Goal: Task Accomplishment & Management: Use online tool/utility

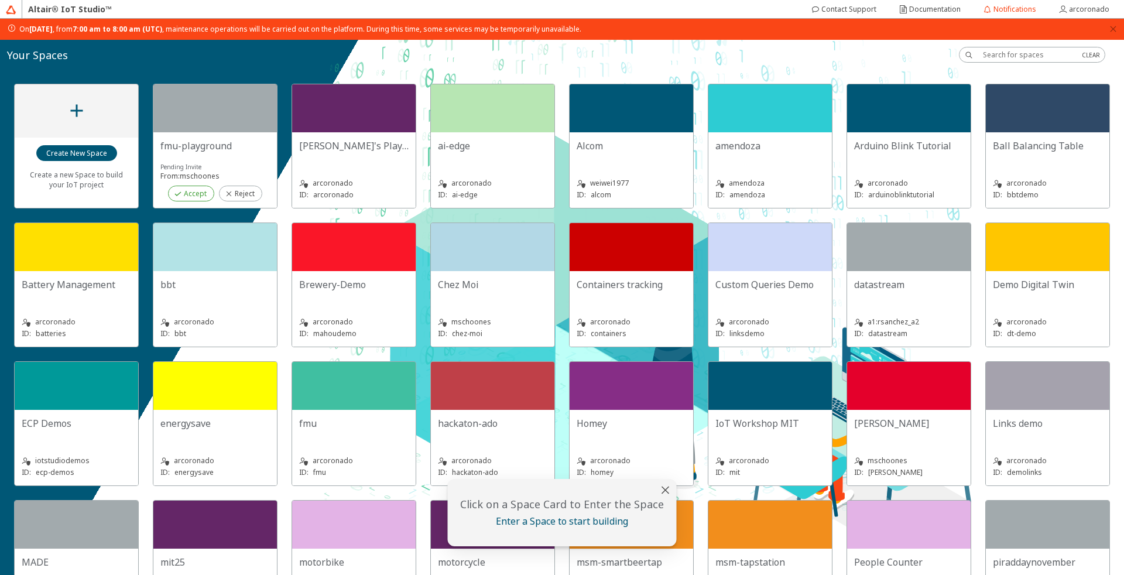
click at [0, 0] on slot "Accept" at bounding box center [0, 0] width 0 height 0
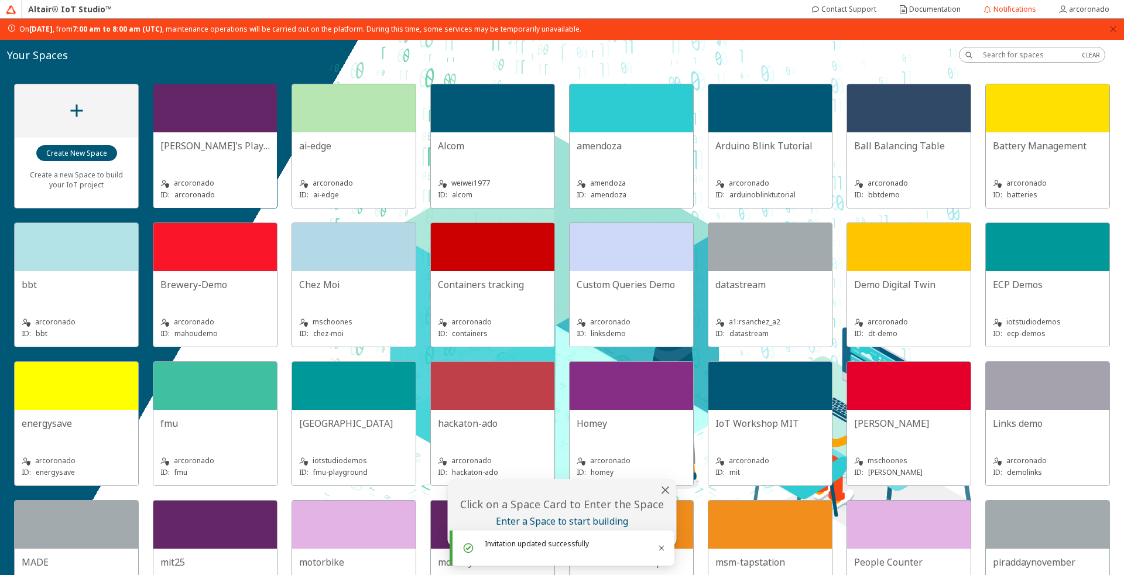
click at [231, 108] on div at bounding box center [214, 108] width 123 height 48
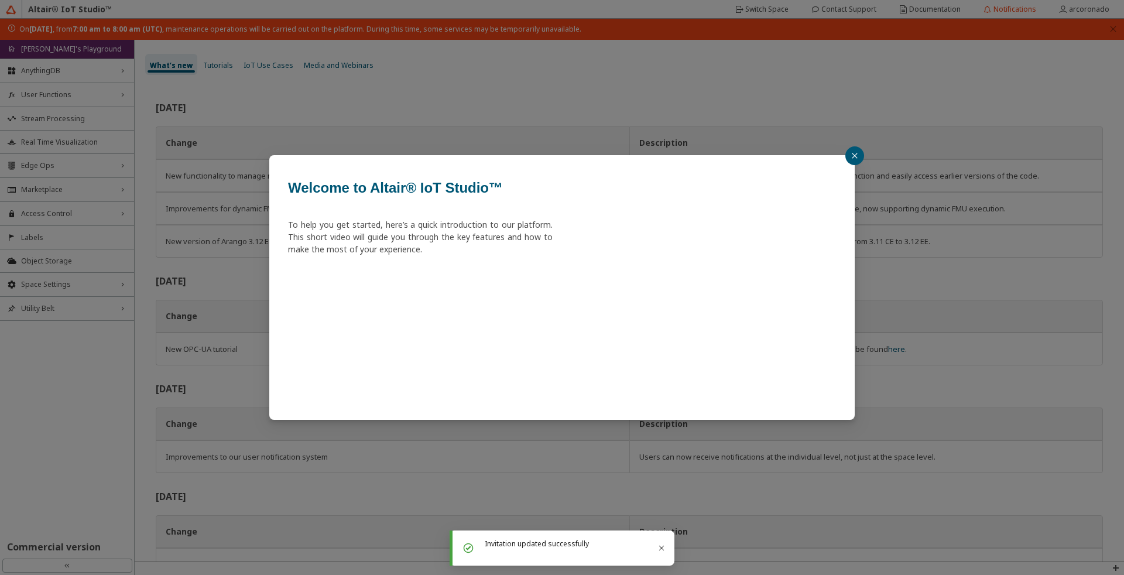
click at [860, 153] on button "button" at bounding box center [854, 155] width 19 height 19
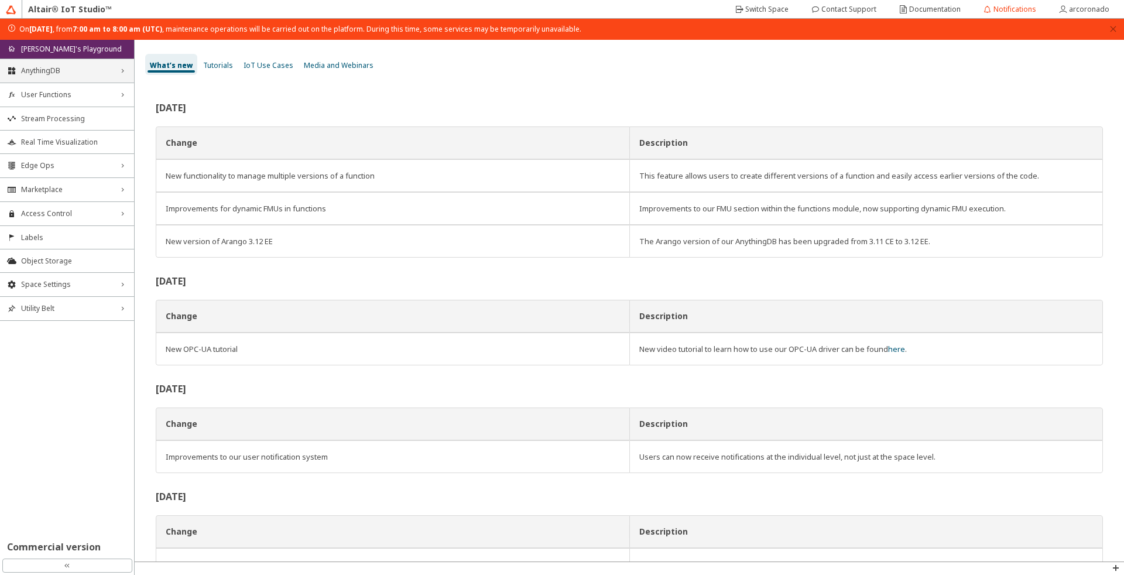
click at [66, 72] on span "AnythingDB" at bounding box center [67, 70] width 92 height 9
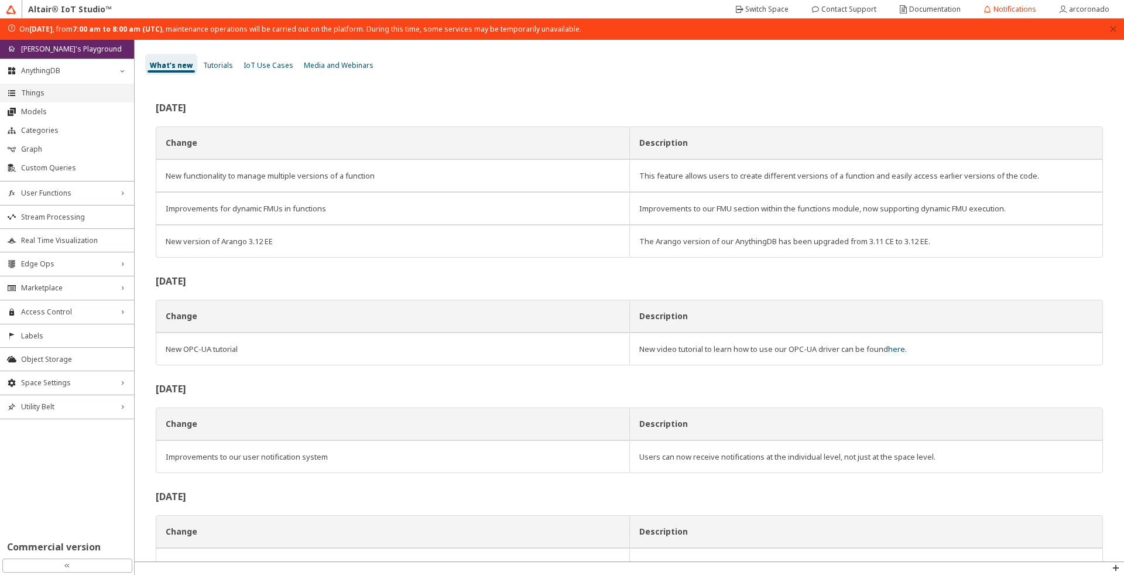
click at [67, 92] on span "Things" at bounding box center [74, 92] width 106 height 9
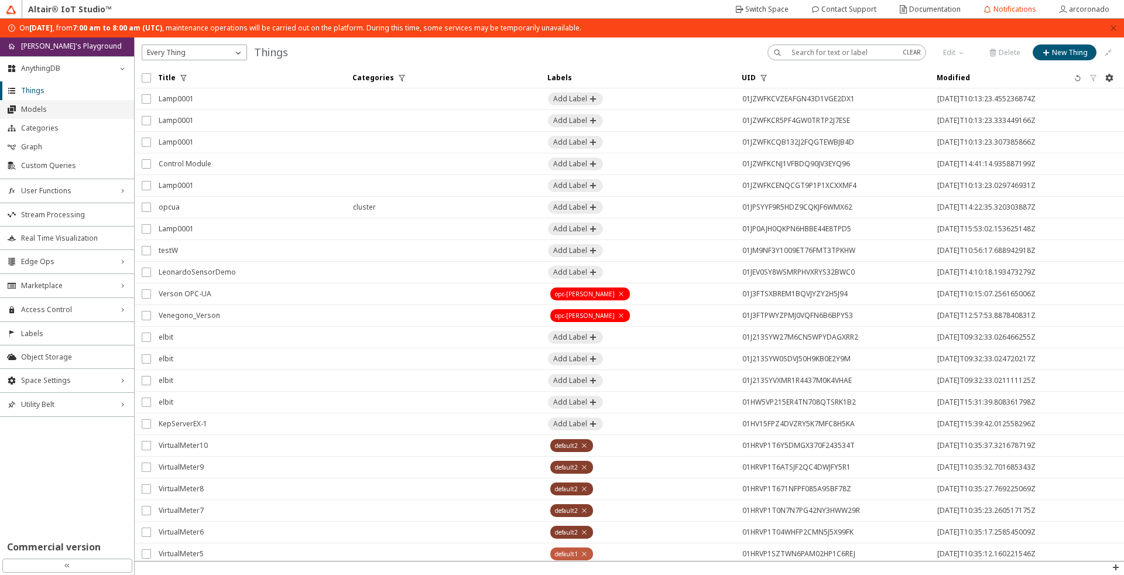
click at [57, 104] on li "Models" at bounding box center [67, 109] width 134 height 19
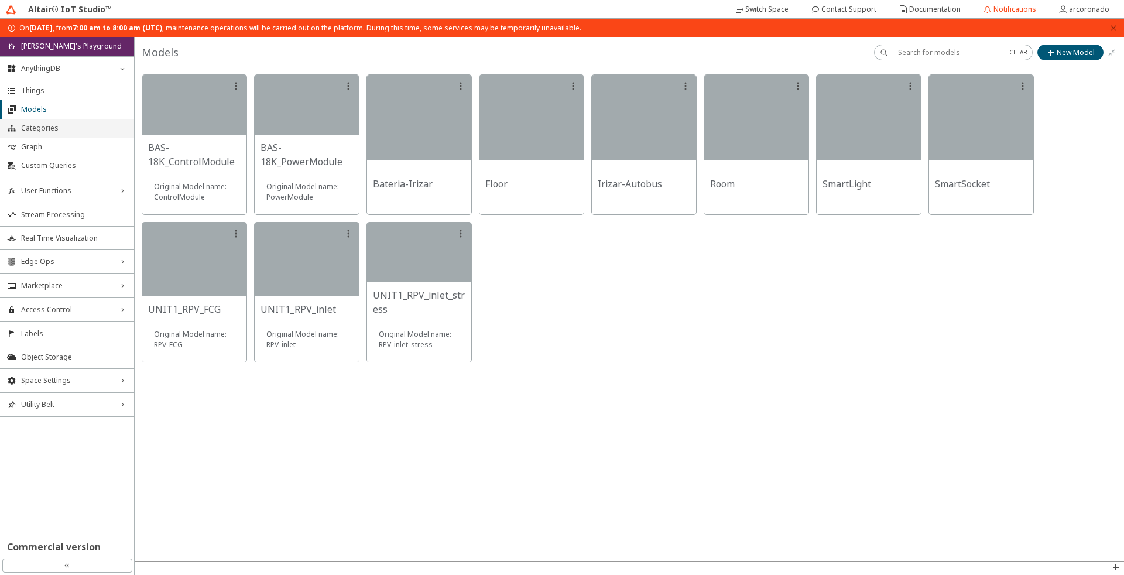
click at [59, 126] on span "Categories" at bounding box center [74, 127] width 106 height 9
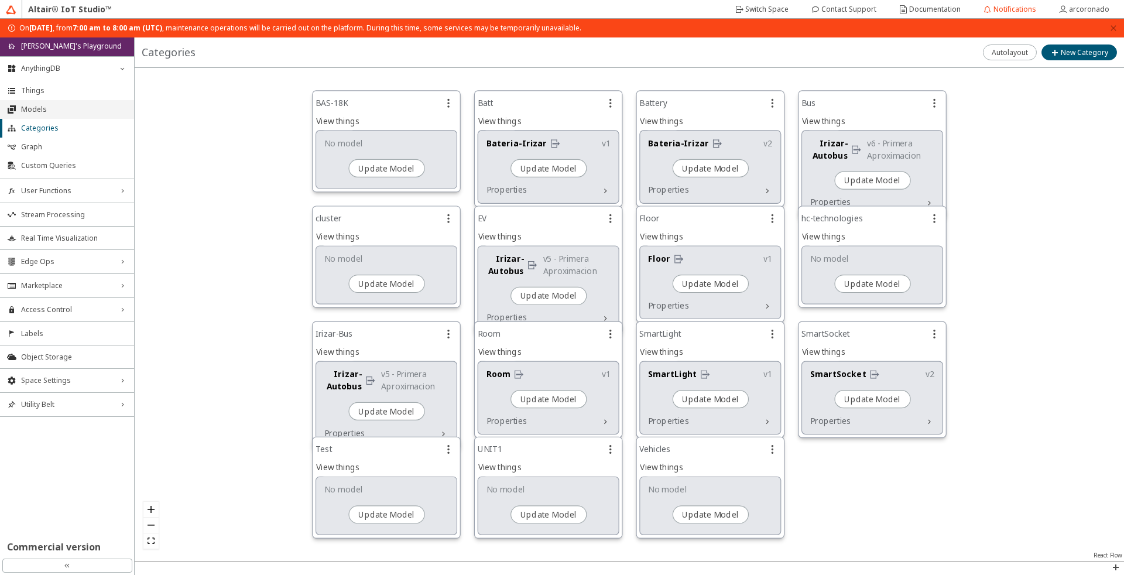
click at [49, 114] on li "Models" at bounding box center [67, 109] width 134 height 19
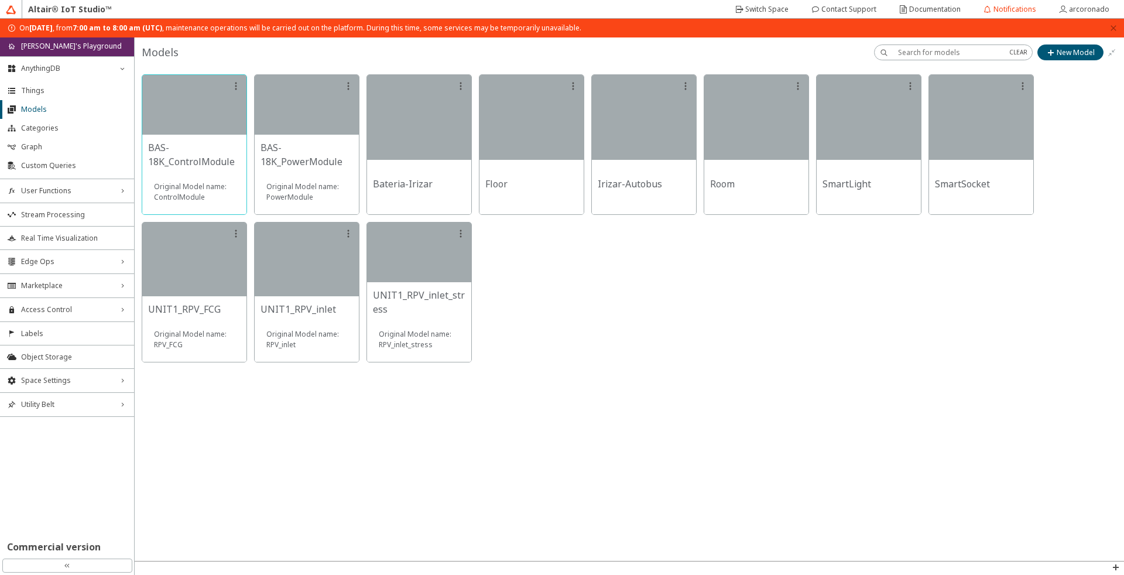
click at [190, 97] on div at bounding box center [194, 105] width 104 height 60
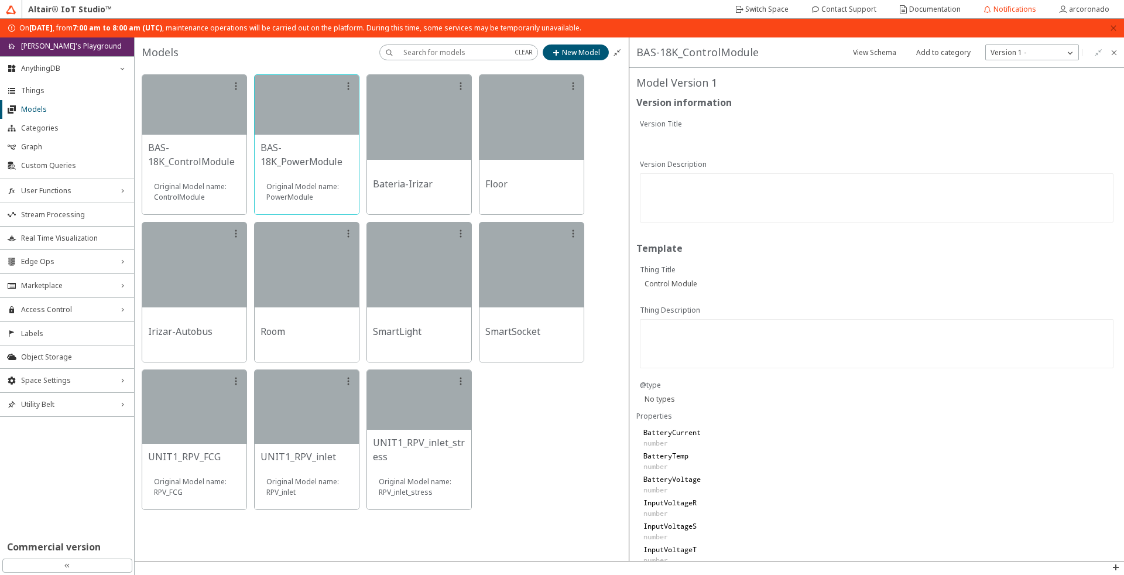
click at [314, 104] on div at bounding box center [307, 105] width 104 height 60
drag, startPoint x: 425, startPoint y: 118, endPoint x: 252, endPoint y: 130, distance: 174.3
click at [252, 130] on div at bounding box center [382, 291] width 494 height 449
click at [312, 112] on div at bounding box center [307, 105] width 104 height 60
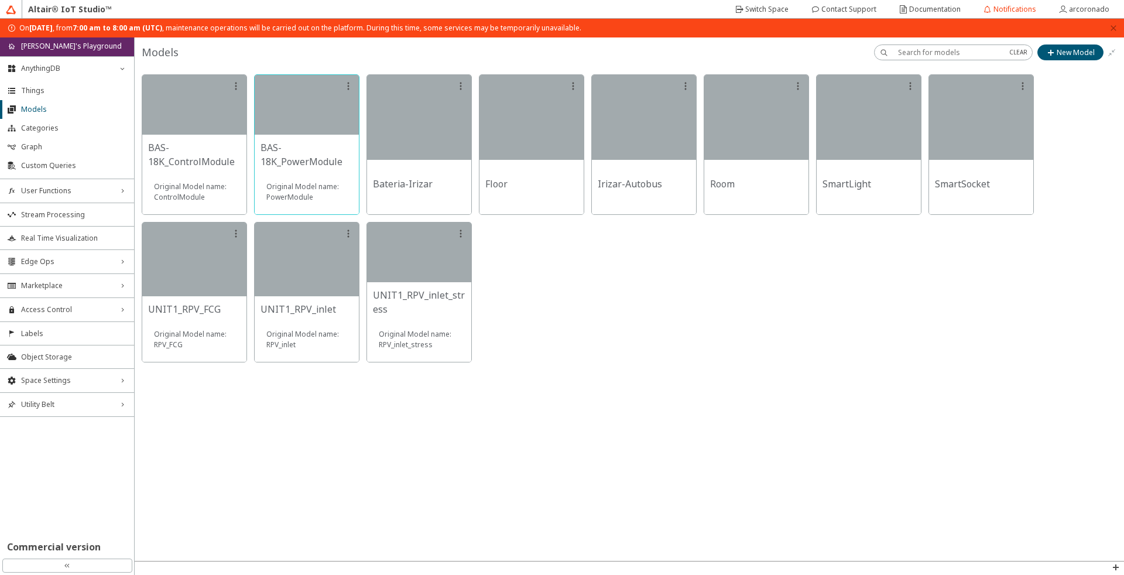
click at [312, 112] on div at bounding box center [307, 105] width 104 height 60
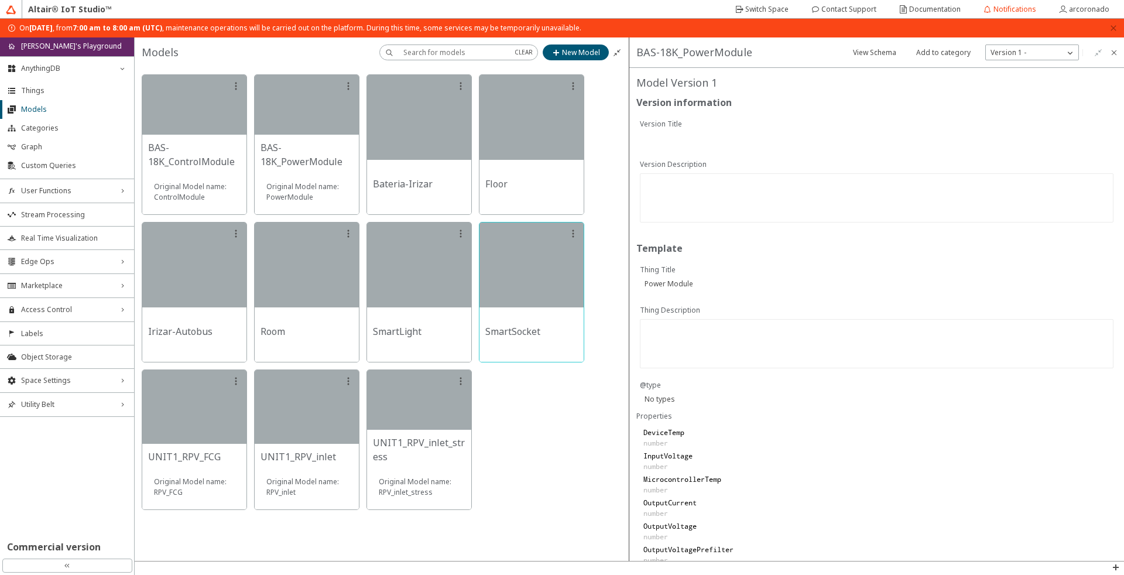
click at [510, 272] on div at bounding box center [531, 264] width 104 height 85
click at [524, 157] on div at bounding box center [531, 117] width 104 height 85
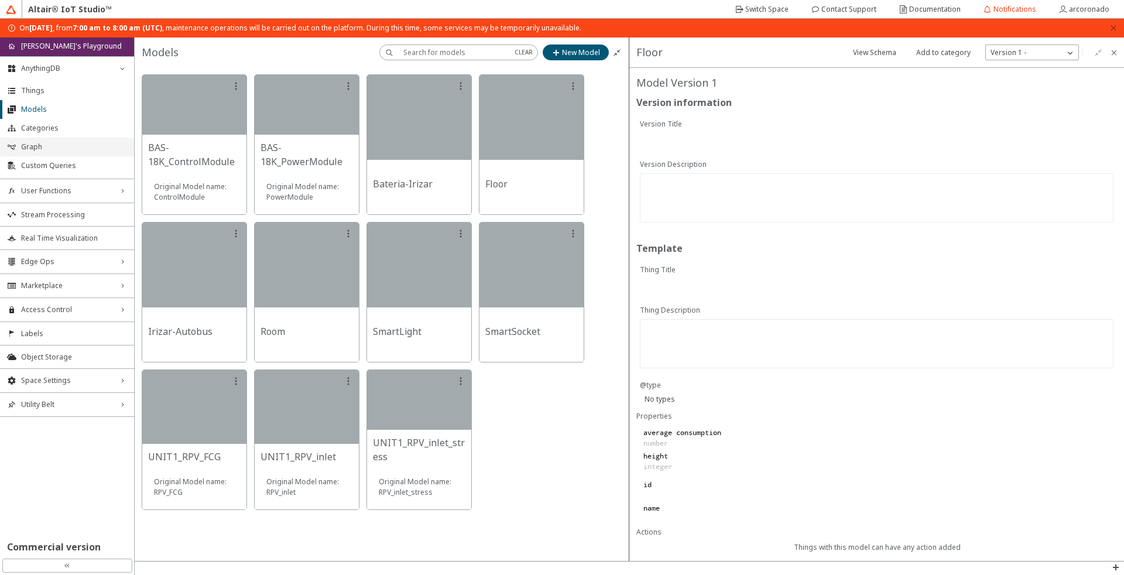
click at [74, 149] on span "Graph" at bounding box center [74, 146] width 106 height 9
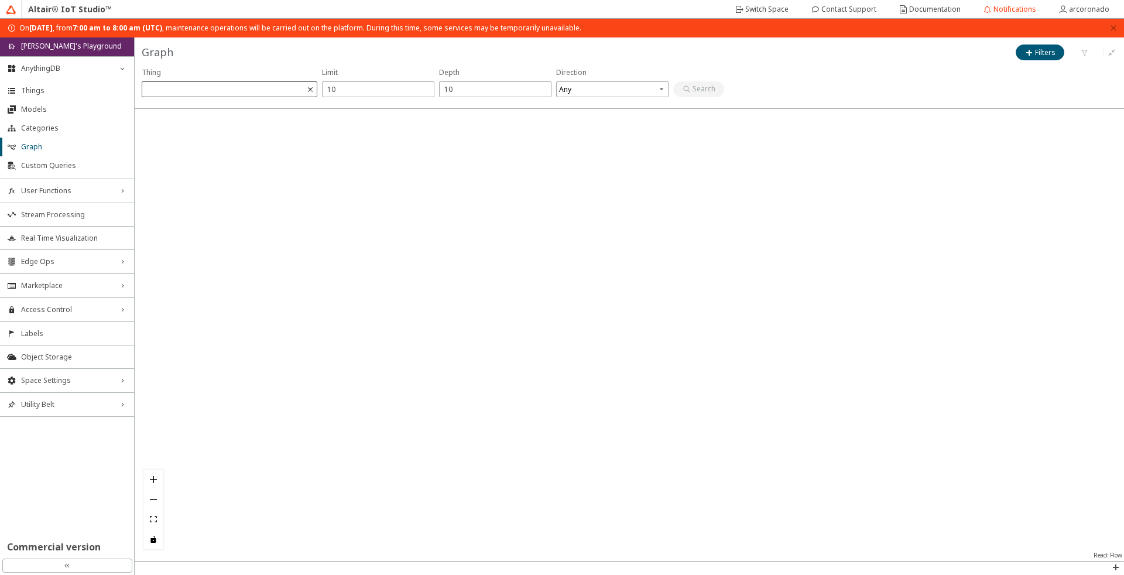
click at [265, 88] on span at bounding box center [231, 89] width 172 height 16
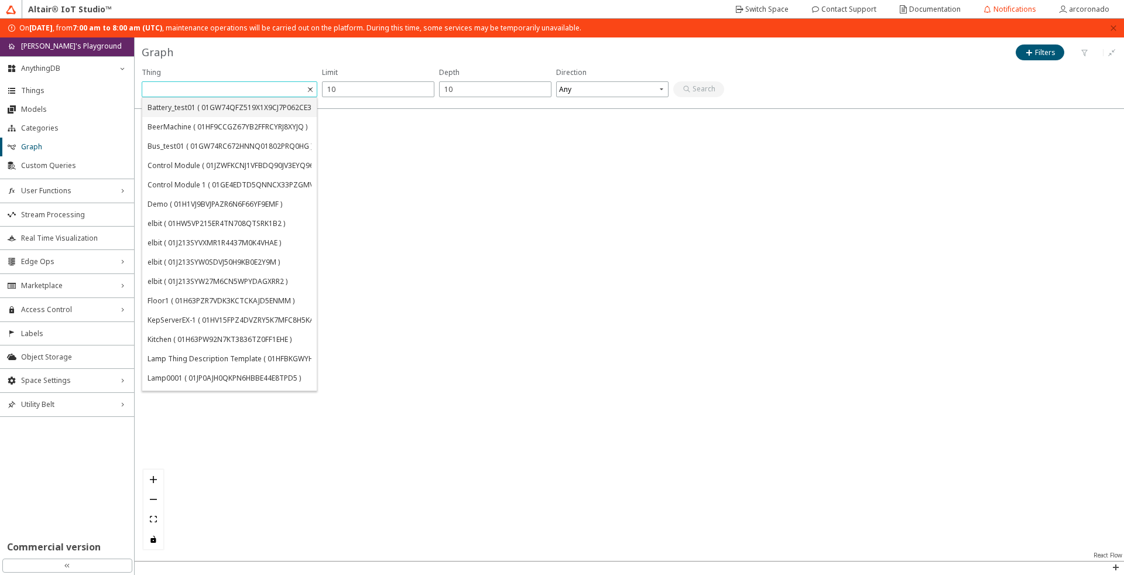
click at [259, 106] on div "Battery_test01 ( 01GW74QFZ519X1X9CJ7P062CE3 )" at bounding box center [230, 107] width 167 height 10
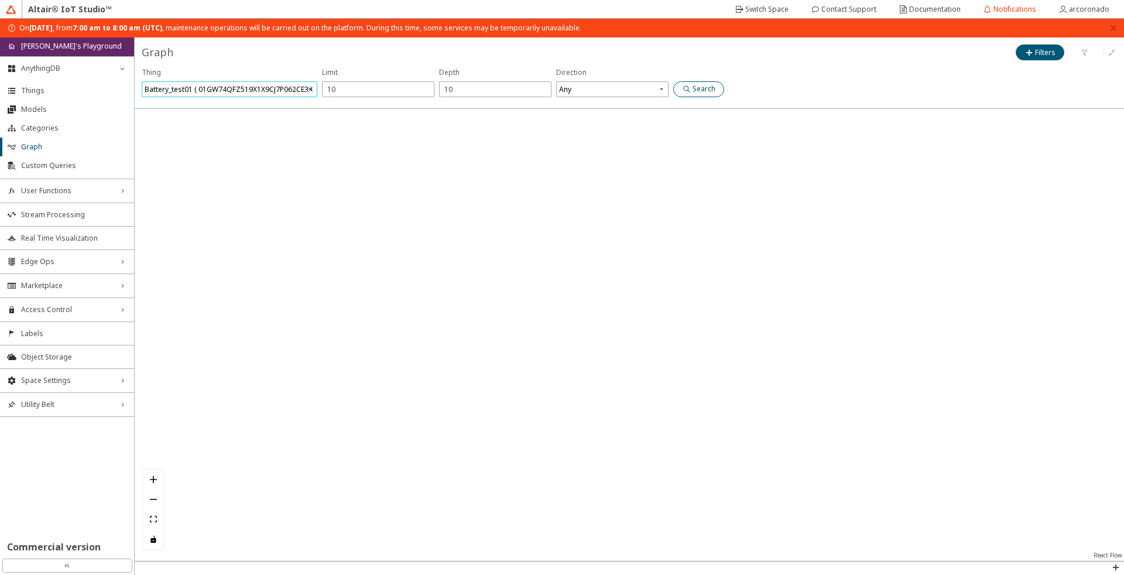
click at [690, 84] on iron-icon at bounding box center [687, 88] width 11 height 9
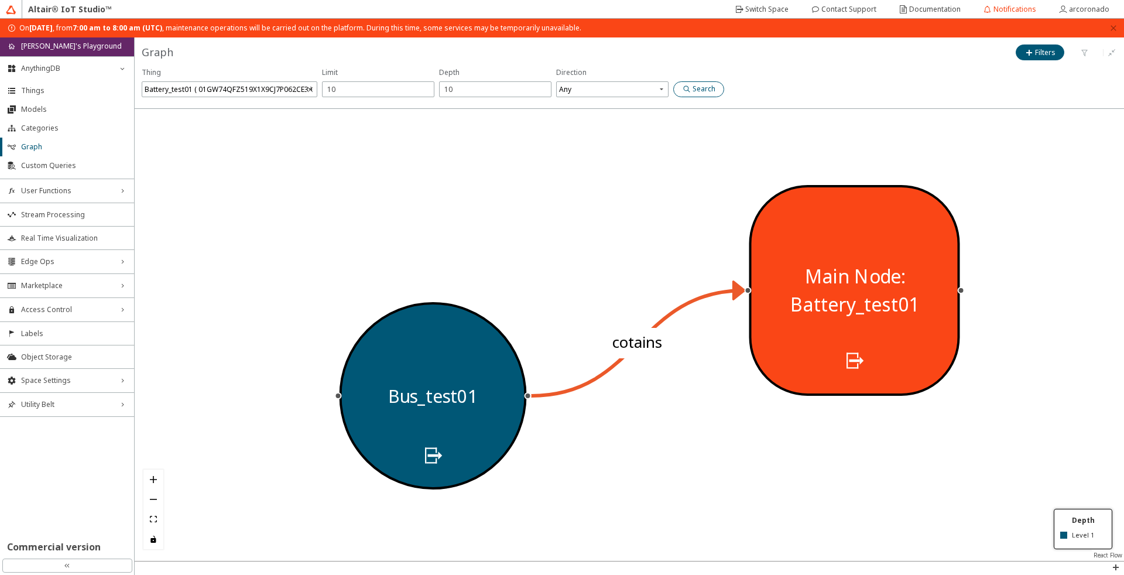
drag, startPoint x: 1081, startPoint y: 551, endPoint x: 1123, endPoint y: 554, distance: 42.2
click at [1123, 554] on div "cotains Bus_test01 Main Node: Battery_test01 React Flow" at bounding box center [629, 335] width 989 height 452
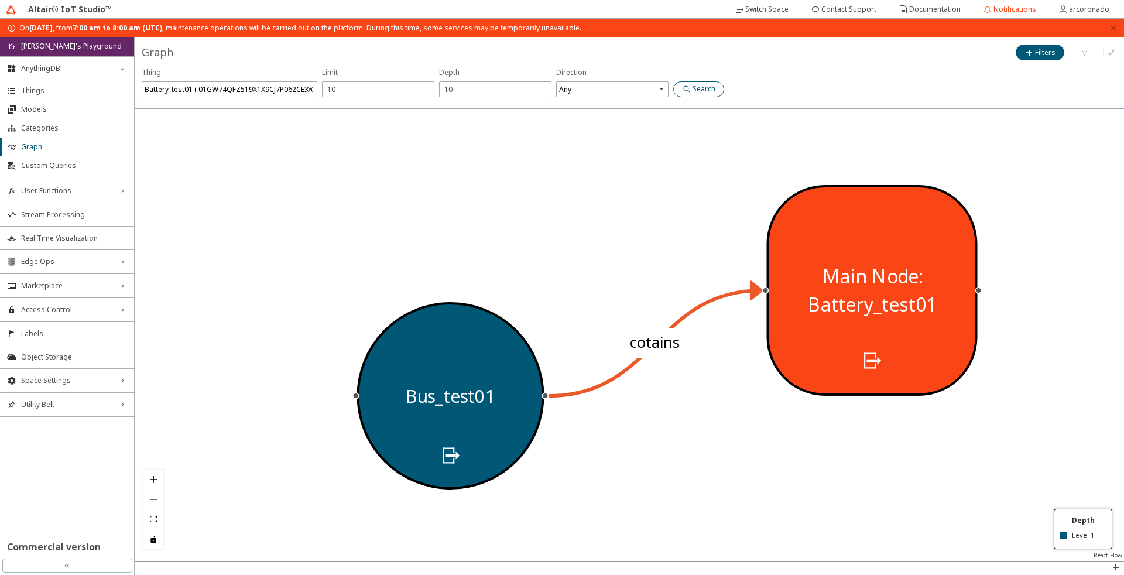
click at [1123, 554] on div "React Flow" at bounding box center [1107, 554] width 32 height 11
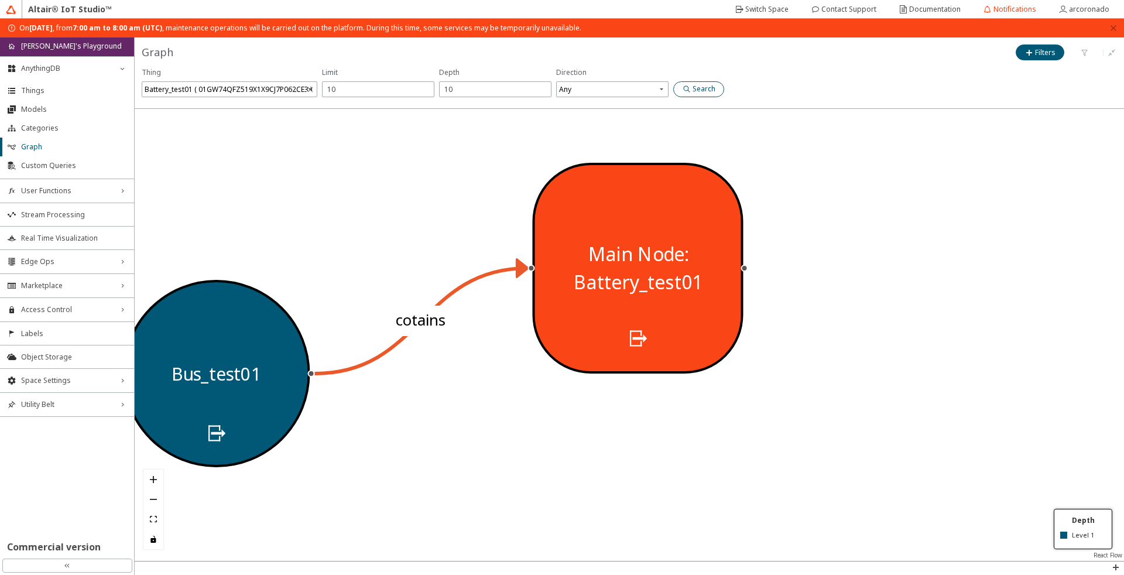
drag, startPoint x: 879, startPoint y: 412, endPoint x: 669, endPoint y: 396, distance: 210.7
click at [669, 396] on div at bounding box center [629, 335] width 989 height 452
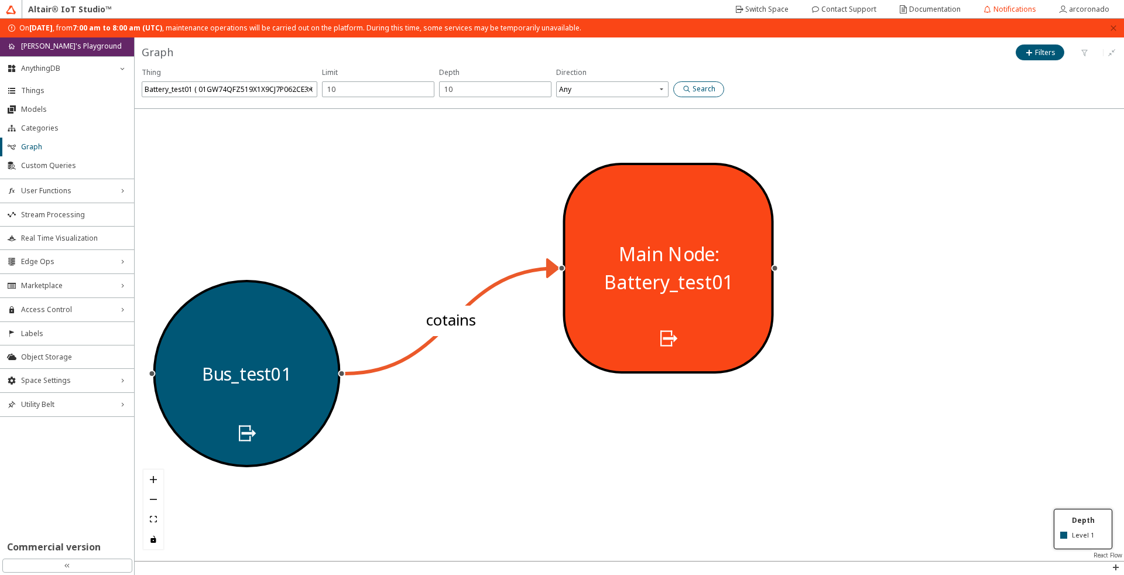
drag, startPoint x: 669, startPoint y: 396, endPoint x: 855, endPoint y: 403, distance: 186.8
click at [855, 403] on div at bounding box center [629, 335] width 989 height 452
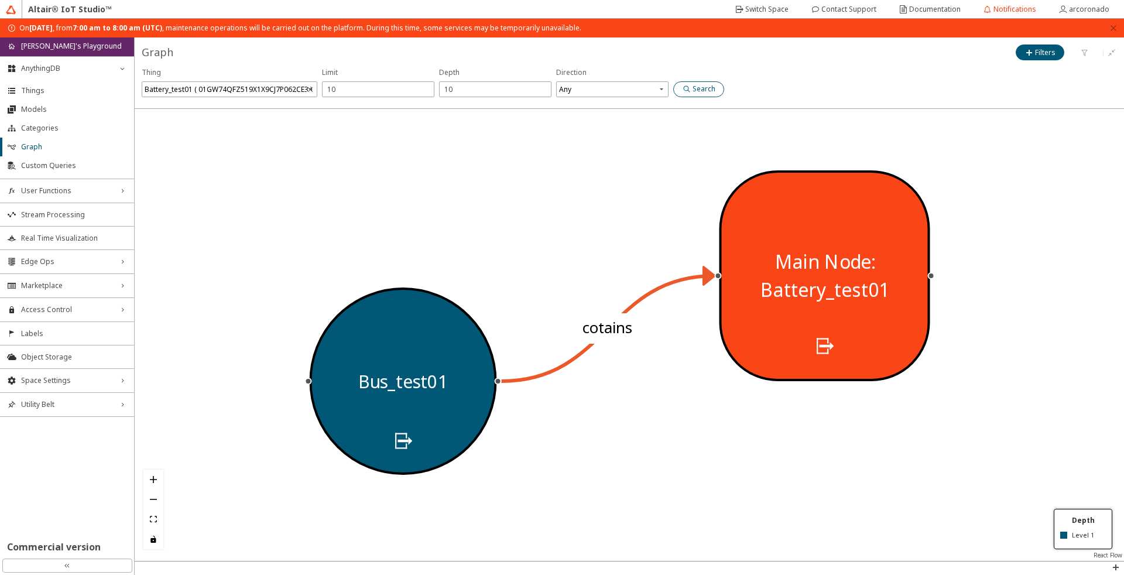
click at [260, 78] on div "Thing Battery_test01 ( 01GW74QFZ519X1X9CJ7P062CE3 )" at bounding box center [230, 83] width 176 height 33
click at [266, 97] on div "Battery_test01 ( 01GW74QFZ519X1X9CJ7P062CE3 )" at bounding box center [228, 89] width 167 height 16
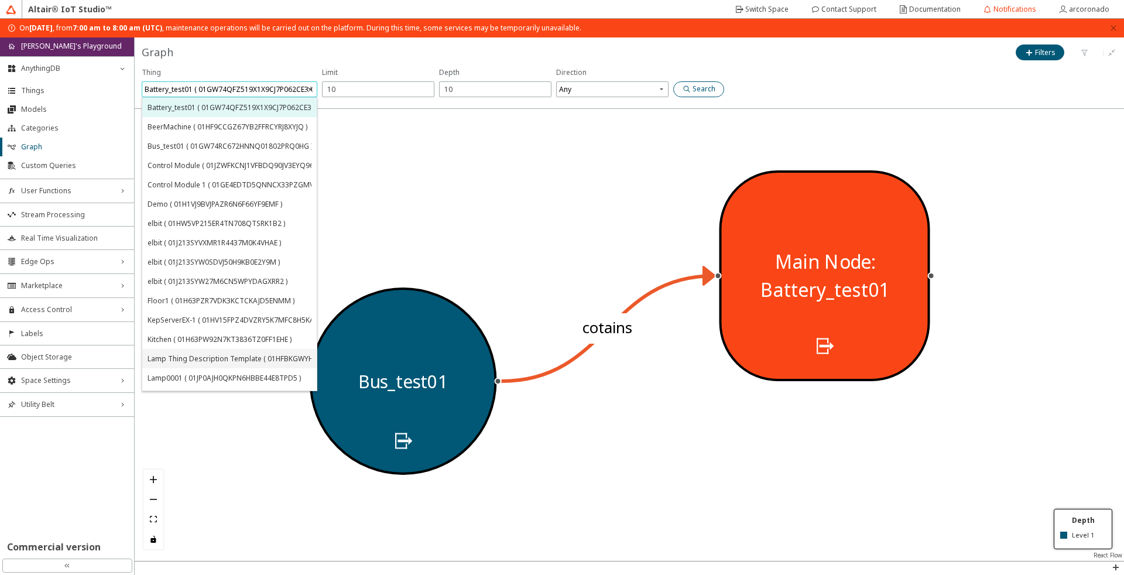
click at [198, 361] on div "Lamp Thing Description Template ( 01HFBKGWYH1VSTC1V50RRYPG6P )" at bounding box center [265, 358] width 237 height 10
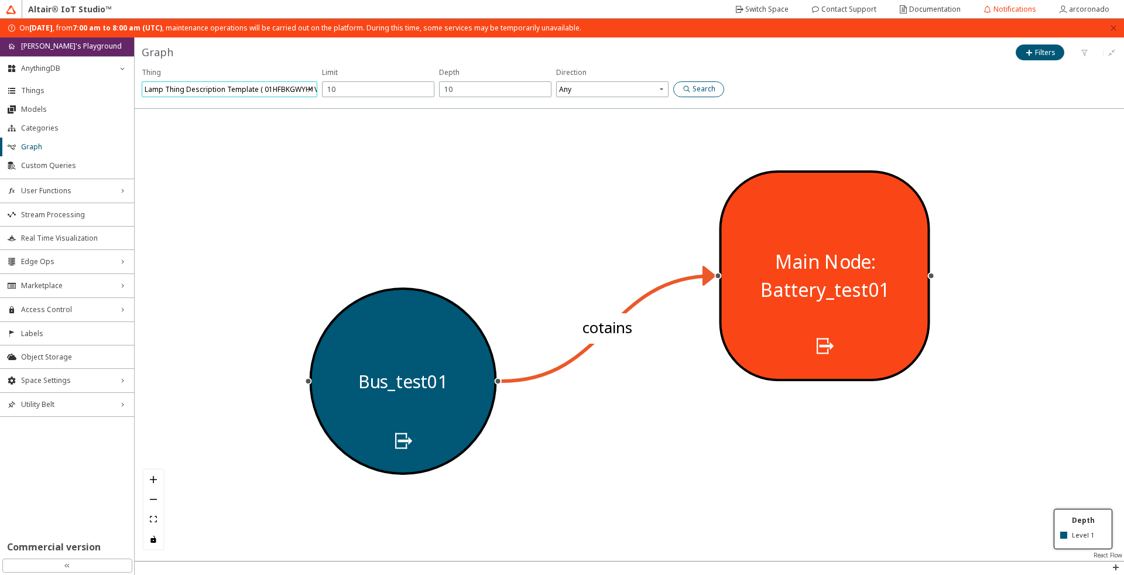
click at [682, 91] on iron-icon at bounding box center [687, 88] width 11 height 9
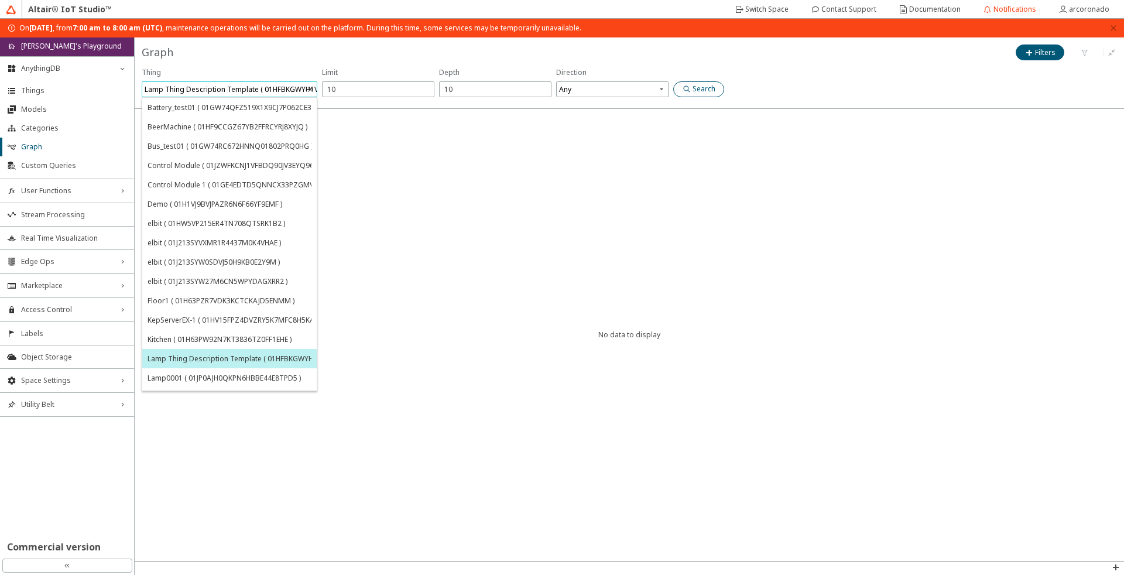
click at [268, 89] on div "Lamp Thing Description Template ( 01HFBKGWYH1VSTC1V50RRYPG6P )" at bounding box center [263, 89] width 237 height 16
click at [209, 294] on div "Floor1 ( 01H63PZR7VDK3KCTCKAJD5ENMM )" at bounding box center [229, 300] width 174 height 19
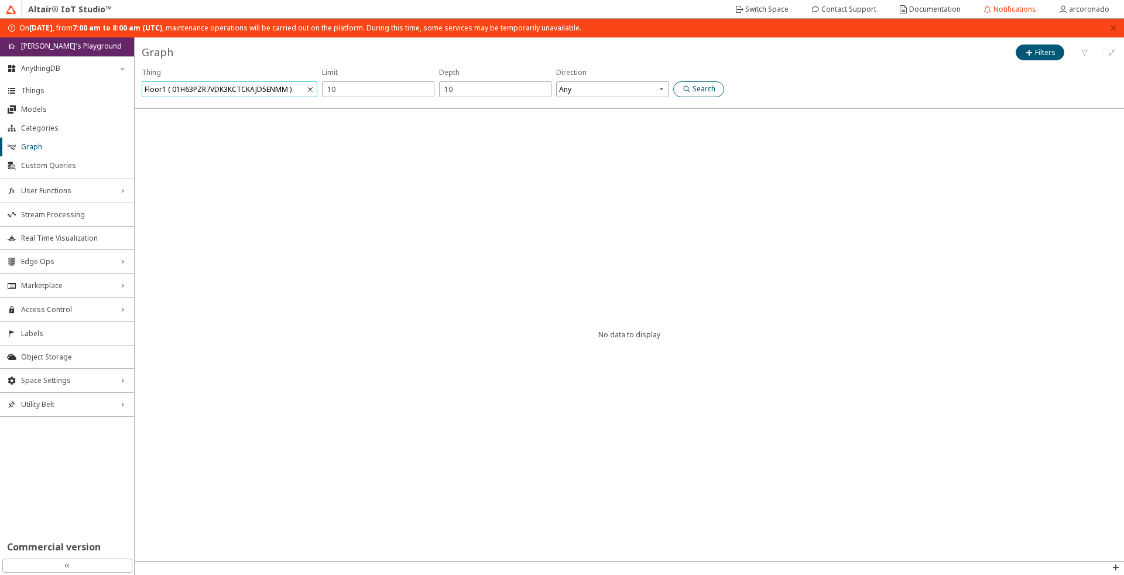
click at [0, 0] on slot "Search" at bounding box center [0, 0] width 0 height 0
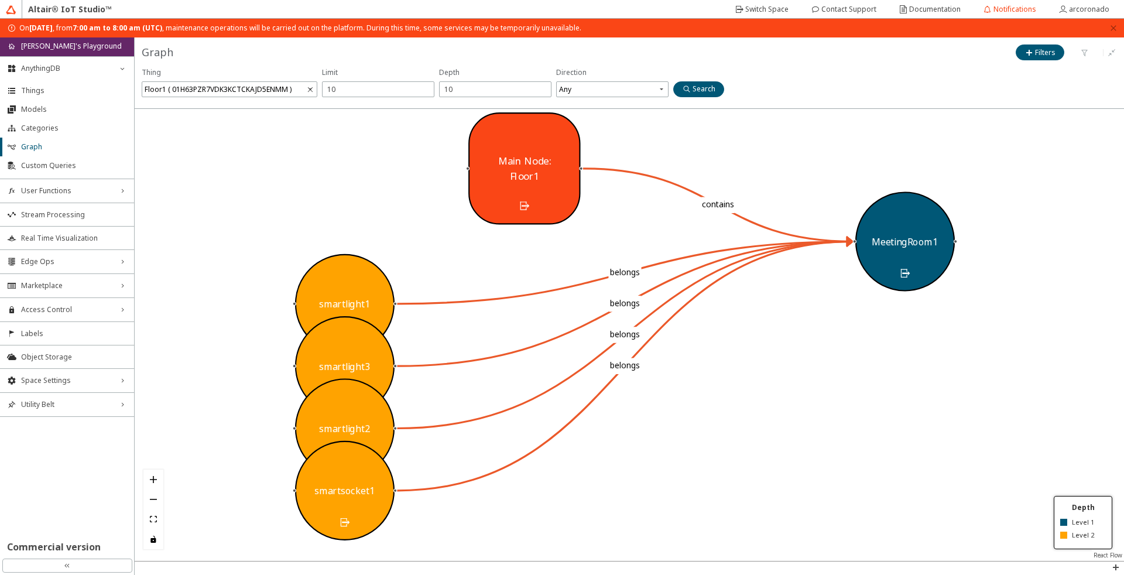
drag, startPoint x: 747, startPoint y: 219, endPoint x: 513, endPoint y: 202, distance: 234.1
click at [516, 202] on unity-button at bounding box center [524, 206] width 17 height 18
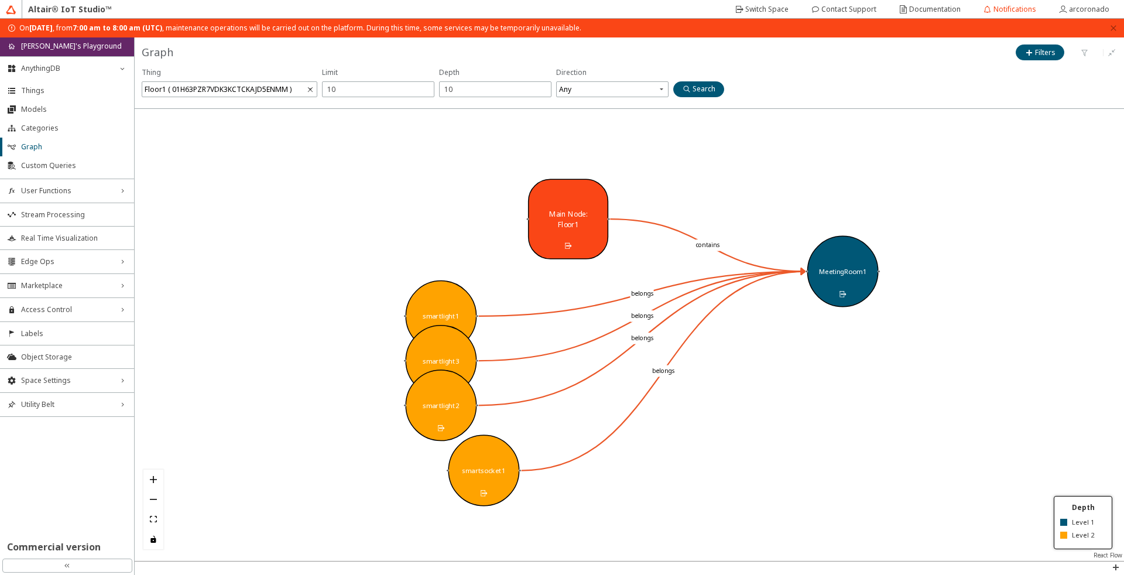
drag, startPoint x: 430, startPoint y: 458, endPoint x: 474, endPoint y: 480, distance: 49.5
click at [473, 480] on div "smartsocket1" at bounding box center [483, 470] width 71 height 71
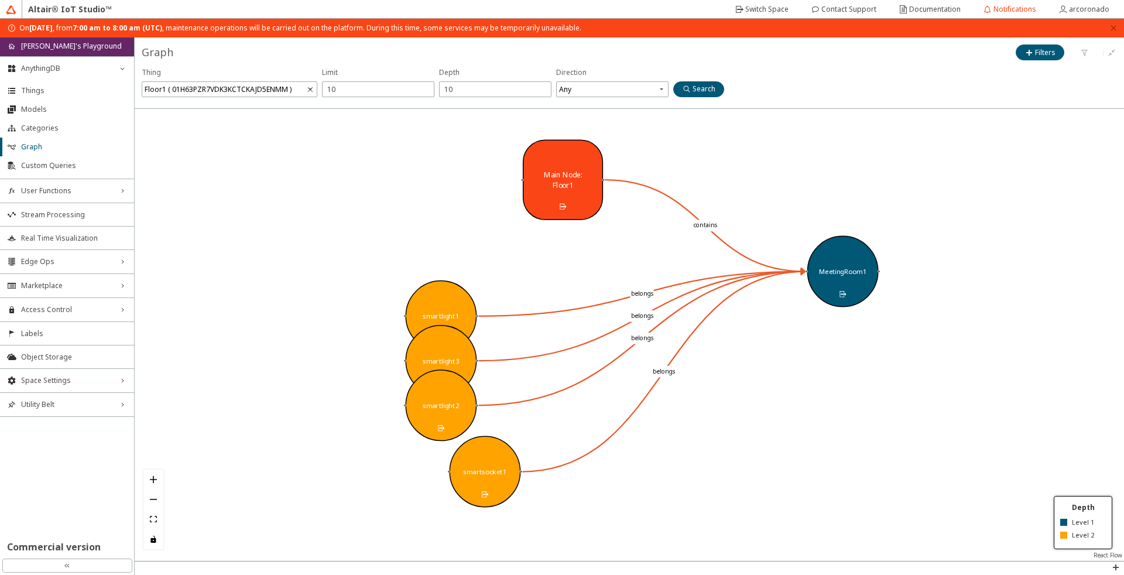
drag, startPoint x: 585, startPoint y: 208, endPoint x: 579, endPoint y: 154, distance: 54.1
click at [579, 169] on div "Main Node: Floor1" at bounding box center [562, 180] width 60 height 22
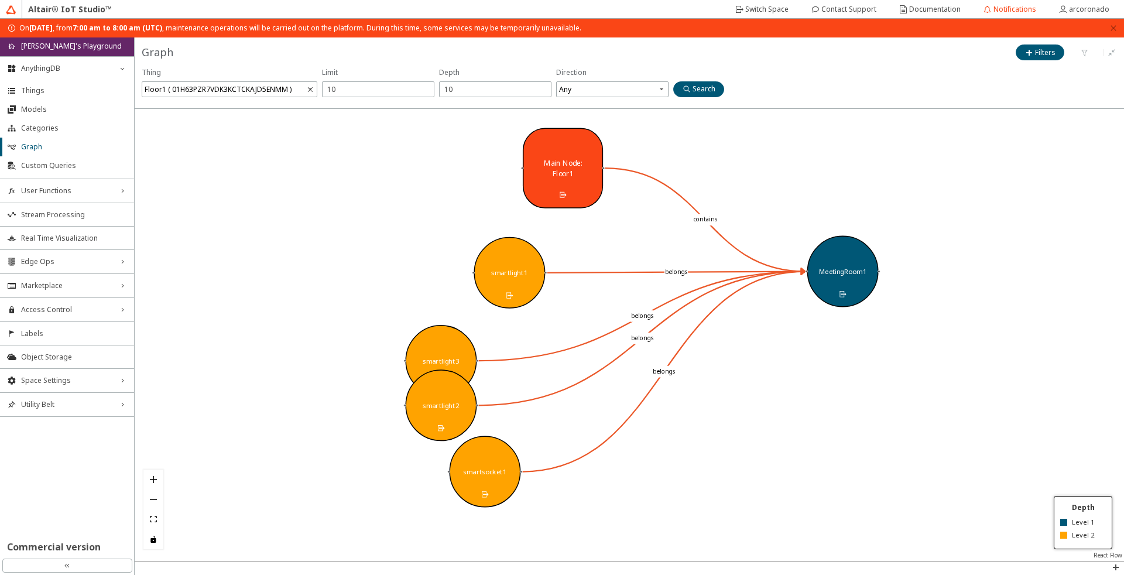
drag, startPoint x: 456, startPoint y: 306, endPoint x: 537, endPoint y: 255, distance: 95.8
click at [537, 255] on div "smartlight1" at bounding box center [508, 272] width 71 height 71
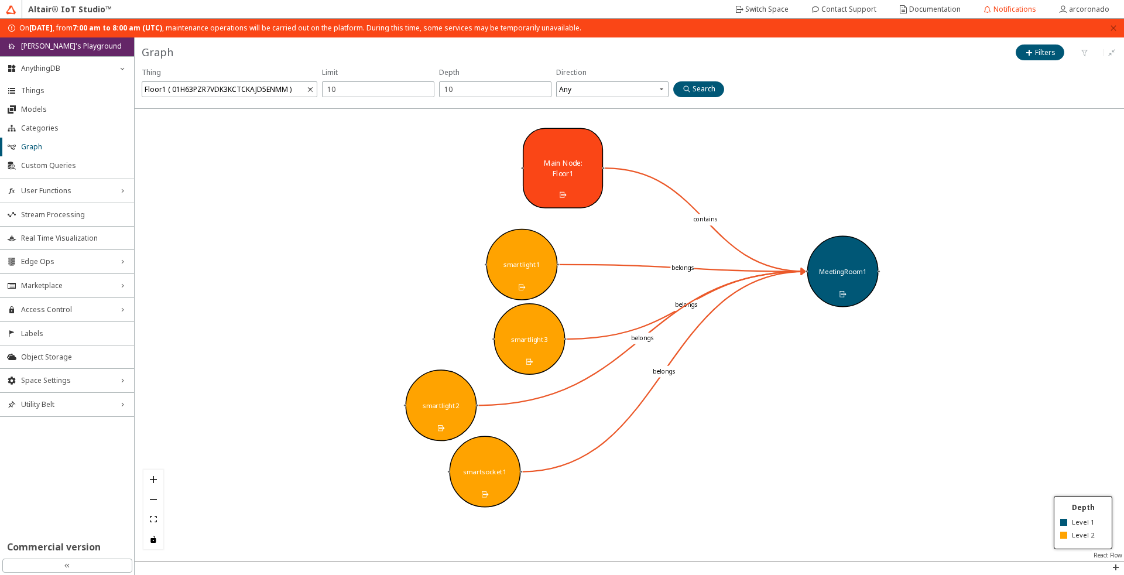
drag, startPoint x: 434, startPoint y: 361, endPoint x: 522, endPoint y: 341, distance: 90.1
click at [523, 339] on div "smartlight3" at bounding box center [529, 339] width 37 height 10
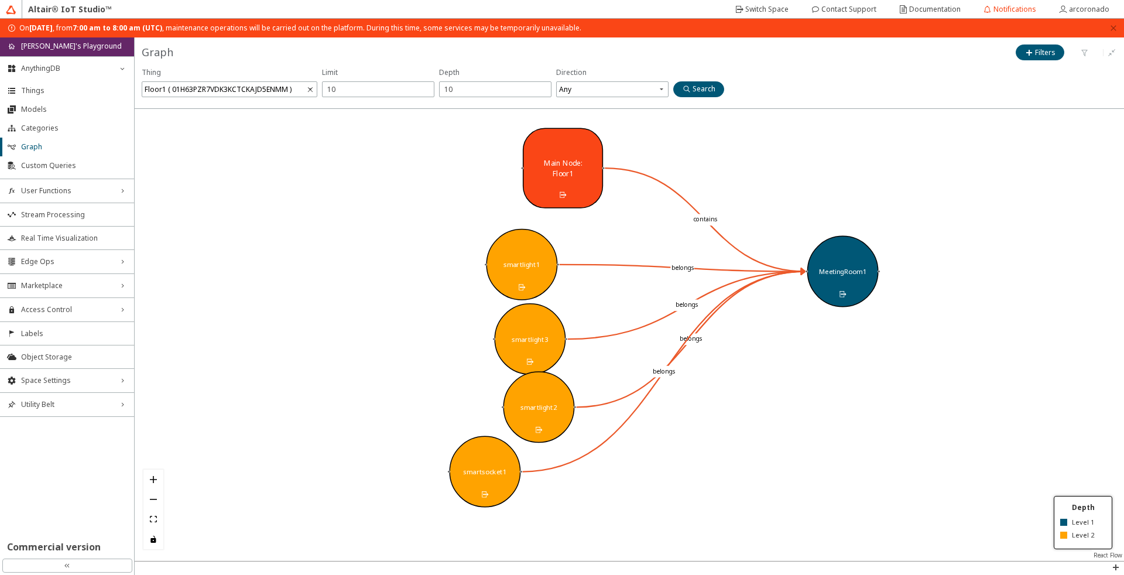
drag, startPoint x: 428, startPoint y: 402, endPoint x: 524, endPoint y: 403, distance: 95.4
click at [524, 403] on div "smartlight2" at bounding box center [538, 407] width 37 height 10
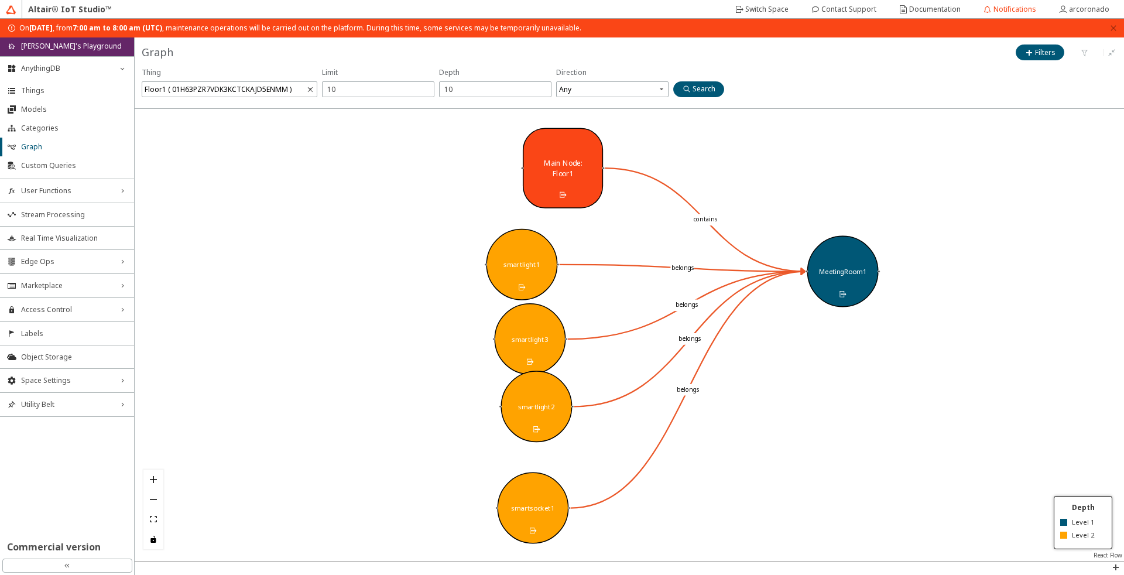
drag, startPoint x: 486, startPoint y: 468, endPoint x: 541, endPoint y: 499, distance: 63.4
click at [542, 503] on div "smartsocket1" at bounding box center [532, 508] width 43 height 10
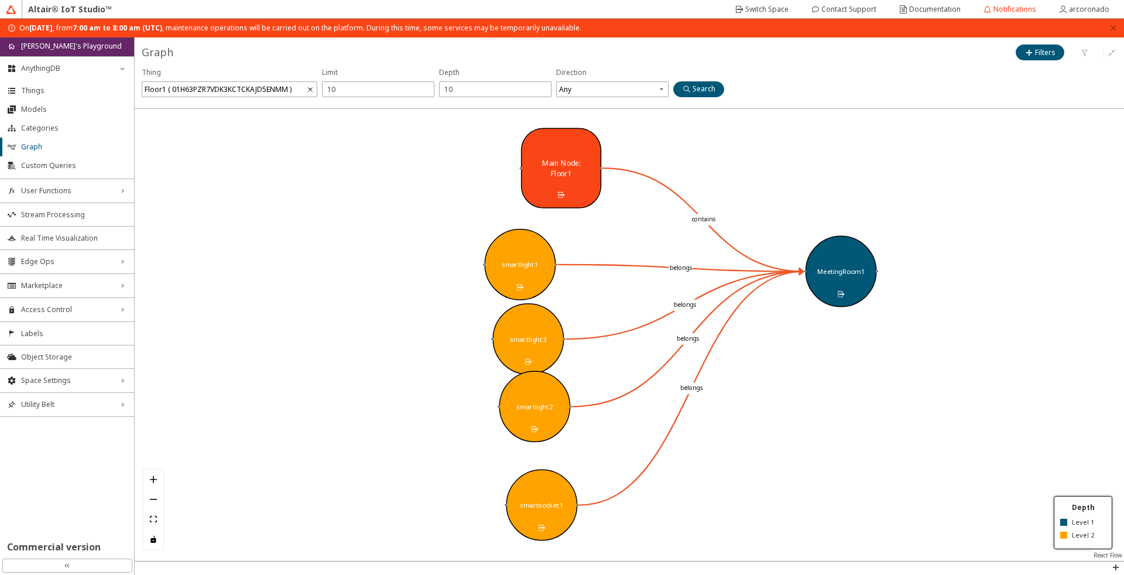
drag, startPoint x: 534, startPoint y: 444, endPoint x: 518, endPoint y: 450, distance: 16.8
click at [518, 450] on div at bounding box center [629, 335] width 989 height 452
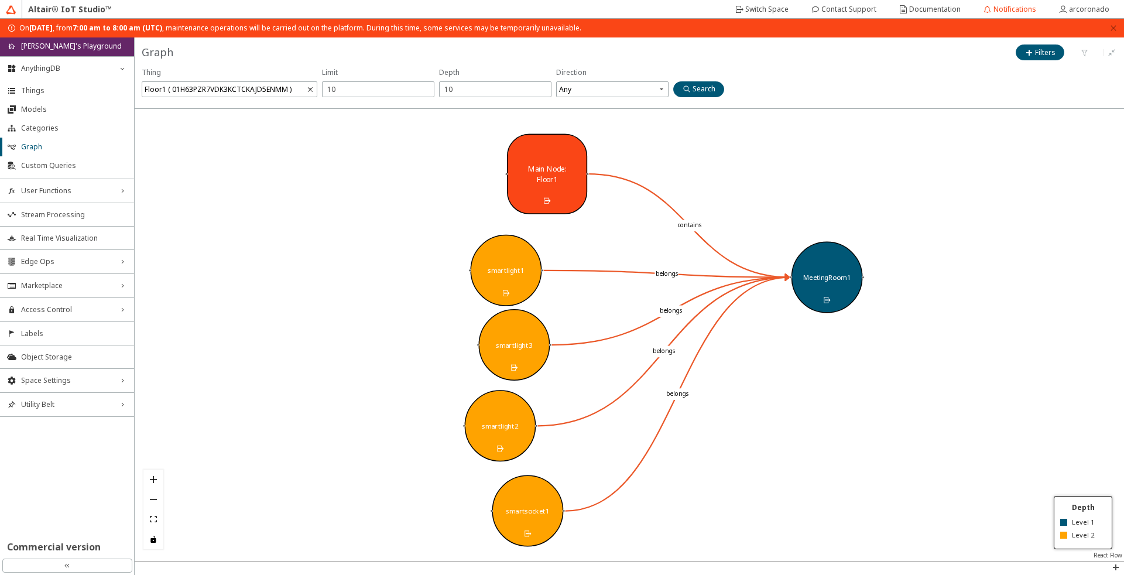
drag, startPoint x: 523, startPoint y: 430, endPoint x: 503, endPoint y: 444, distance: 24.5
click at [503, 444] on iron-icon at bounding box center [500, 448] width 8 height 8
drag, startPoint x: 502, startPoint y: 336, endPoint x: 473, endPoint y: 341, distance: 29.6
click at [473, 341] on div "smartlight3" at bounding box center [484, 348] width 71 height 71
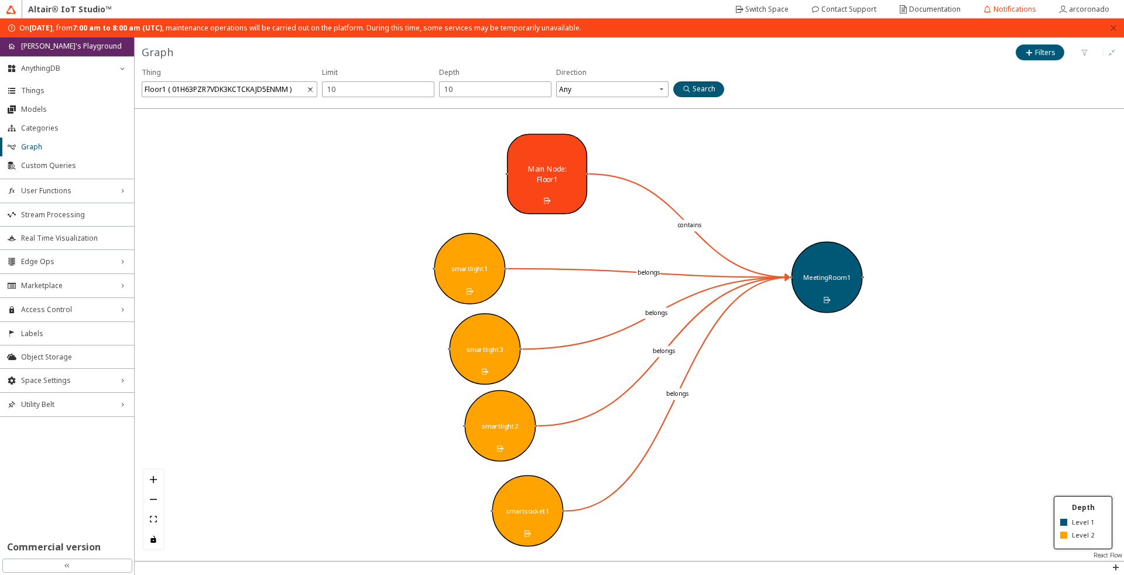
drag, startPoint x: 500, startPoint y: 276, endPoint x: 465, endPoint y: 274, distance: 35.7
click at [465, 274] on div "smartlight1" at bounding box center [469, 268] width 71 height 71
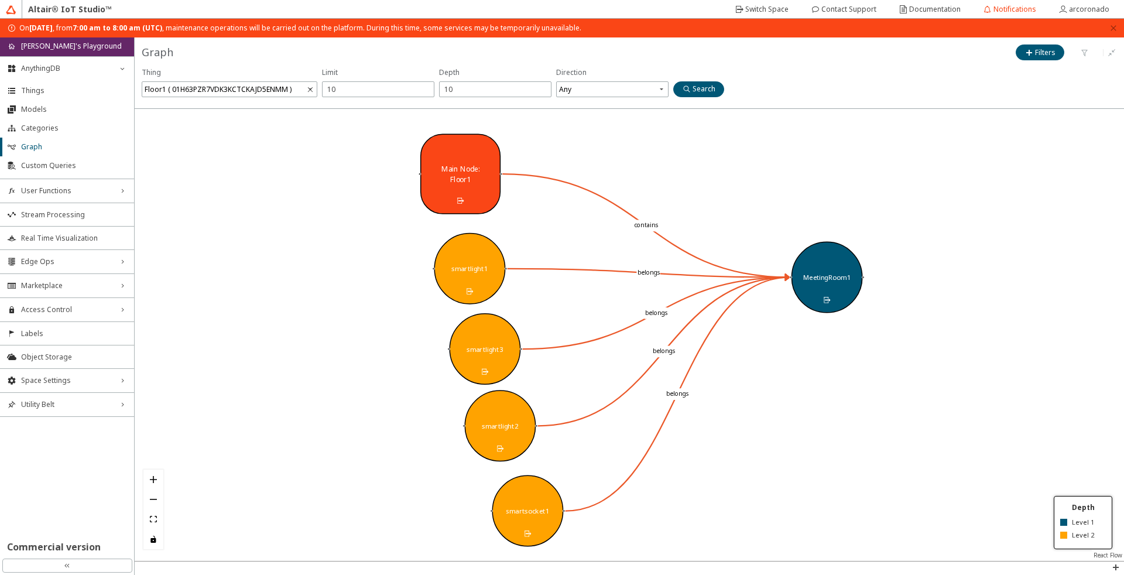
drag, startPoint x: 532, startPoint y: 162, endPoint x: 443, endPoint y: 163, distance: 89.5
click at [444, 163] on div "Main Node: Floor1" at bounding box center [460, 174] width 80 height 80
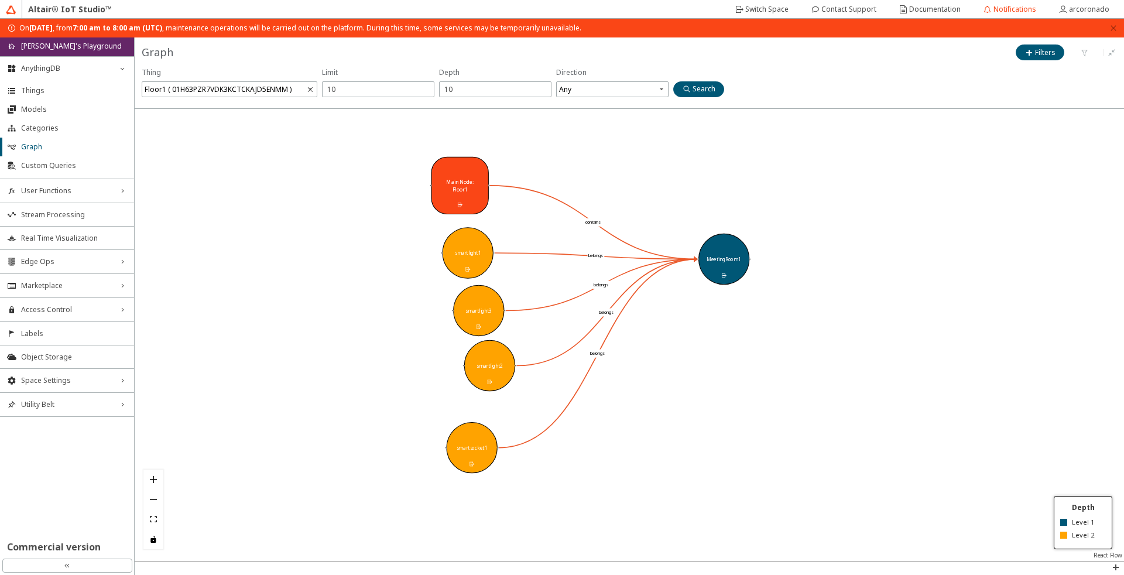
drag, startPoint x: 501, startPoint y: 431, endPoint x: 463, endPoint y: 452, distance: 43.0
click at [463, 452] on div "smartsocket1" at bounding box center [471, 447] width 51 height 51
drag, startPoint x: 482, startPoint y: 377, endPoint x: 461, endPoint y: 396, distance: 28.6
click at [461, 396] on div "smartlight2" at bounding box center [462, 377] width 51 height 51
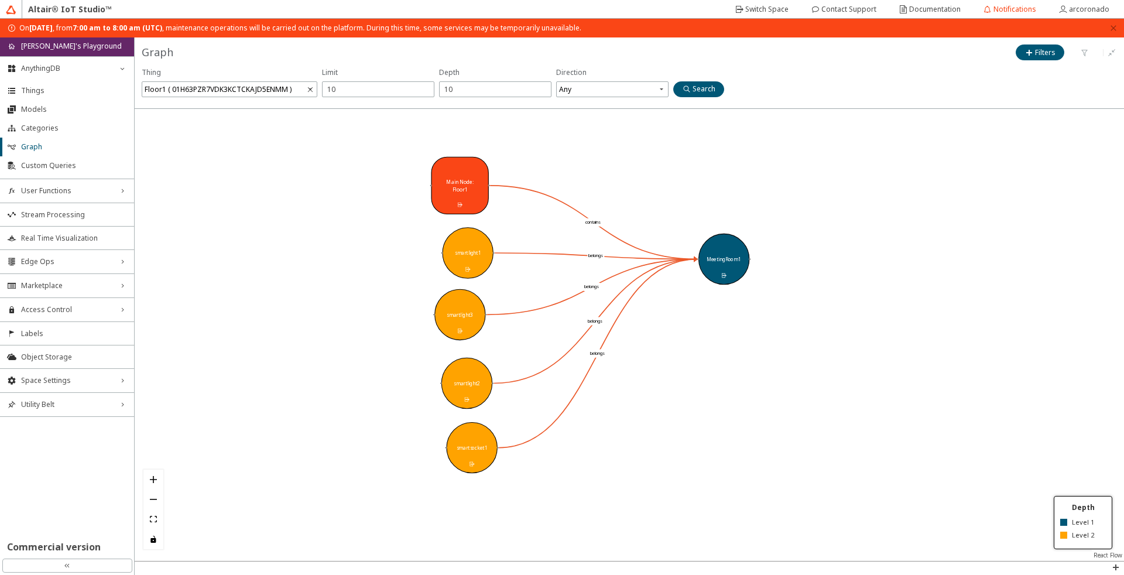
drag, startPoint x: 477, startPoint y: 294, endPoint x: 459, endPoint y: 298, distance: 19.2
click at [459, 298] on div "smartlight3" at bounding box center [459, 314] width 51 height 51
click at [469, 274] on div "smartlight1" at bounding box center [467, 252] width 51 height 51
click at [468, 272] on iron-icon at bounding box center [468, 269] width 6 height 6
click at [468, 272] on iron-icon at bounding box center [467, 269] width 6 height 6
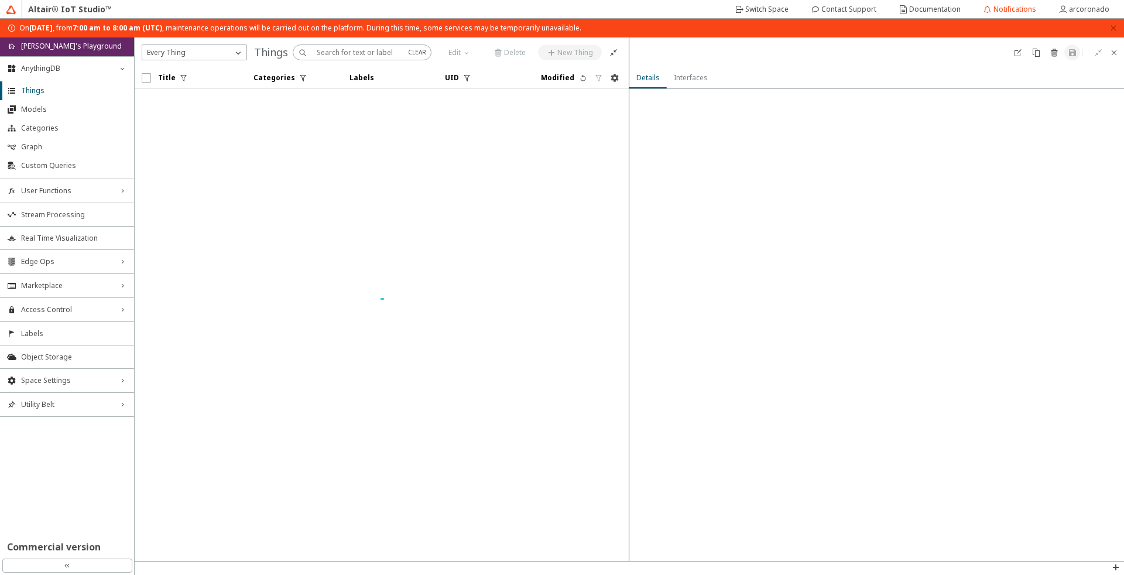
click at [468, 272] on iron-scroll-threshold "Title Categories Labels UID" at bounding box center [382, 313] width 494 height 493
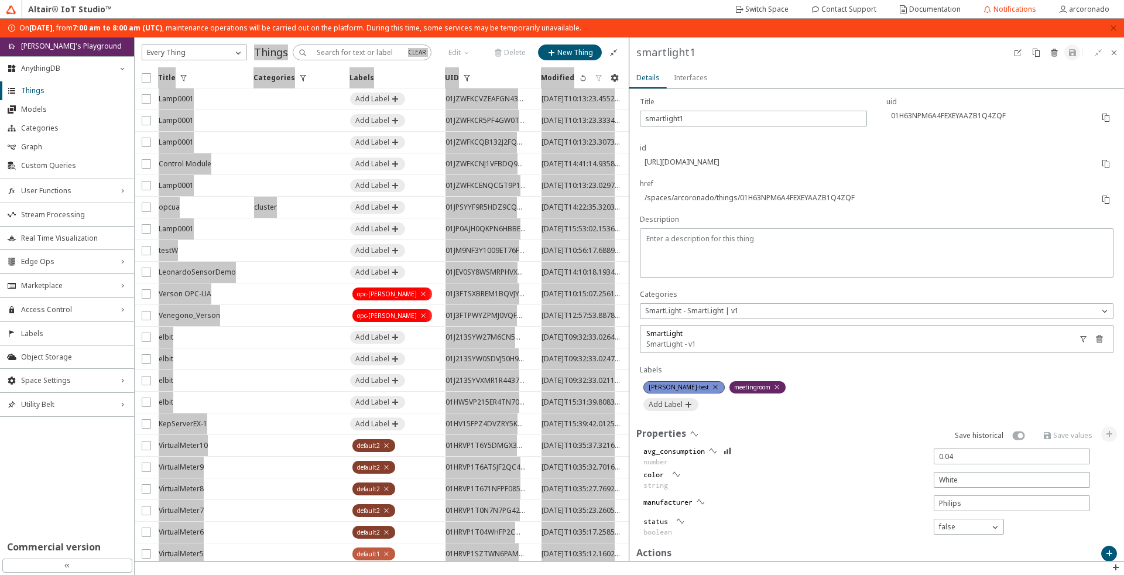
scroll to position [239, 0]
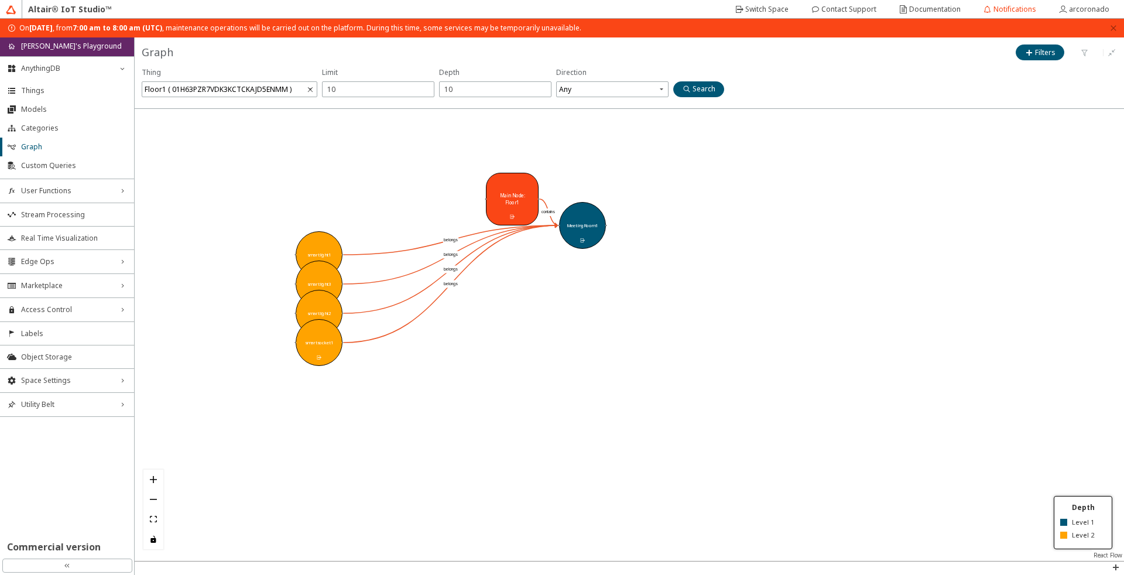
drag, startPoint x: 479, startPoint y: 377, endPoint x: 602, endPoint y: 375, distance: 122.9
click at [607, 380] on div at bounding box center [629, 335] width 989 height 452
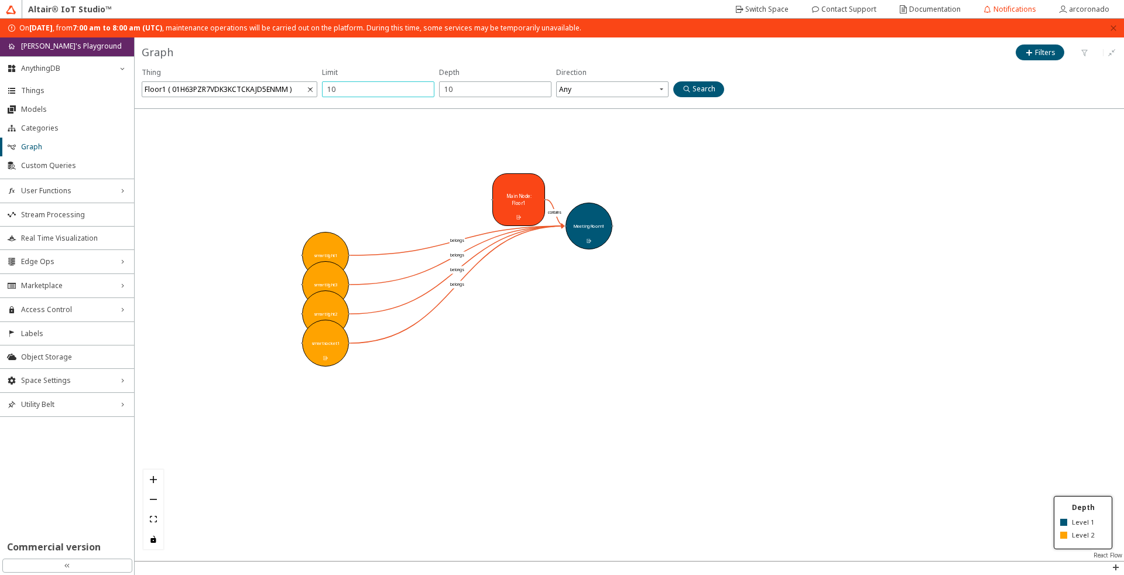
click at [370, 88] on input "10" at bounding box center [378, 89] width 102 height 10
click at [462, 94] on input "10" at bounding box center [495, 89] width 102 height 10
click at [593, 91] on span "Any" at bounding box center [613, 89] width 109 height 16
click at [594, 122] on div "Inbound" at bounding box center [612, 127] width 101 height 10
click at [0, 0] on slot "Search" at bounding box center [0, 0] width 0 height 0
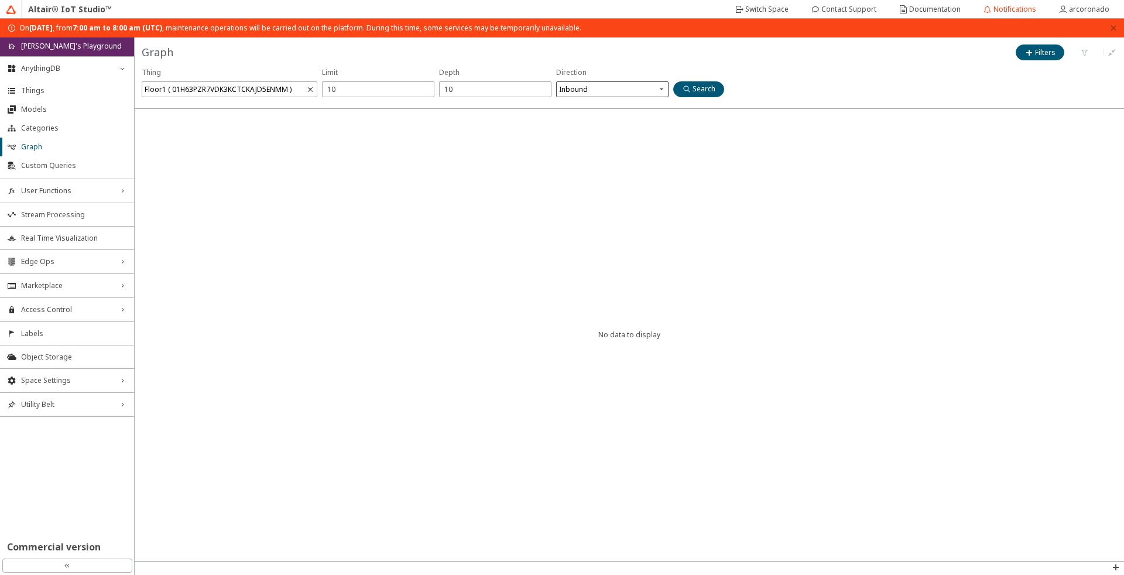
click at [628, 88] on span "Inbound" at bounding box center [613, 89] width 109 height 16
click at [580, 143] on div "Outbound" at bounding box center [579, 146] width 35 height 10
click at [0, 0] on slot "Search" at bounding box center [0, 0] width 0 height 0
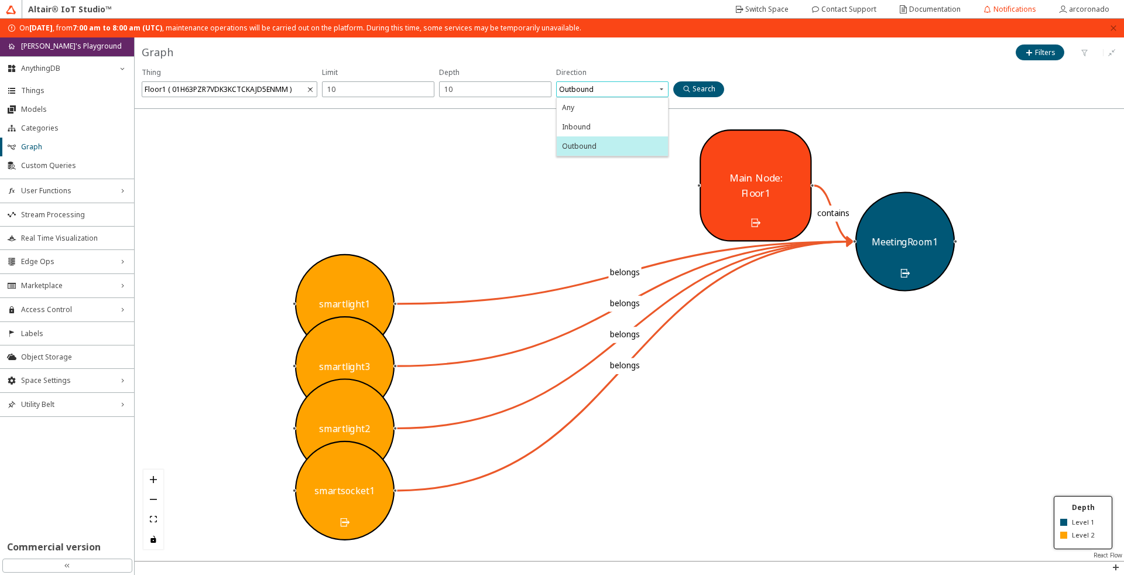
click at [628, 96] on span "Outbound" at bounding box center [613, 89] width 109 height 16
click at [612, 105] on div "Any" at bounding box center [612, 107] width 101 height 10
click at [717, 93] on paper-button "Search" at bounding box center [698, 89] width 51 height 16
click at [386, 101] on span at bounding box center [378, 103] width 112 height 9
click at [401, 83] on div "10" at bounding box center [378, 89] width 112 height 16
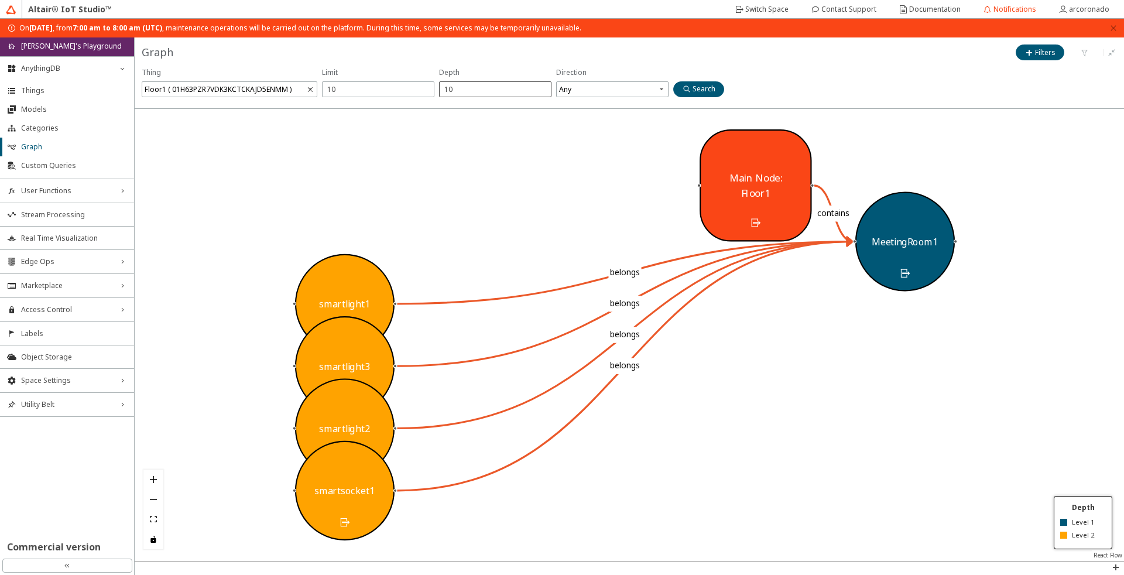
drag, startPoint x: 497, startPoint y: 94, endPoint x: 489, endPoint y: 87, distance: 10.0
click at [492, 89] on div "10" at bounding box center [495, 89] width 112 height 16
drag, startPoint x: 489, startPoint y: 87, endPoint x: 427, endPoint y: 84, distance: 61.5
click at [427, 84] on div "Thing Floor1 ( 01H63PZR7VDK3KCTCKAJD5ENMM ) Direction Any" at bounding box center [407, 83] width 531 height 33
click at [723, 88] on paper-button "Search" at bounding box center [698, 89] width 51 height 16
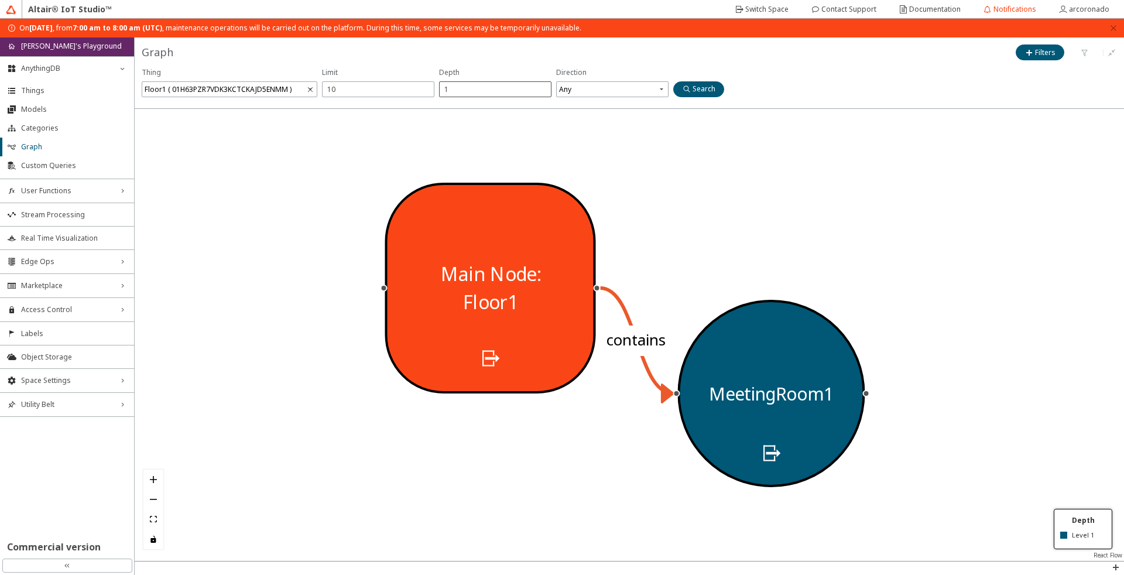
drag, startPoint x: 461, startPoint y: 95, endPoint x: 451, endPoint y: 90, distance: 12.0
click at [451, 90] on div "1" at bounding box center [495, 89] width 112 height 16
drag, startPoint x: 451, startPoint y: 90, endPoint x: 445, endPoint y: 88, distance: 6.1
click at [445, 88] on input "1" at bounding box center [495, 89] width 102 height 10
click at [681, 87] on paper-button "Search" at bounding box center [698, 89] width 51 height 16
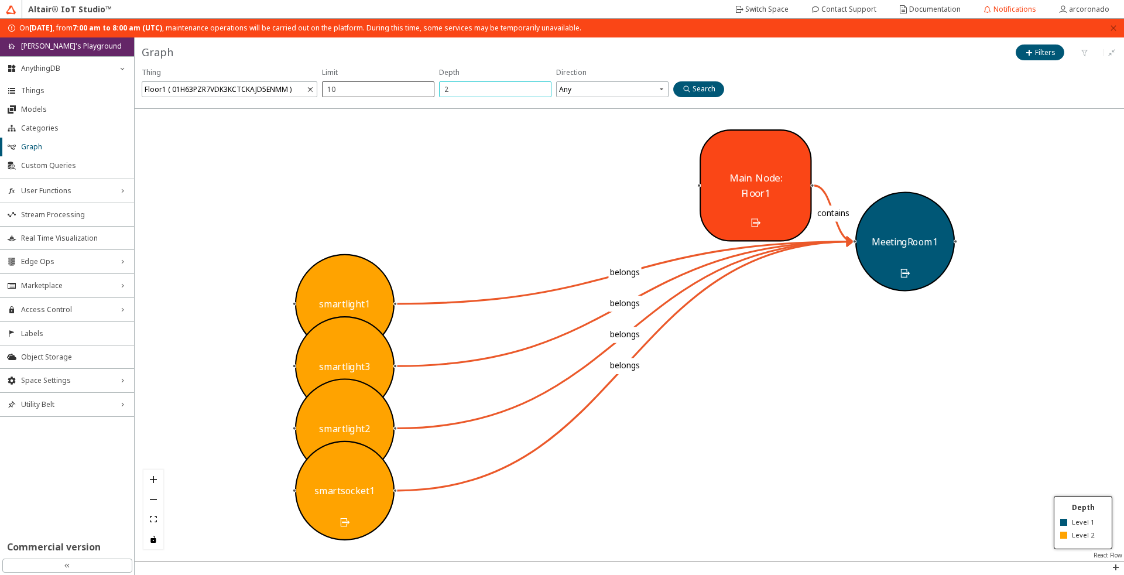
drag, startPoint x: 526, startPoint y: 89, endPoint x: 415, endPoint y: 92, distance: 110.6
click at [415, 92] on div "Thing Floor1 ( 01H63PZR7VDK3KCTCKAJD5ENMM ) Direction Any" at bounding box center [407, 83] width 531 height 33
type input "3"
click at [0, 0] on slot "Search" at bounding box center [0, 0] width 0 height 0
drag, startPoint x: 294, startPoint y: 303, endPoint x: 214, endPoint y: 200, distance: 130.5
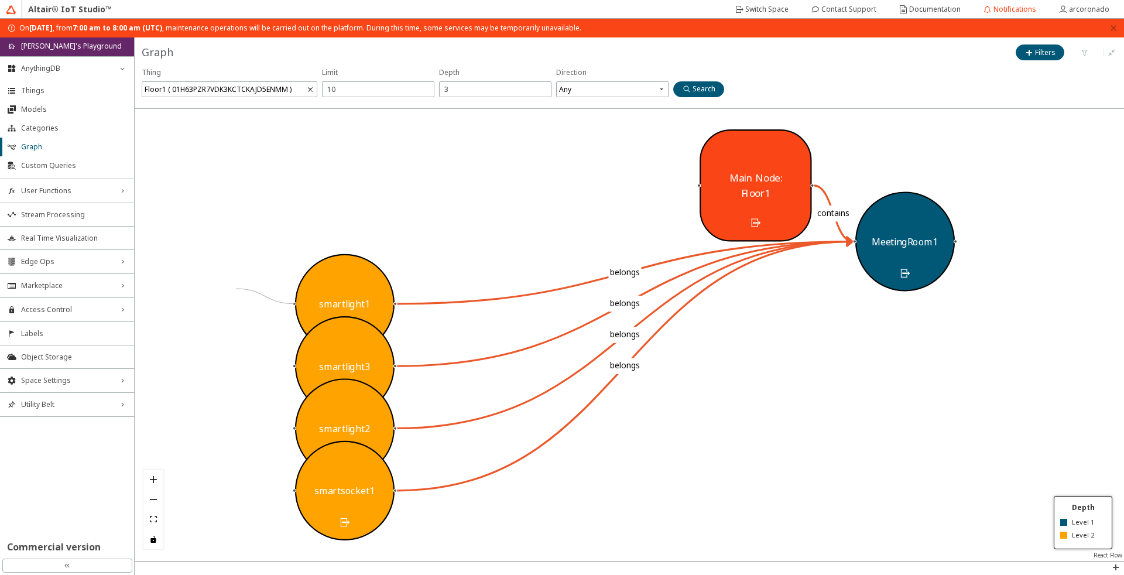
click at [214, 201] on div "contains belongs belongs belongs belongs MeetingRoom1 smartlight1 smartlight3 s…" at bounding box center [629, 335] width 989 height 452
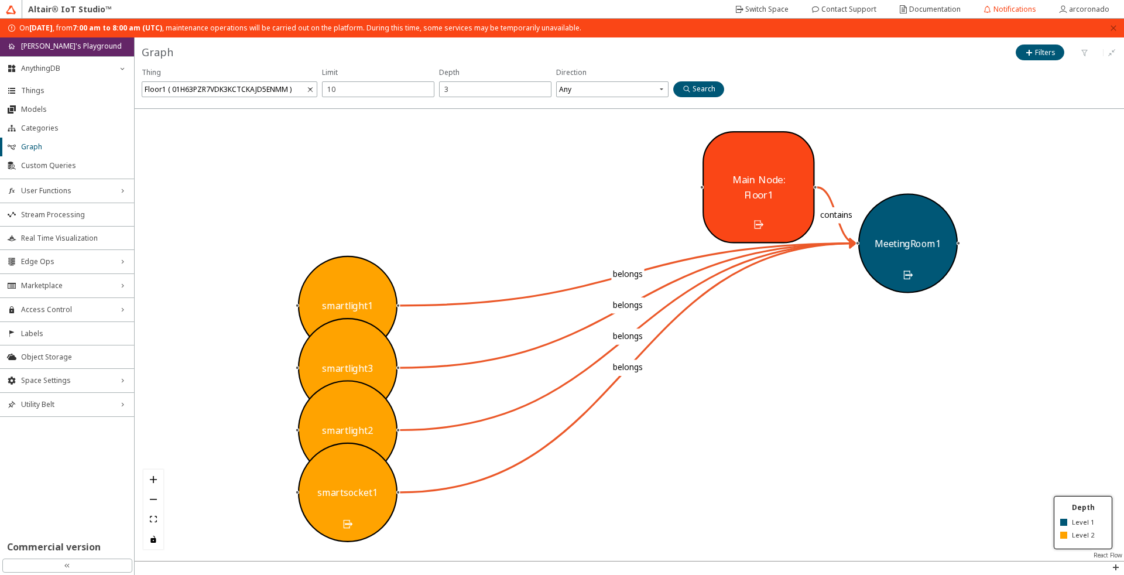
click at [817, 192] on div at bounding box center [629, 335] width 989 height 452
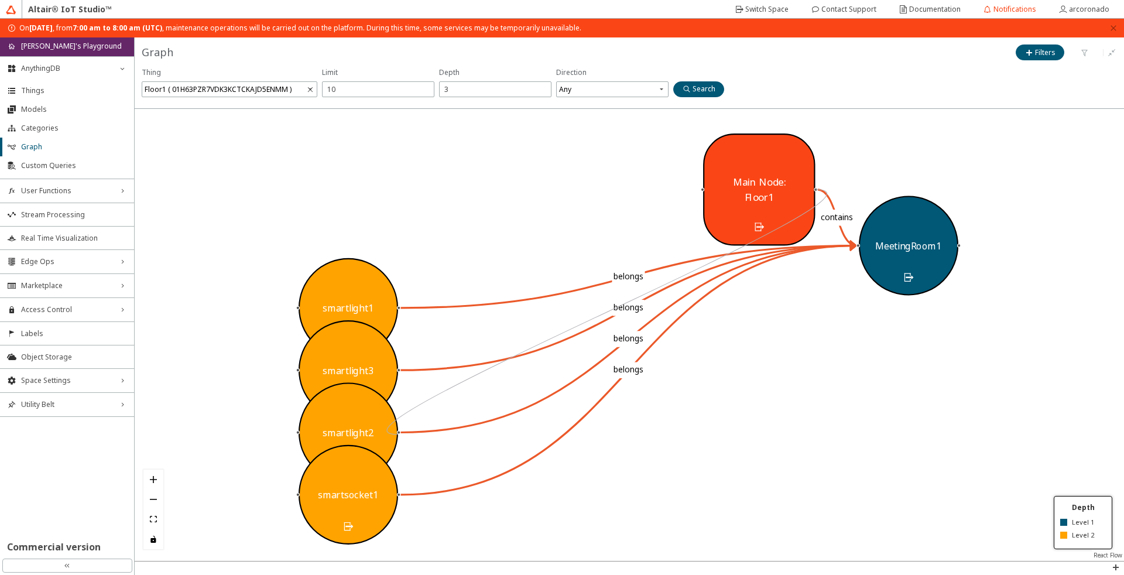
drag, startPoint x: 814, startPoint y: 190, endPoint x: 404, endPoint y: 433, distance: 476.5
click at [404, 434] on div "contains belongs belongs belongs belongs MeetingRoom1 smartlight1 smartlight3 s…" at bounding box center [629, 335] width 989 height 452
drag, startPoint x: 700, startPoint y: 190, endPoint x: 390, endPoint y: 308, distance: 331.9
click at [516, 308] on div "MeetingRoom1 smartlight1 smartlight3 smartlight2 smartsocket1 Main Node: Floor1" at bounding box center [1042, 373] width 1052 height 480
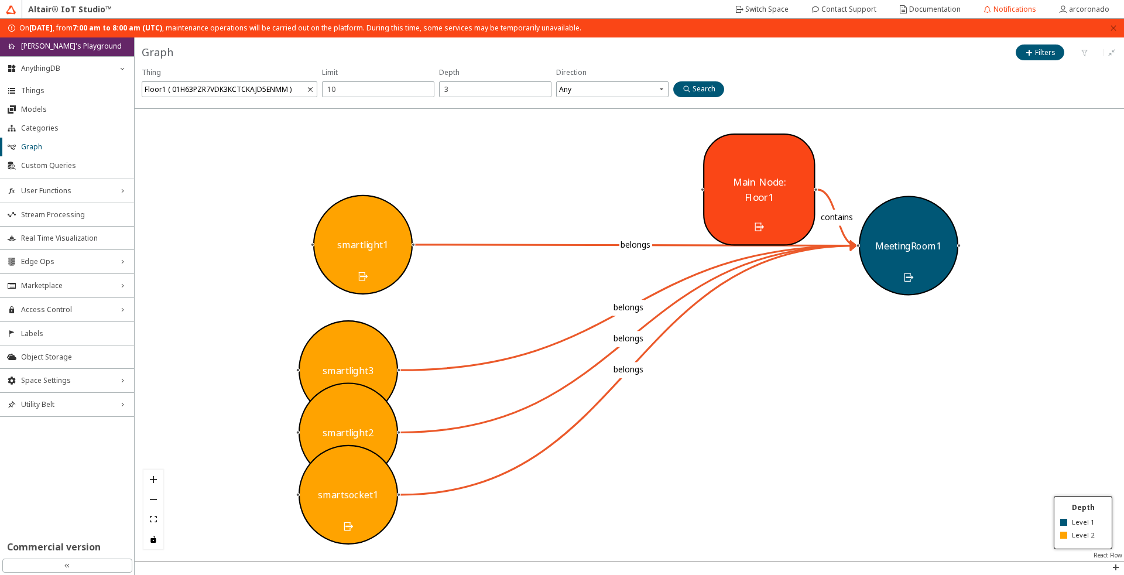
drag, startPoint x: 379, startPoint y: 293, endPoint x: 394, endPoint y: 230, distance: 65.0
click at [394, 230] on div "smartlight1" at bounding box center [362, 244] width 99 height 99
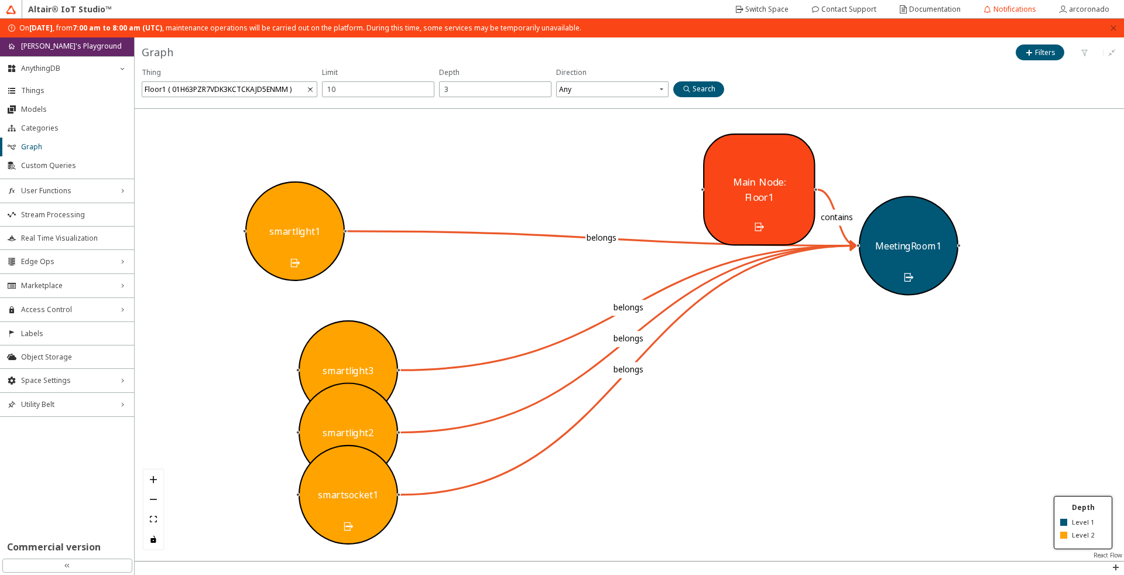
drag, startPoint x: 394, startPoint y: 230, endPoint x: 329, endPoint y: 234, distance: 65.1
click at [329, 234] on div "smartlight1" at bounding box center [294, 230] width 99 height 99
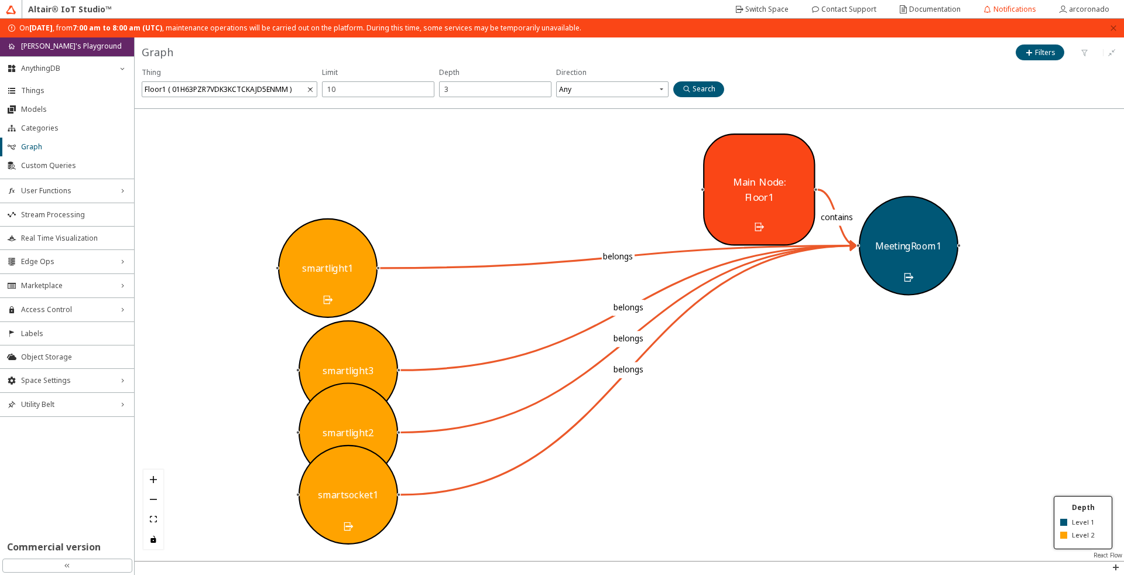
drag, startPoint x: 329, startPoint y: 234, endPoint x: 360, endPoint y: 253, distance: 36.5
click at [360, 253] on div "smartlight1" at bounding box center [327, 267] width 99 height 99
click at [701, 192] on div at bounding box center [629, 335] width 989 height 452
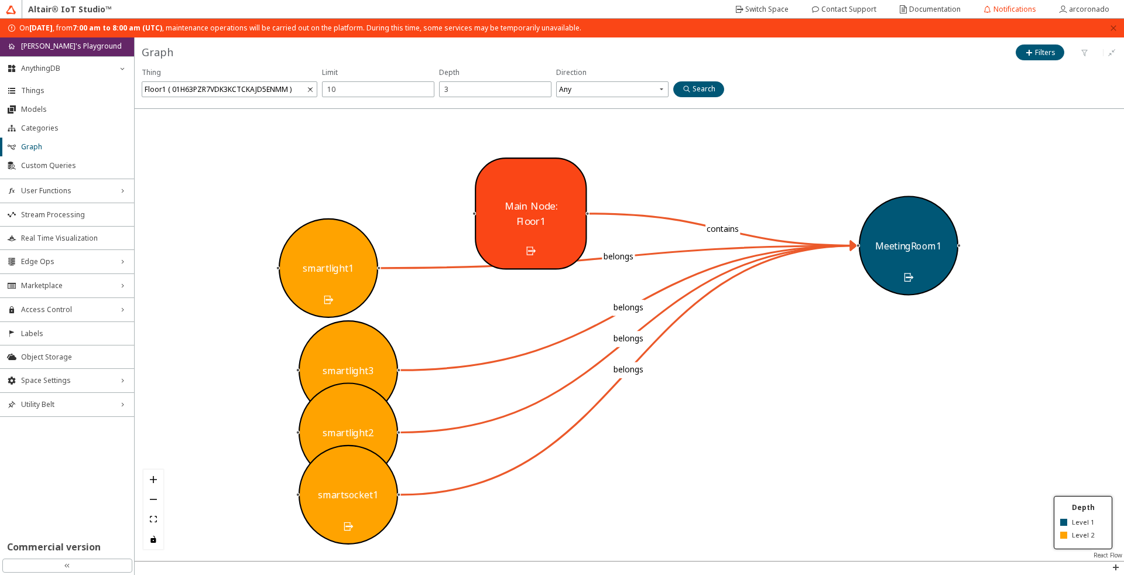
drag, startPoint x: 706, startPoint y: 189, endPoint x: 495, endPoint y: 167, distance: 211.8
click at [495, 167] on div "Main Node: Floor1" at bounding box center [531, 213] width 112 height 112
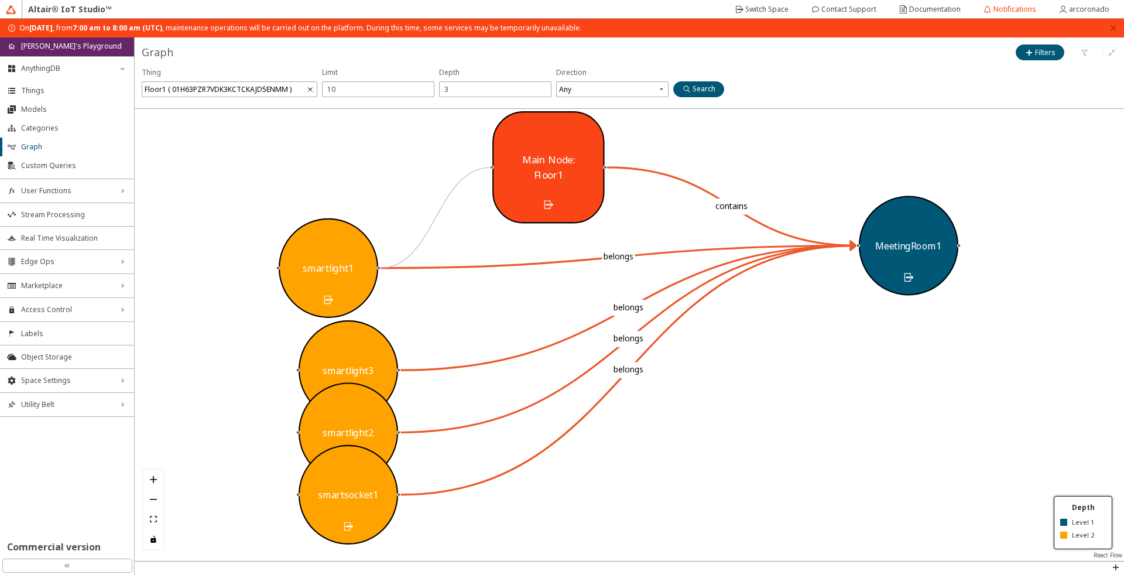
drag, startPoint x: 490, startPoint y: 166, endPoint x: 379, endPoint y: 268, distance: 151.2
click at [516, 268] on div "MeetingRoom1 smartlight1 smartlight3 smartlight2 smartsocket1 Main Node: Floor1" at bounding box center [1042, 373] width 1052 height 480
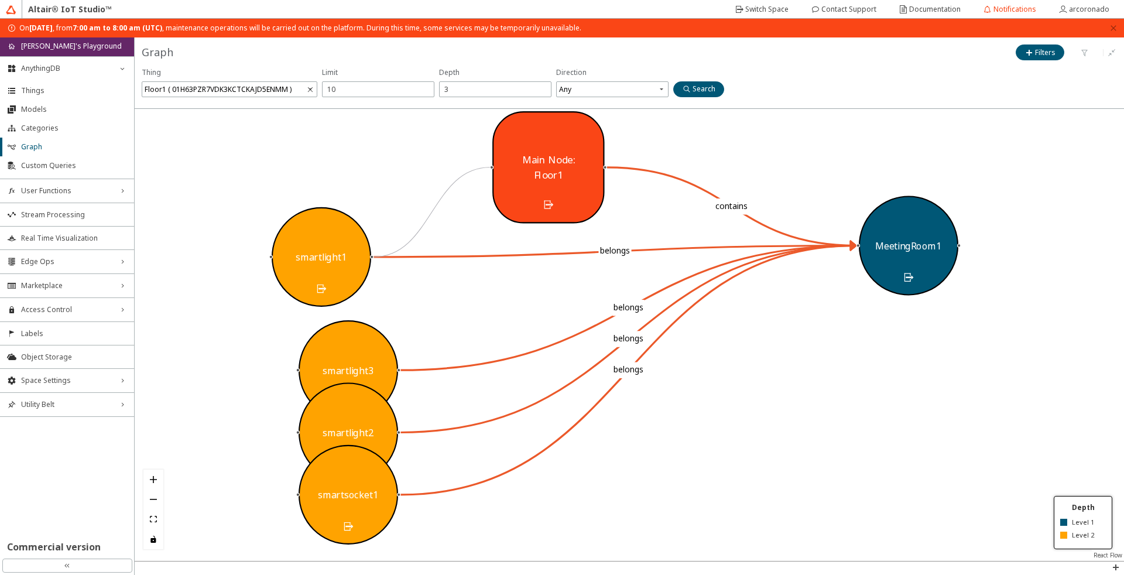
drag, startPoint x: 325, startPoint y: 278, endPoint x: 320, endPoint y: 271, distance: 8.4
click at [320, 271] on div "smartlight1" at bounding box center [321, 256] width 99 height 99
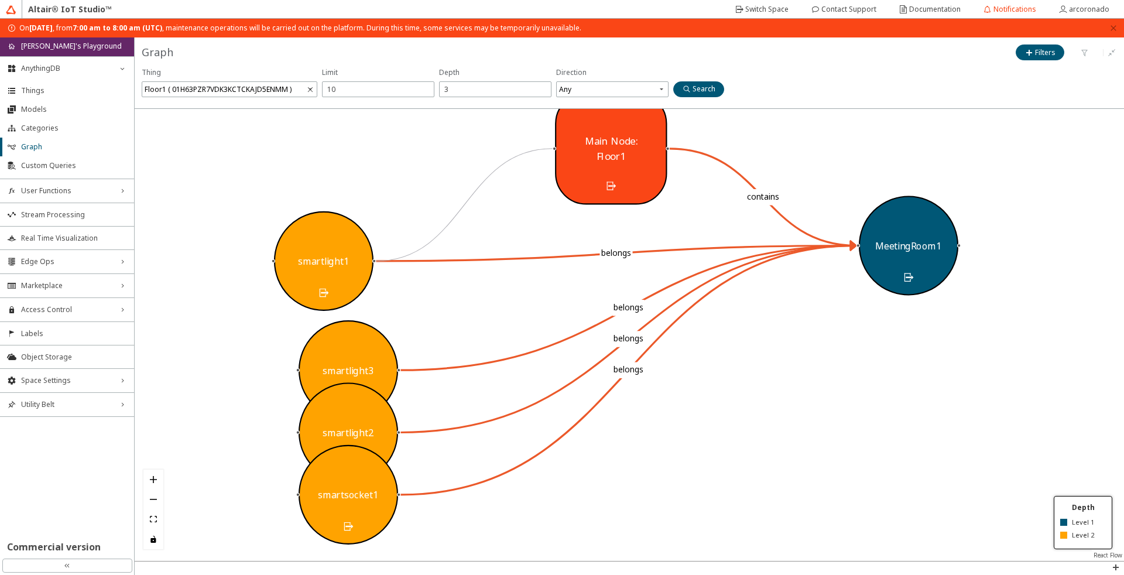
drag, startPoint x: 553, startPoint y: 194, endPoint x: 619, endPoint y: 173, distance: 69.2
click at [619, 173] on div "Main Node: Floor1" at bounding box center [611, 148] width 112 height 112
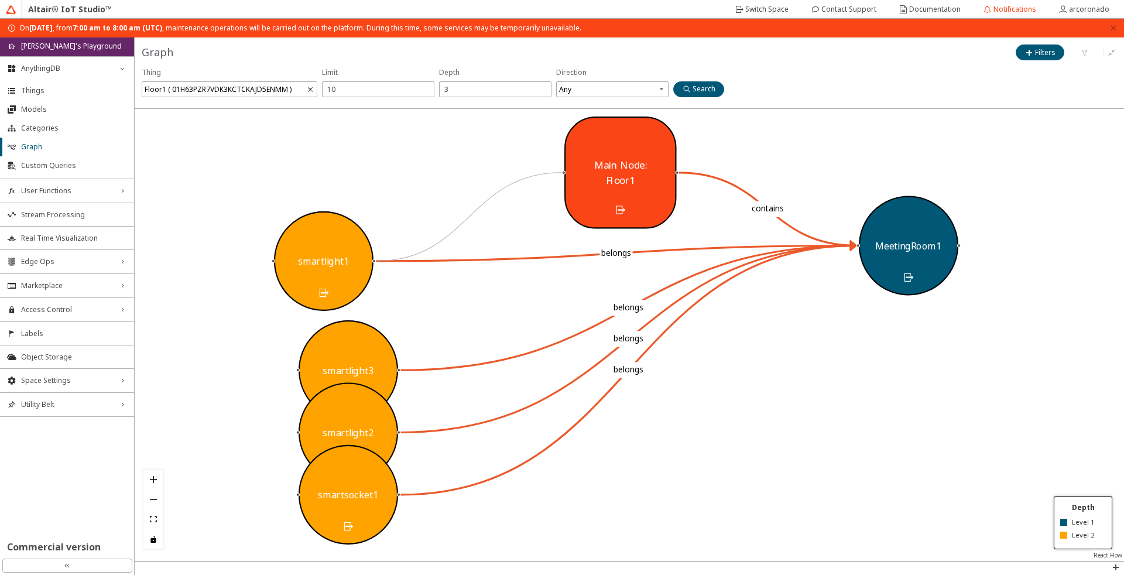
drag, startPoint x: 619, startPoint y: 173, endPoint x: 625, endPoint y: 199, distance: 26.4
click at [625, 199] on div "Main Node: Floor1" at bounding box center [620, 172] width 112 height 112
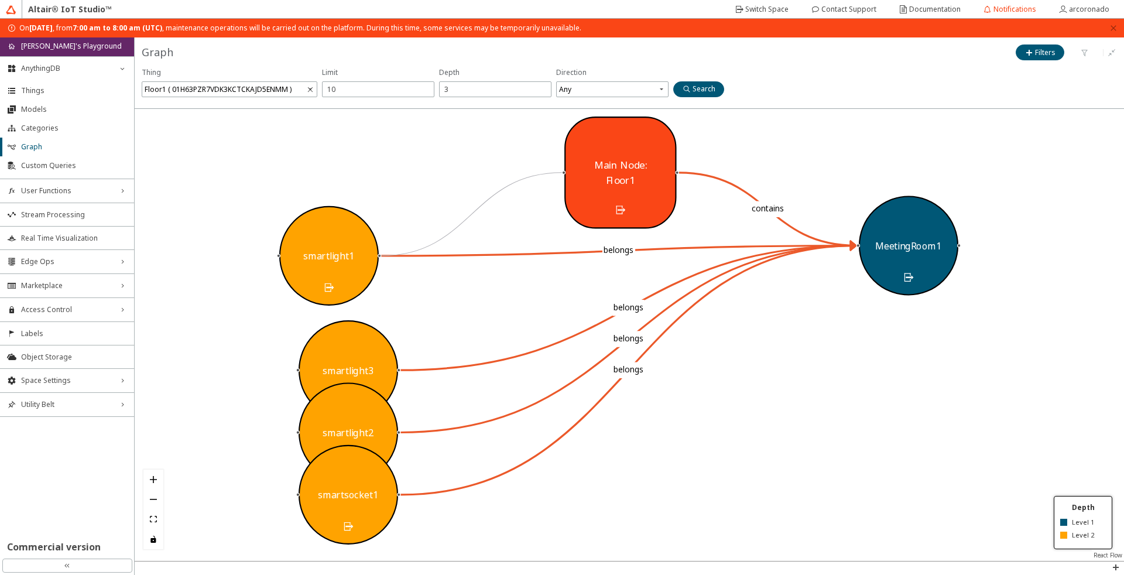
drag, startPoint x: 320, startPoint y: 243, endPoint x: 321, endPoint y: 231, distance: 11.7
click at [321, 234] on div "smartlight1" at bounding box center [328, 255] width 99 height 99
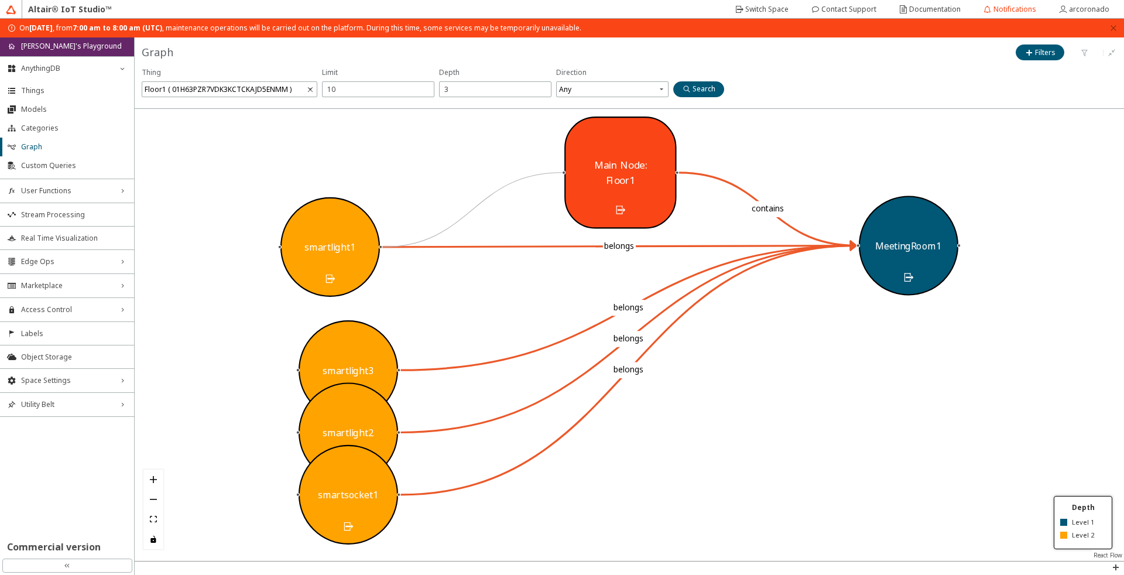
click at [619, 212] on iron-icon at bounding box center [619, 209] width 11 height 11
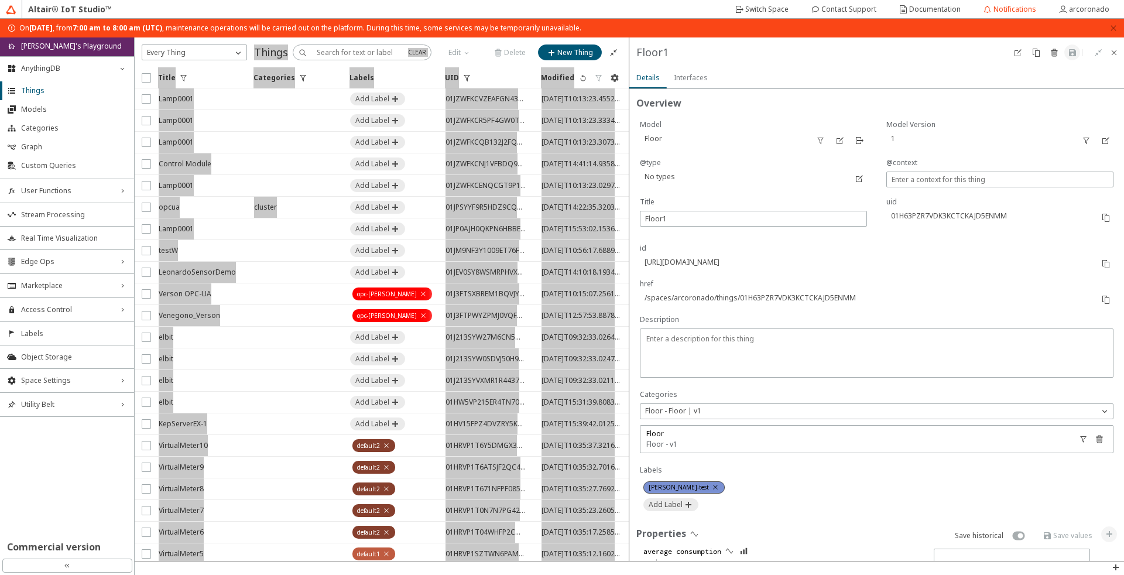
scroll to position [239, 0]
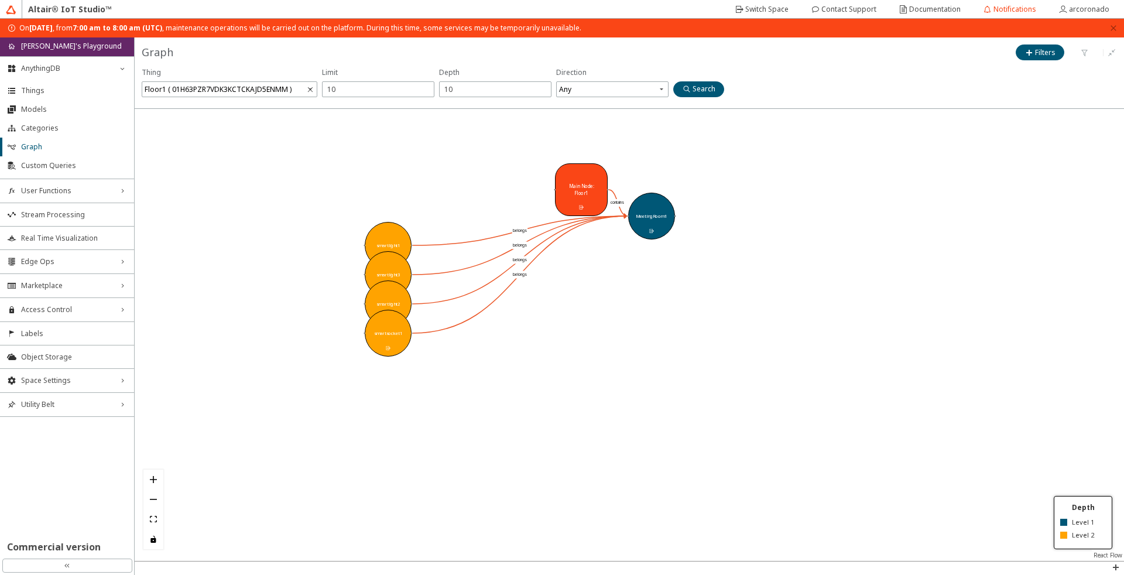
drag, startPoint x: 331, startPoint y: 356, endPoint x: 572, endPoint y: 361, distance: 241.7
click at [572, 361] on div at bounding box center [629, 335] width 989 height 452
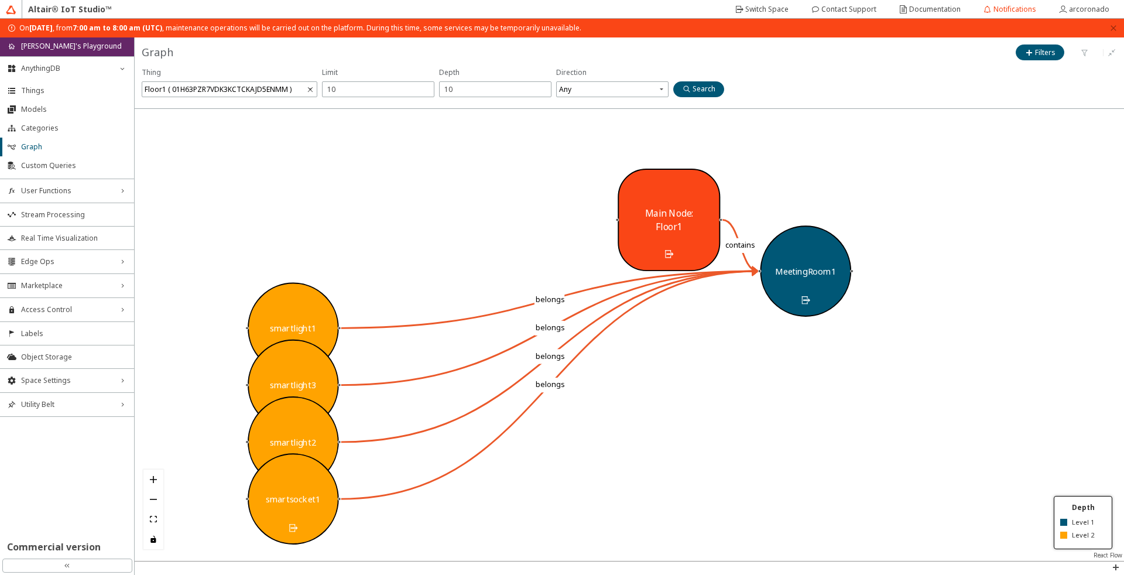
drag, startPoint x: 565, startPoint y: 294, endPoint x: 635, endPoint y: 431, distance: 153.9
click at [640, 435] on div at bounding box center [629, 335] width 989 height 452
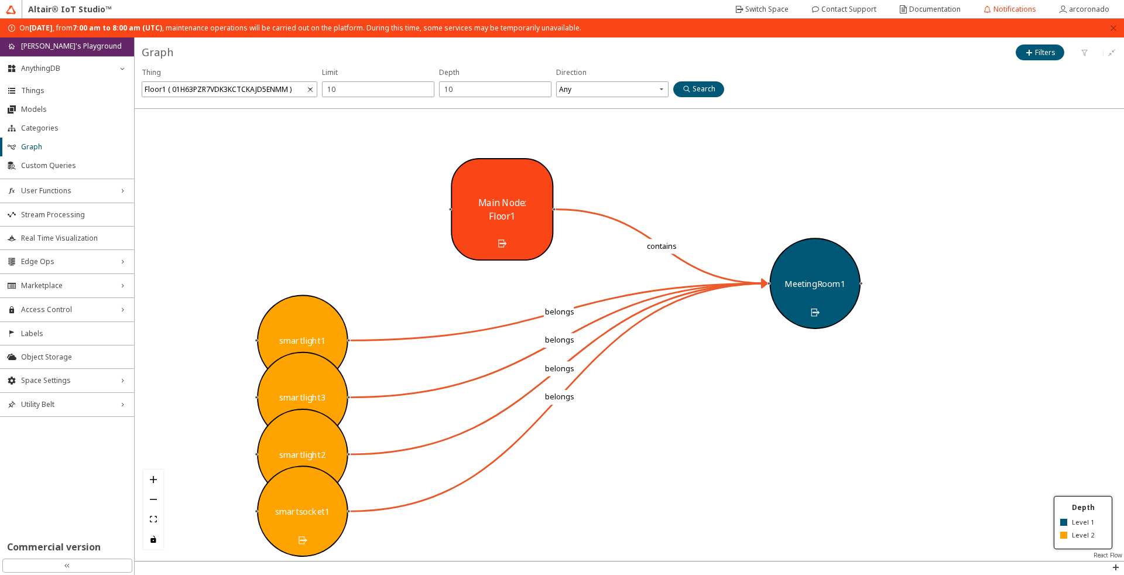
drag, startPoint x: 674, startPoint y: 205, endPoint x: 493, endPoint y: 181, distance: 181.8
click at [494, 182] on div "Main Node: Floor1" at bounding box center [502, 209] width 102 height 102
click at [641, 87] on span "Any" at bounding box center [613, 89] width 109 height 16
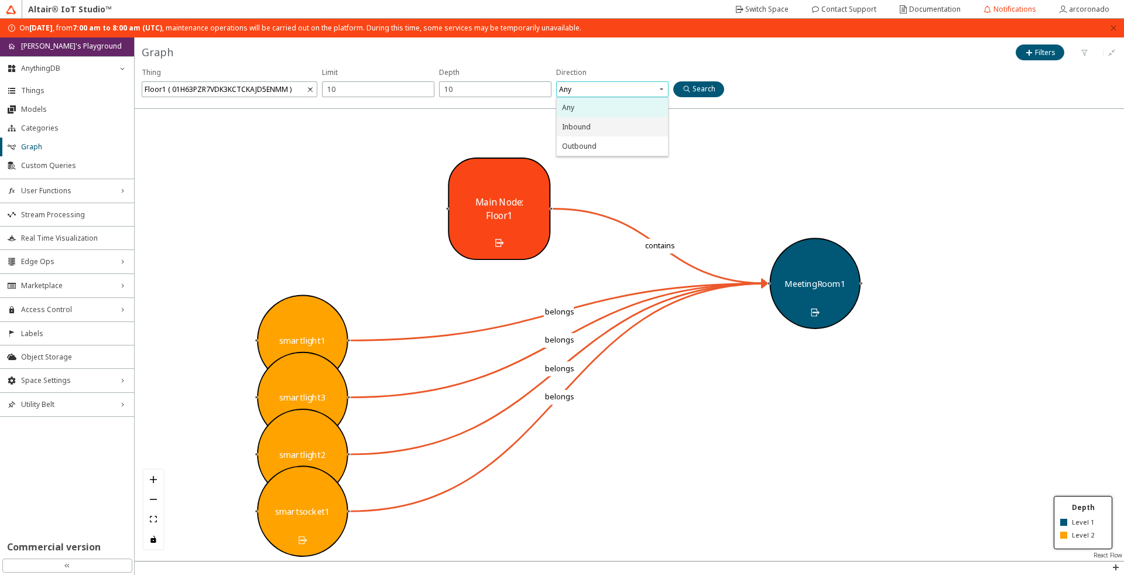
click at [644, 119] on div "Inbound" at bounding box center [611, 126] width 111 height 19
click at [641, 90] on span "Inbound" at bounding box center [613, 89] width 109 height 16
click at [745, 85] on div "Thing Floor1 ( 01H63PZR7VDK3KCTCKAJD5ENMM ) Direction Inbound" at bounding box center [629, 84] width 989 height 48
click at [703, 81] on paper-button "Search" at bounding box center [698, 89] width 51 height 16
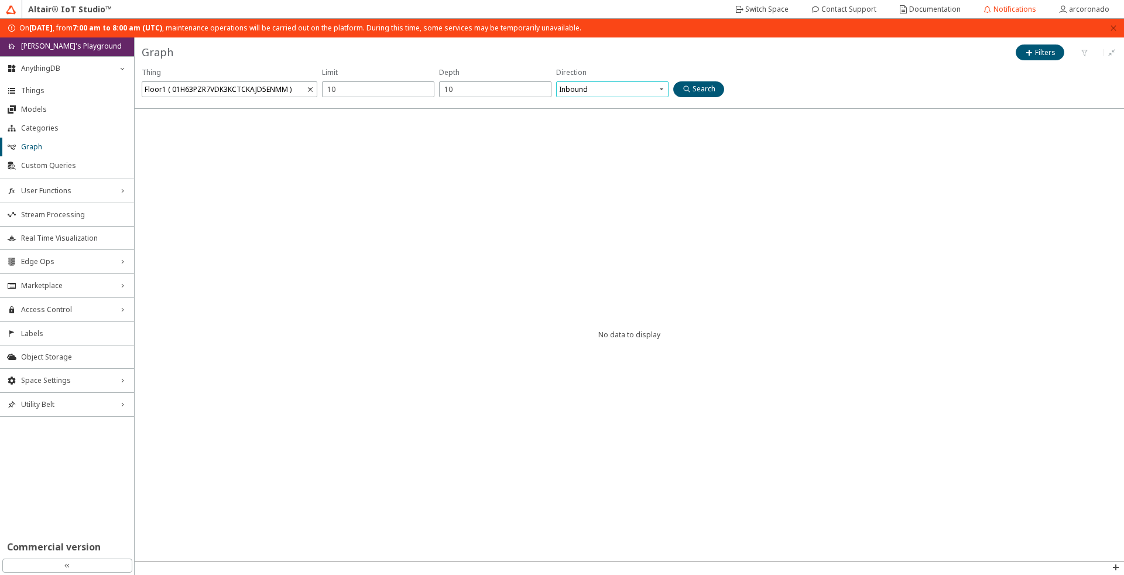
click at [643, 90] on span "Inbound" at bounding box center [613, 89] width 109 height 16
click at [648, 145] on div "Outbound" at bounding box center [612, 146] width 101 height 10
click at [724, 84] on div "Thing Floor1 ( 01H63PZR7VDK3KCTCKAJD5ENMM ) Direction outbound Outbound" at bounding box center [629, 84] width 989 height 48
click at [715, 82] on paper-button "Search" at bounding box center [698, 89] width 51 height 16
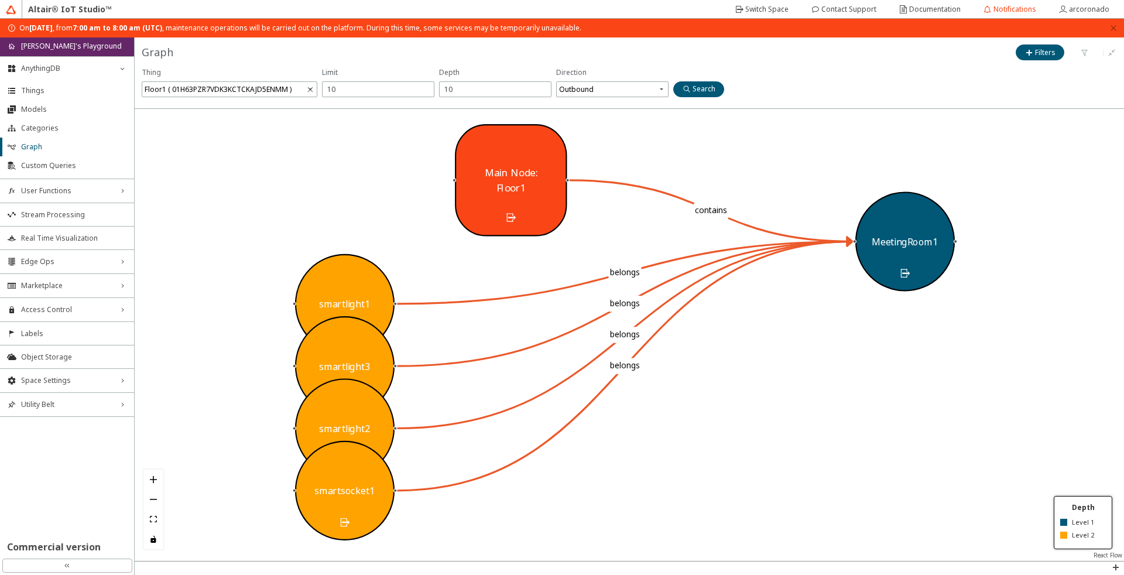
drag, startPoint x: 727, startPoint y: 182, endPoint x: 483, endPoint y: 180, distance: 244.6
click at [483, 180] on div "Main Node: Floor1" at bounding box center [511, 180] width 84 height 30
click at [904, 275] on iron-icon at bounding box center [904, 272] width 11 height 11
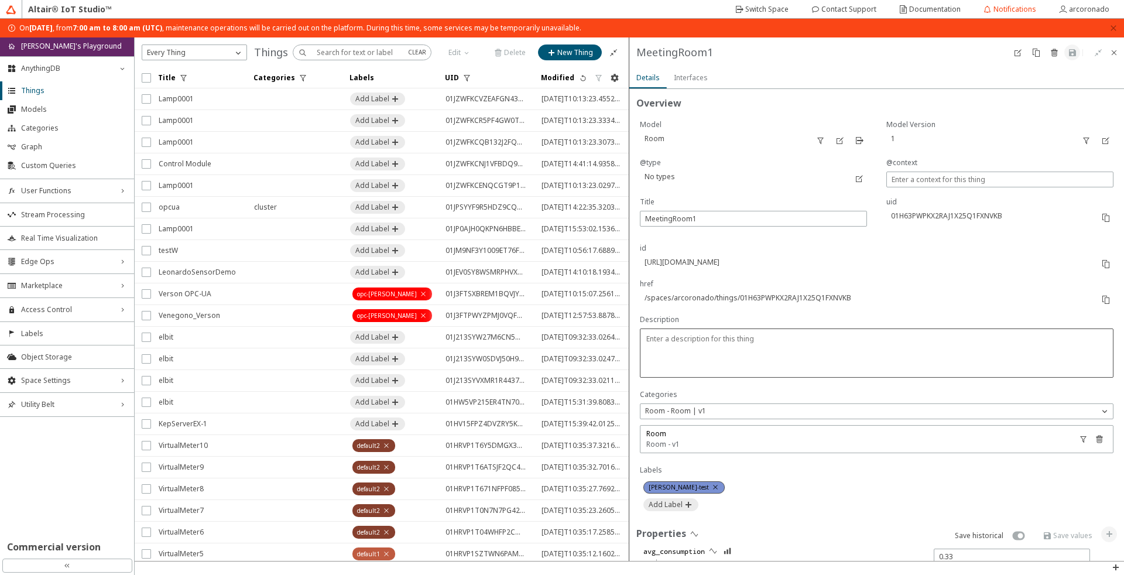
scroll to position [224, 0]
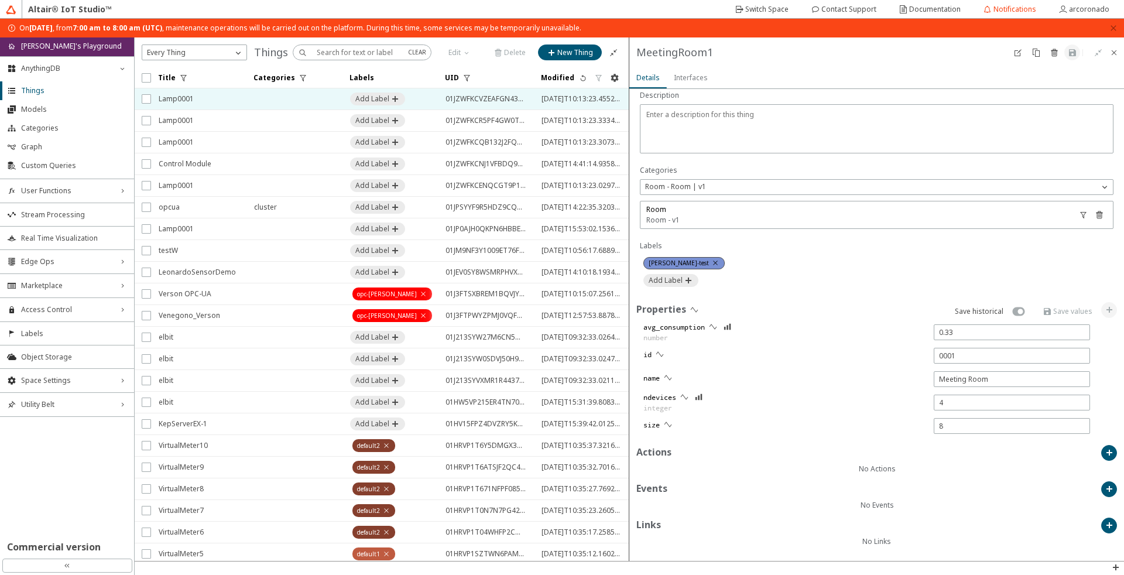
click at [214, 102] on span "Lamp0001" at bounding box center [199, 98] width 80 height 21
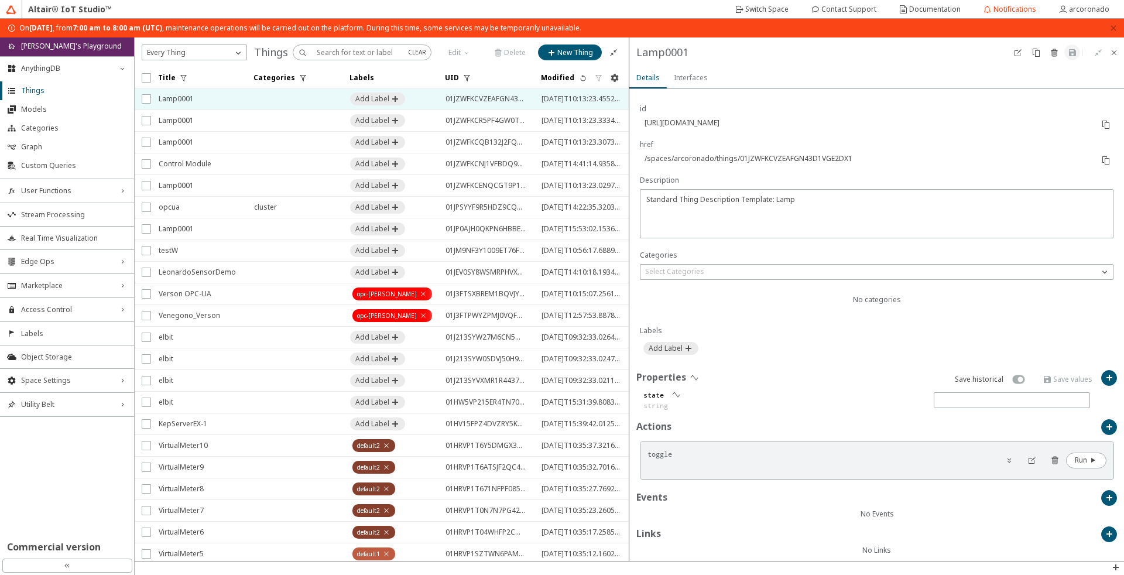
scroll to position [148, 0]
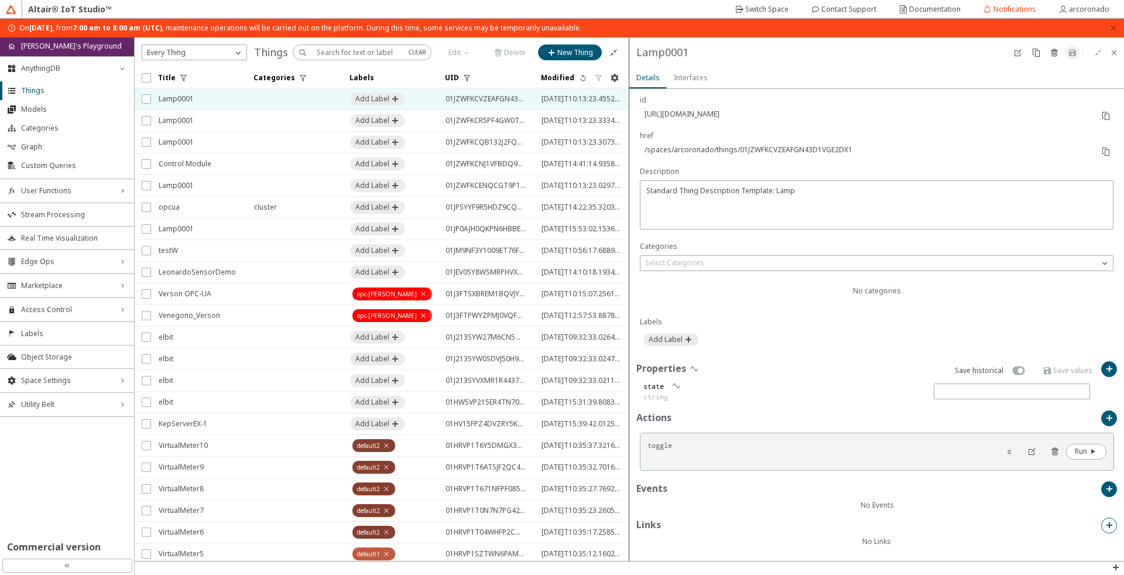
click at [1104, 528] on iron-icon at bounding box center [1108, 524] width 9 height 9
click at [875, 284] on div at bounding box center [876, 278] width 211 height 16
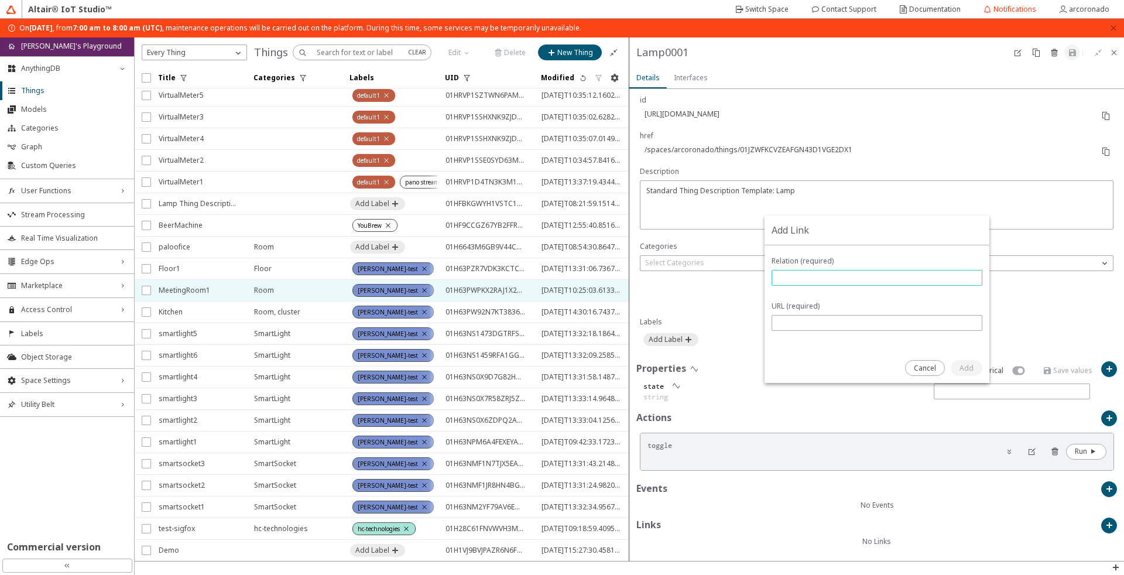
scroll to position [492, 0]
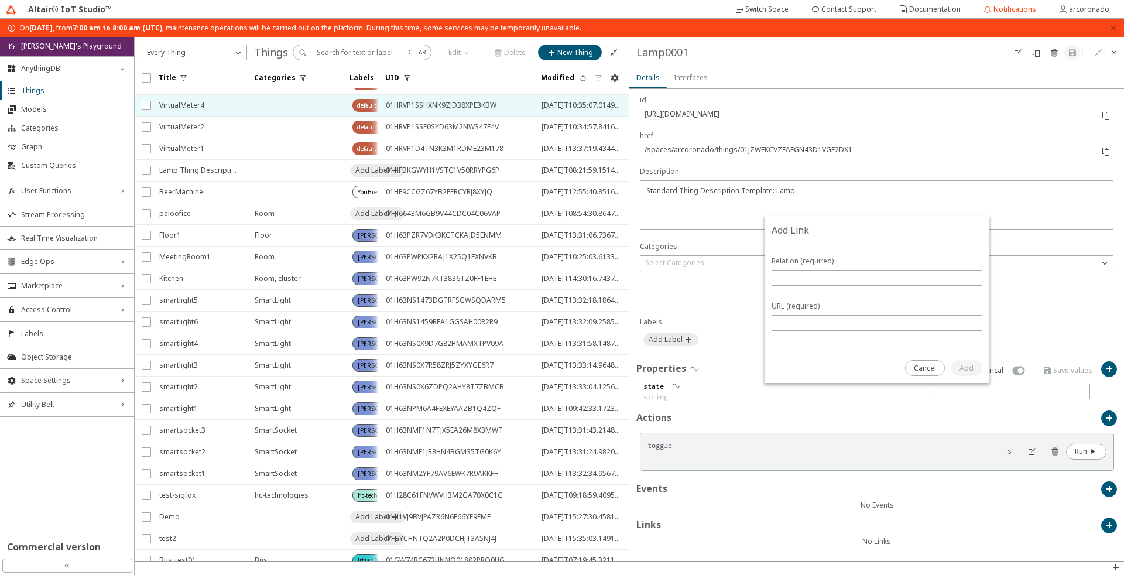
drag, startPoint x: 431, startPoint y: 90, endPoint x: 345, endPoint y: 104, distance: 87.6
click at [345, 104] on table "Title Categories Labels" at bounding box center [382, 128] width 494 height 1104
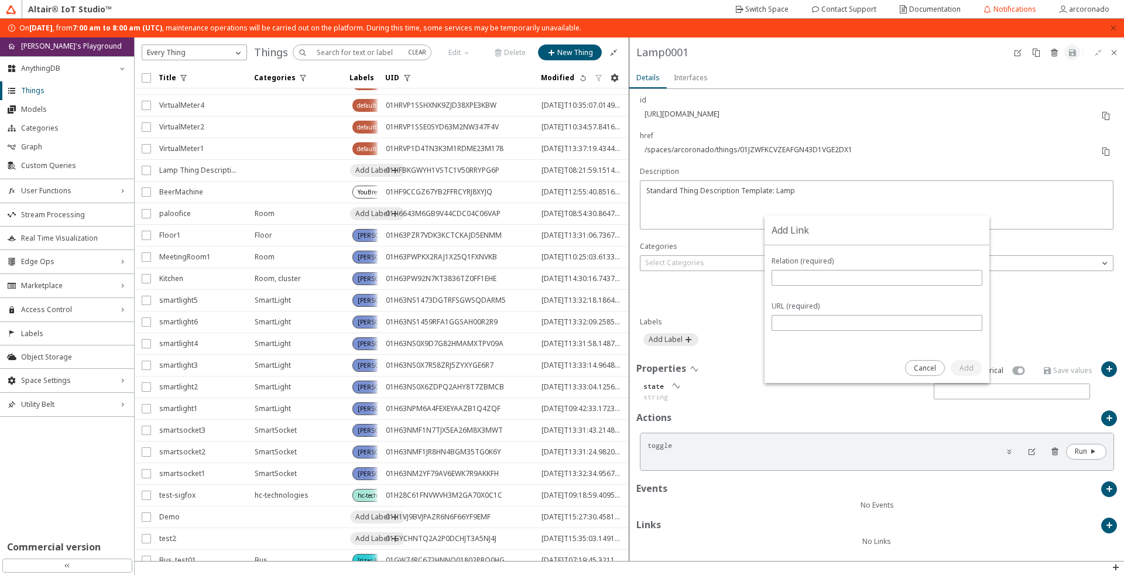
drag, startPoint x: 514, startPoint y: 242, endPoint x: 368, endPoint y: 240, distance: 146.3
click at [368, 240] on tr "Floor1 Floor 01H63PZR7VDK3KCTCKAJD5ENMM [DATE]T13:31:06.736756253Z" at bounding box center [382, 236] width 494 height 22
click at [1101, 521] on div "Add Link" at bounding box center [876, 298] width 494 height 523
click at [849, 273] on input "text" at bounding box center [877, 278] width 200 height 10
type input "[PERSON_NAME]"
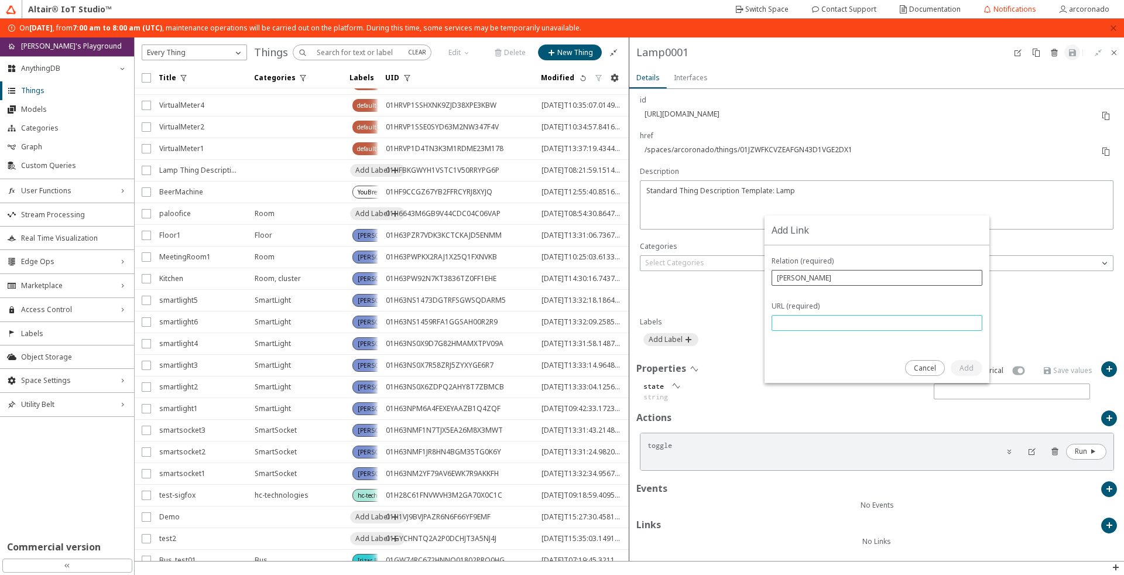
paste input "01H63PZR7VDK3KCTCKAJD5ENMM"
drag, startPoint x: 786, startPoint y: 324, endPoint x: 741, endPoint y: 328, distance: 45.9
click at [741, 328] on div "Add Link" at bounding box center [876, 298] width 494 height 523
click at [779, 324] on input "01H63PZR7VDK3KCTCKAJD5ENMM" at bounding box center [877, 323] width 200 height 10
type input "01H63PZR7VDK3KCTCKAJD5ENMM"
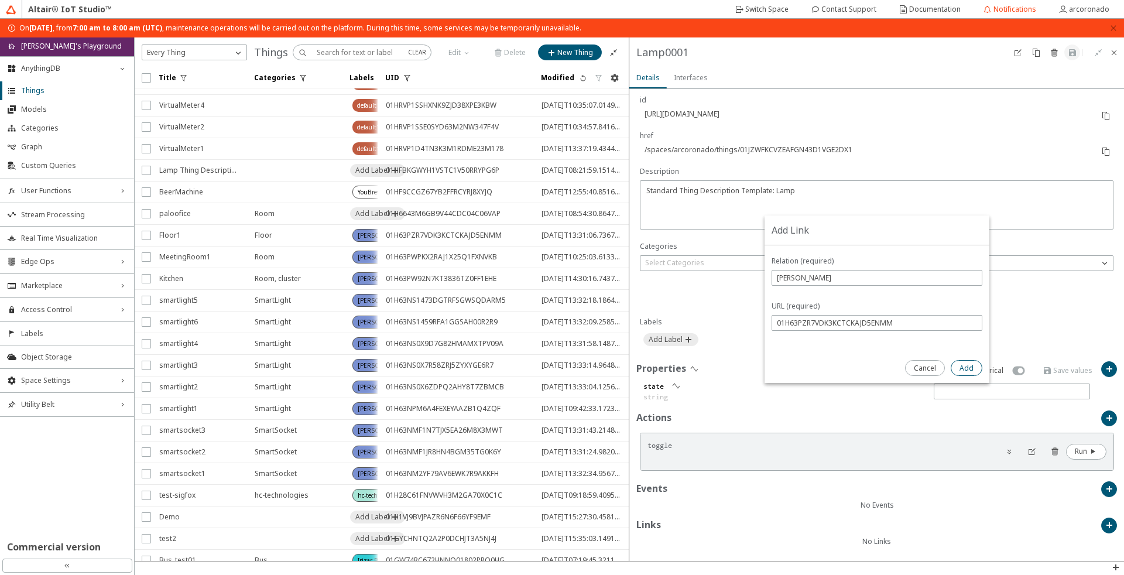
click at [976, 372] on paper-button "Add" at bounding box center [966, 368] width 32 height 16
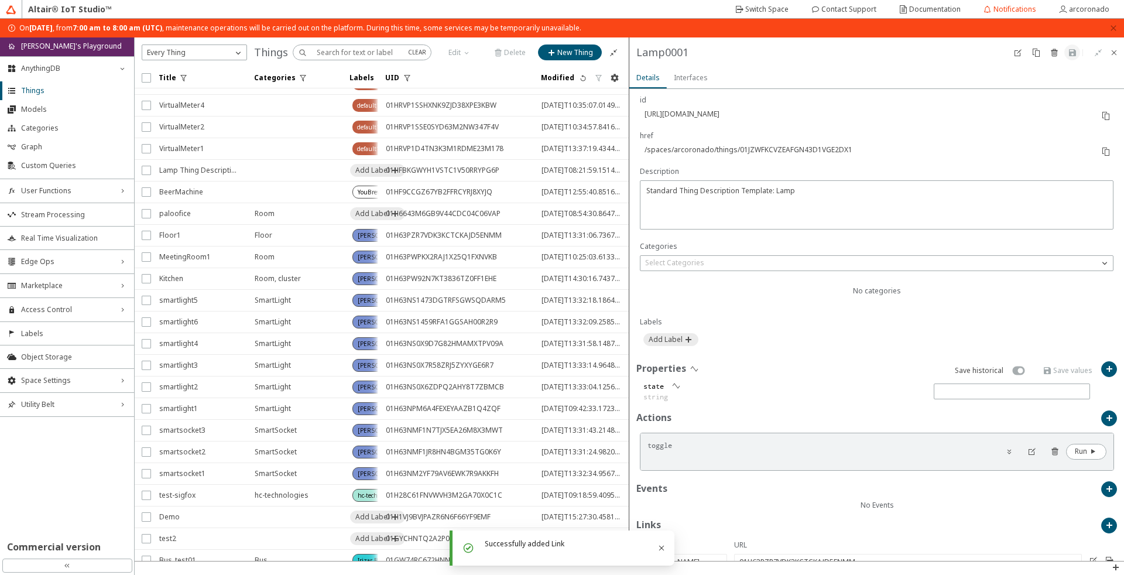
scroll to position [186, 0]
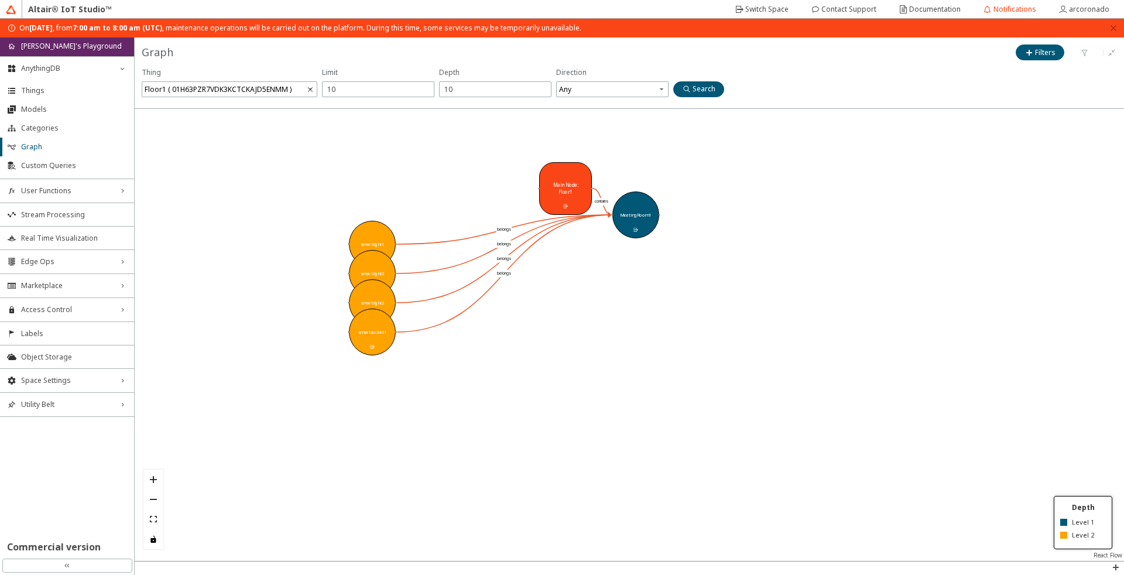
drag, startPoint x: 335, startPoint y: 341, endPoint x: 544, endPoint y: 341, distance: 209.5
click at [544, 341] on div at bounding box center [629, 335] width 989 height 452
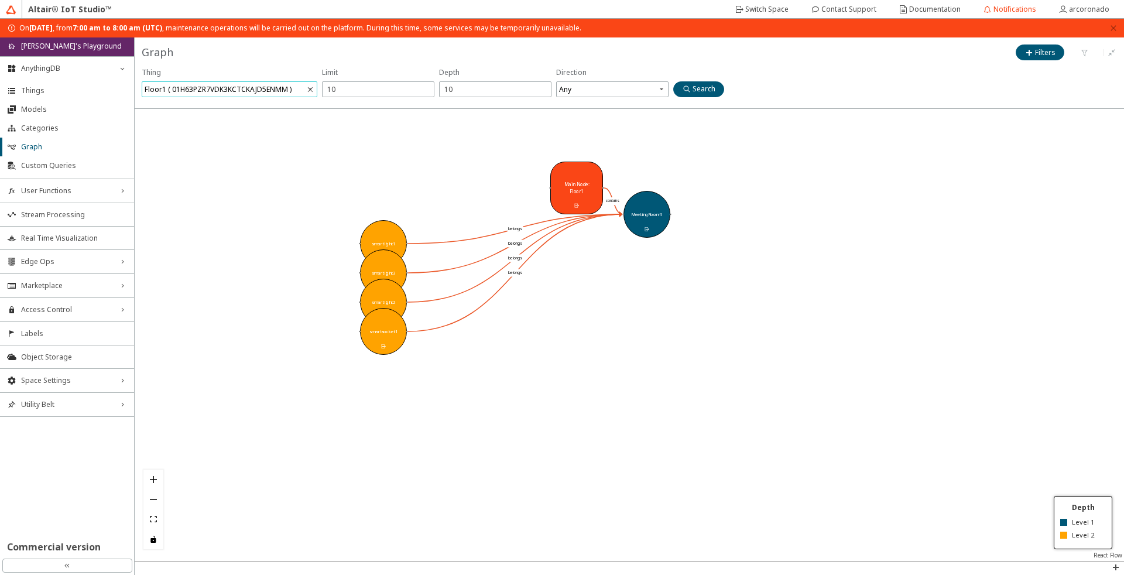
click at [244, 93] on div "Floor1 ( 01H63PZR7VDK3KCTCKAJD5ENMM )" at bounding box center [218, 89] width 147 height 16
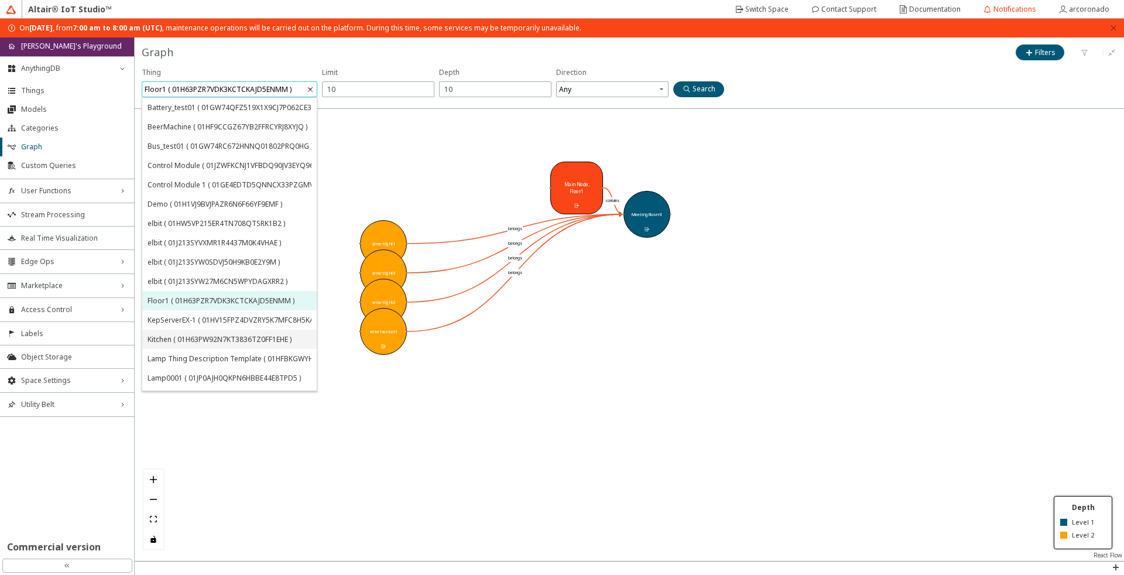
click at [219, 335] on div "Kitchen ( 01H63PW92N7KT3836TZ0FF1EHE )" at bounding box center [219, 339] width 144 height 10
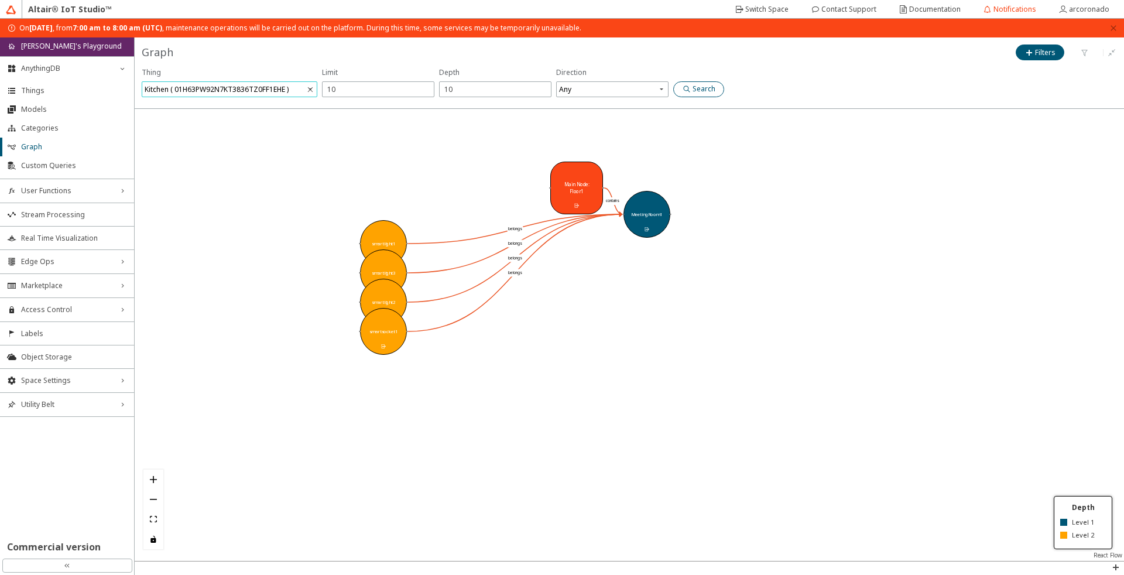
click at [720, 84] on paper-button "Search" at bounding box center [698, 89] width 51 height 16
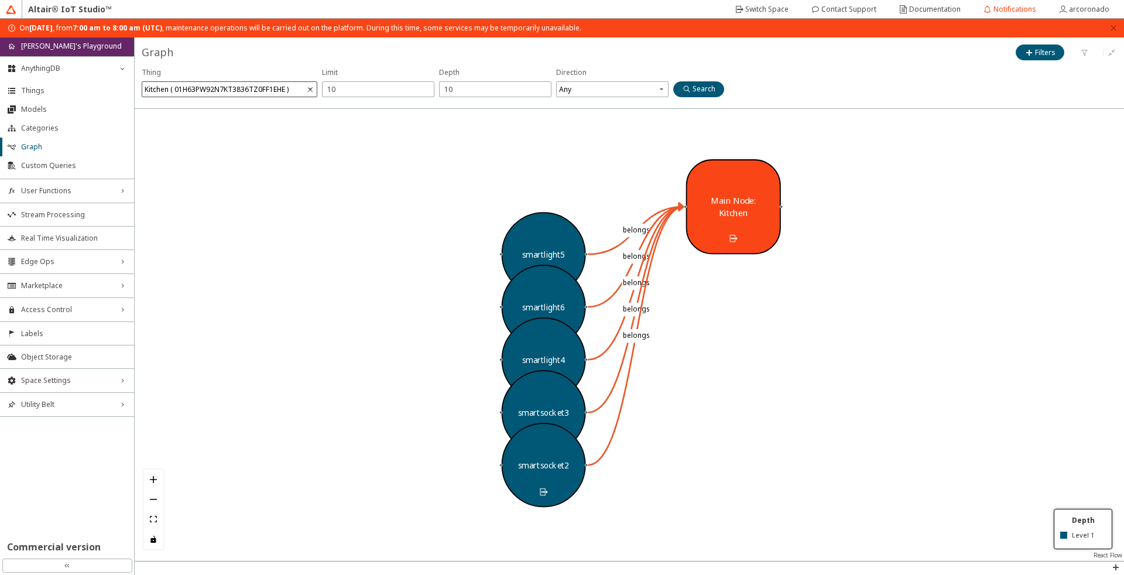
click at [311, 92] on icon at bounding box center [309, 89] width 9 height 9
click at [286, 237] on div at bounding box center [629, 335] width 989 height 452
click at [63, 89] on span "Things" at bounding box center [74, 90] width 106 height 9
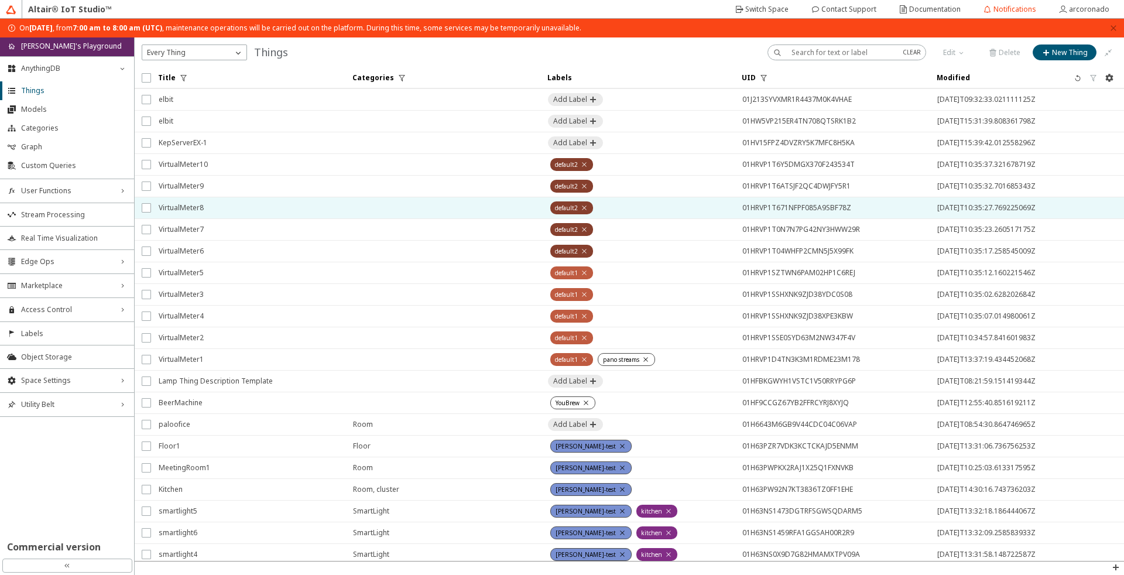
scroll to position [351, 0]
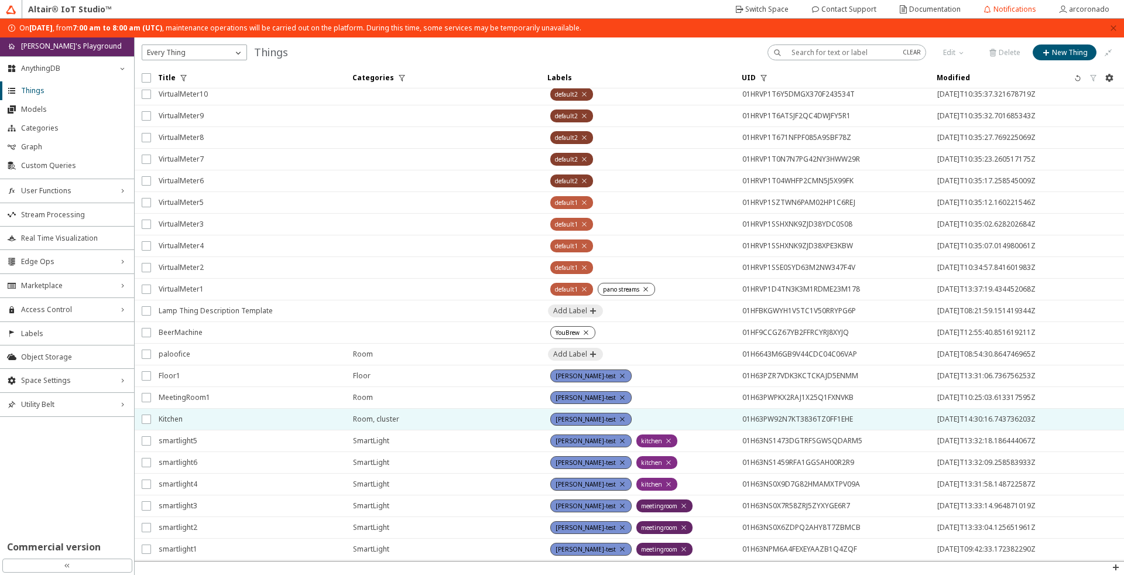
click at [266, 415] on span "Kitchen" at bounding box center [248, 418] width 179 height 21
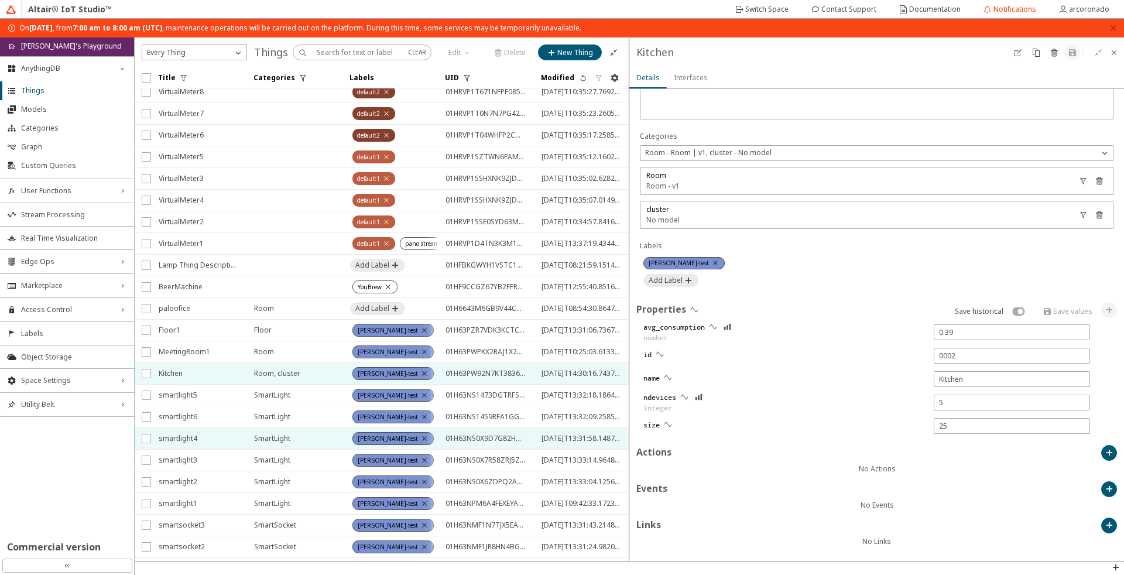
scroll to position [421, 0]
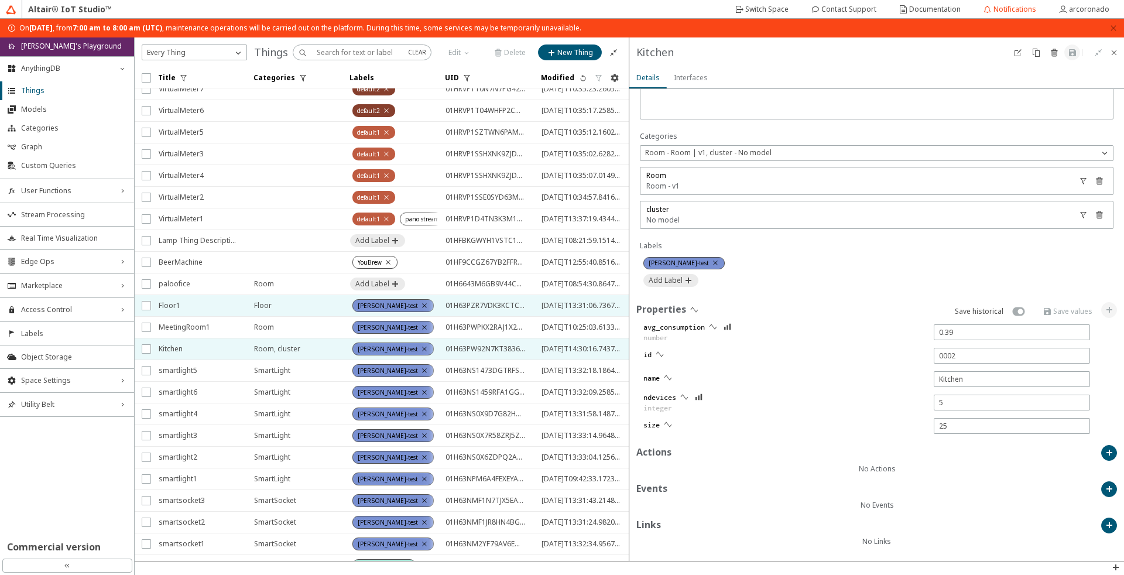
drag, startPoint x: 186, startPoint y: 314, endPoint x: 208, endPoint y: 303, distance: 25.1
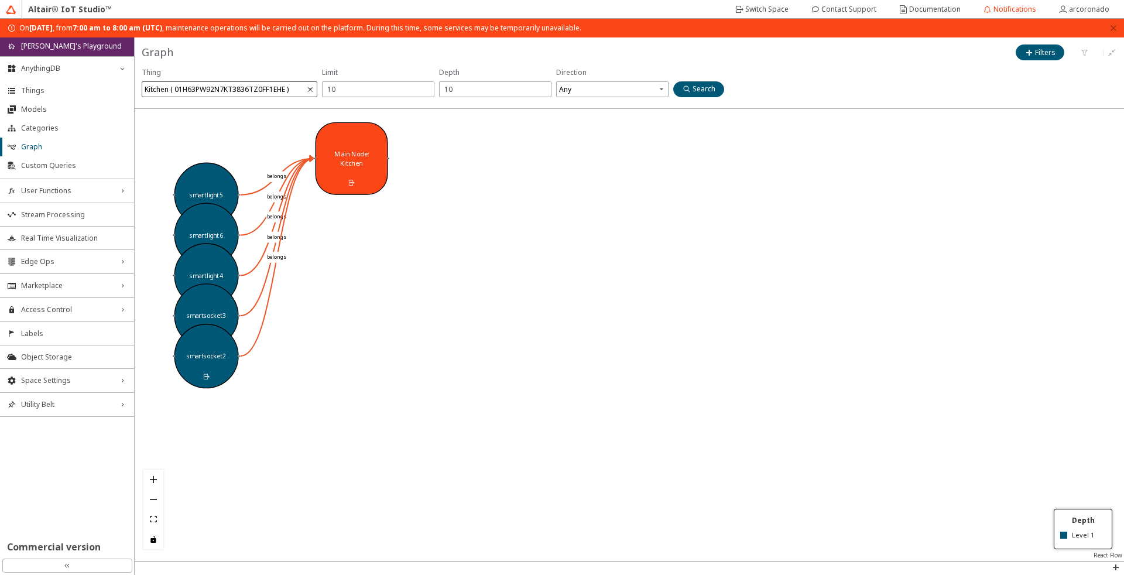
click at [300, 88] on span "Kitchen ( 01H63PW92N7KT3836TZ0FF1EHE )" at bounding box center [231, 89] width 172 height 16
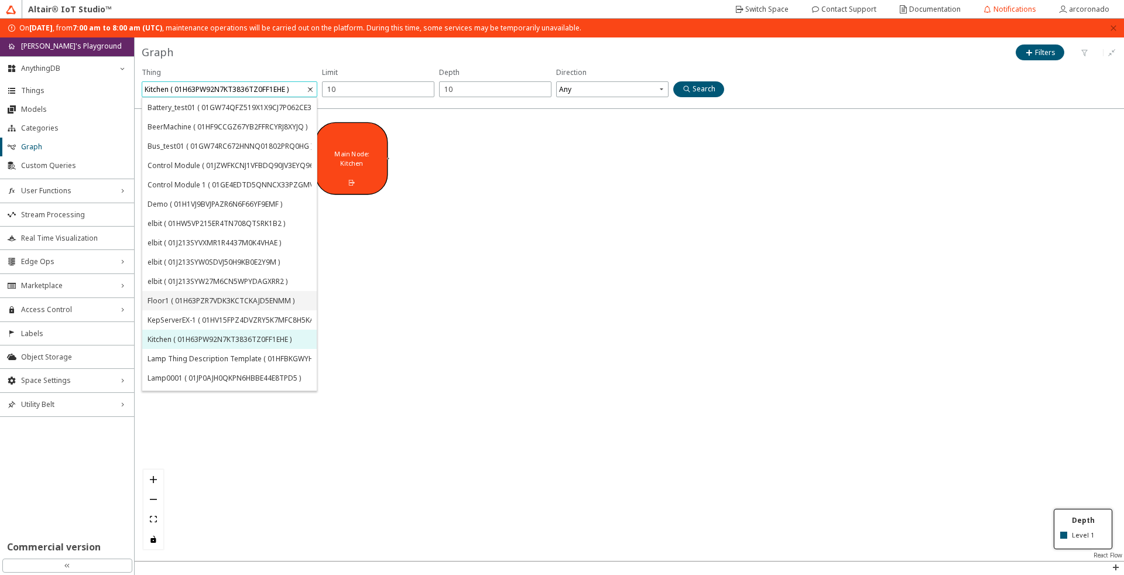
click at [228, 302] on div "Floor1 ( 01H63PZR7VDK3KCTCKAJD5ENMM )" at bounding box center [220, 301] width 147 height 10
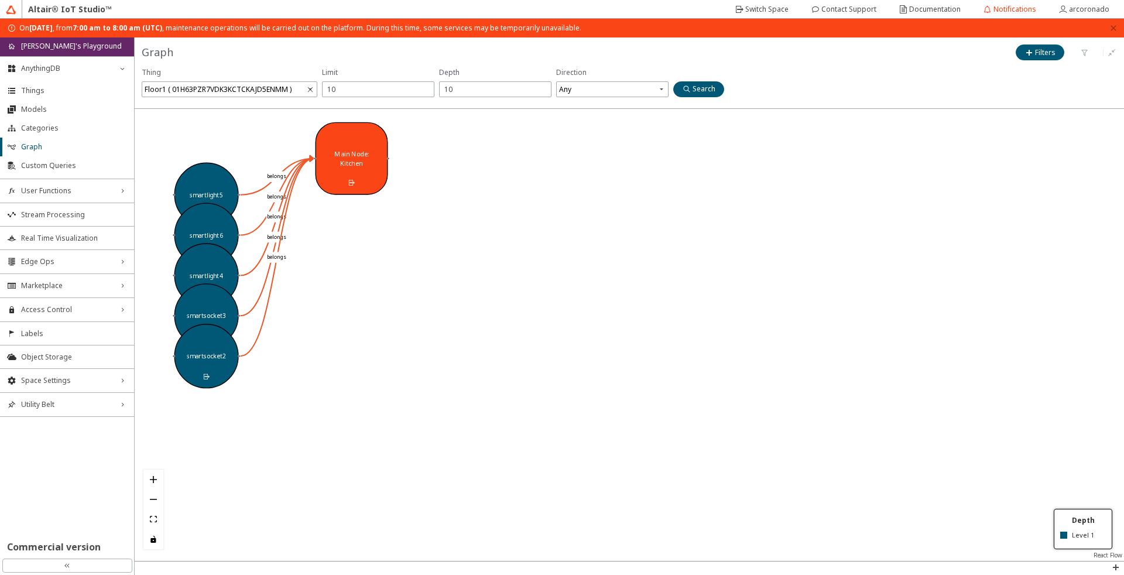
click at [0, 0] on slot "Search" at bounding box center [0, 0] width 0 height 0
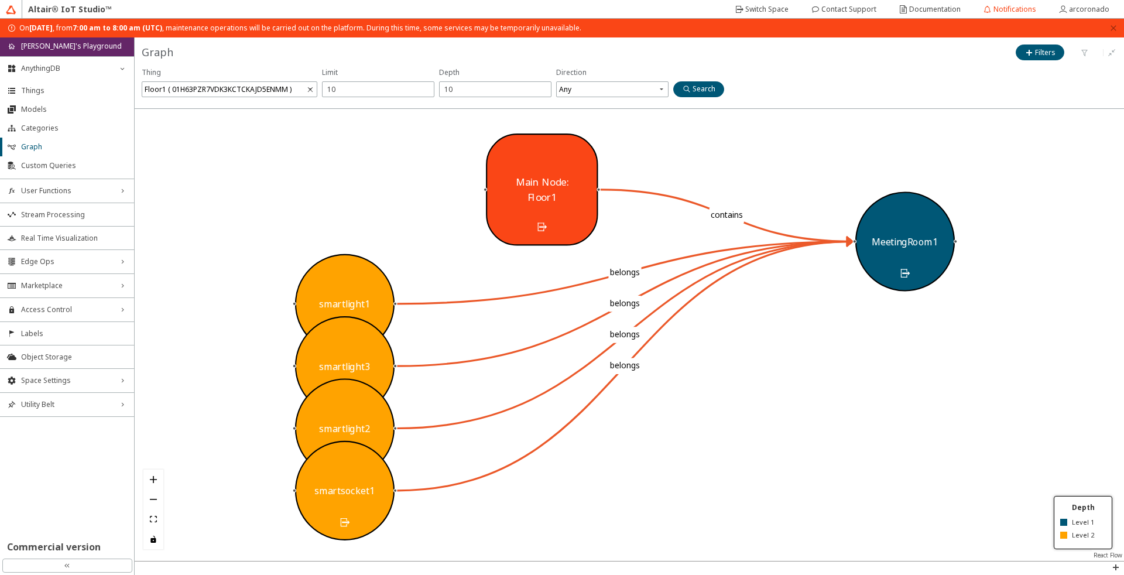
drag, startPoint x: 775, startPoint y: 209, endPoint x: 606, endPoint y: 211, distance: 168.5
click at [597, 211] on div "Main Node: Floor1" at bounding box center [542, 189] width 112 height 112
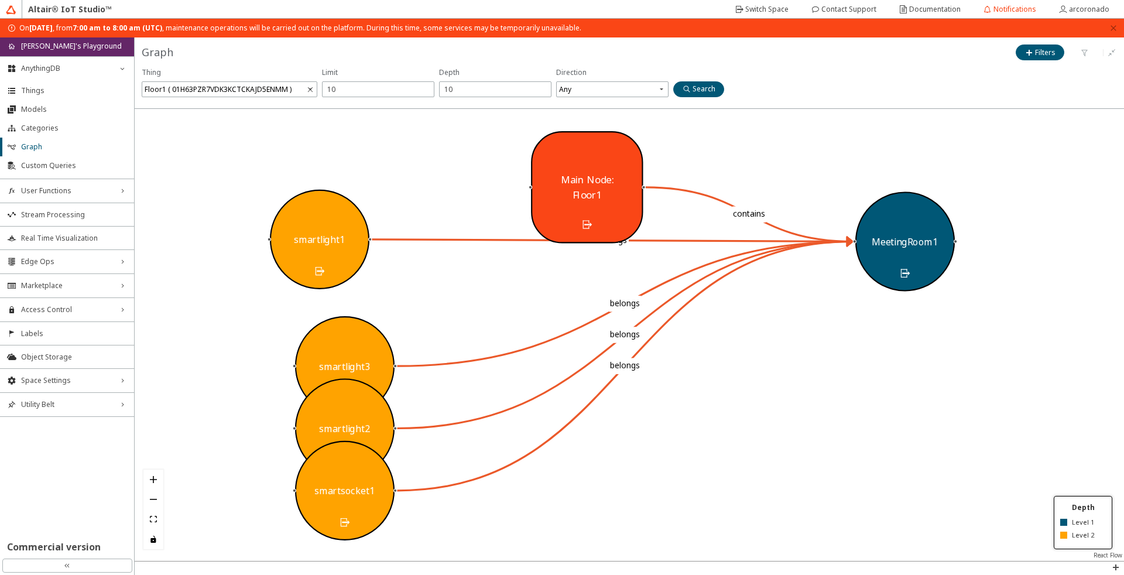
drag, startPoint x: 362, startPoint y: 283, endPoint x: 328, endPoint y: 218, distance: 72.8
click at [328, 218] on div "smartlight1" at bounding box center [319, 239] width 99 height 99
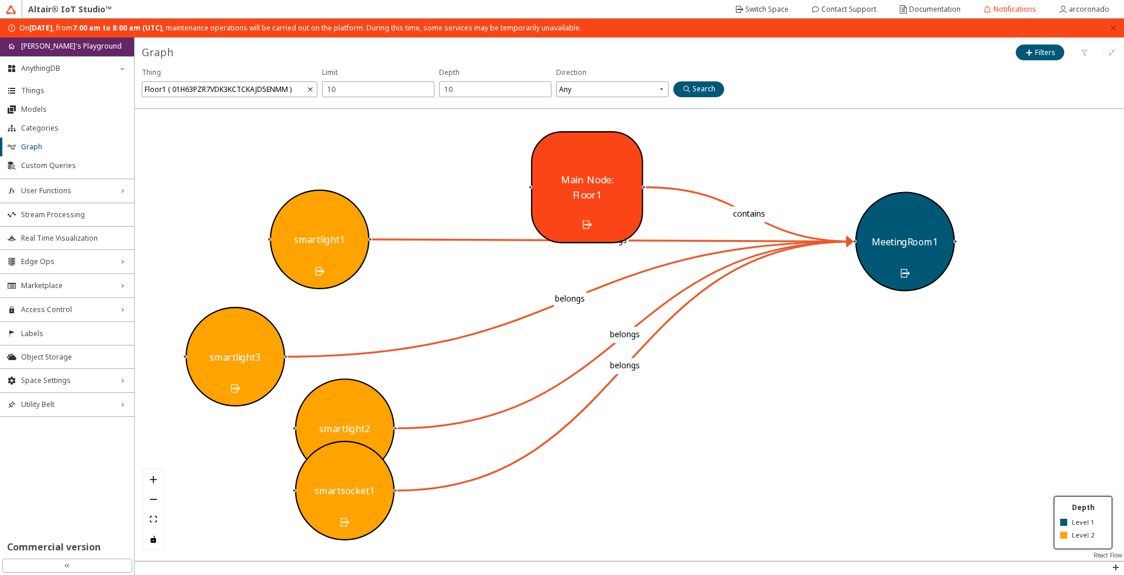
drag, startPoint x: 345, startPoint y: 363, endPoint x: 212, endPoint y: 355, distance: 133.1
click at [212, 355] on div "smartlight3" at bounding box center [234, 356] width 51 height 14
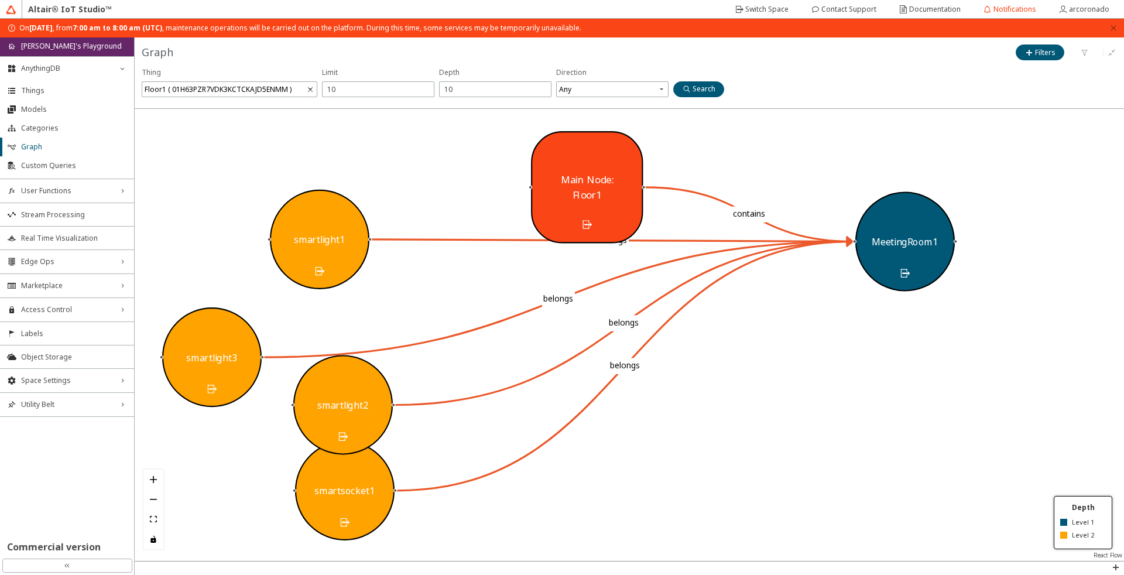
drag, startPoint x: 335, startPoint y: 422, endPoint x: 334, endPoint y: 399, distance: 23.4
click at [334, 399] on div "smartlight2" at bounding box center [342, 405] width 51 height 14
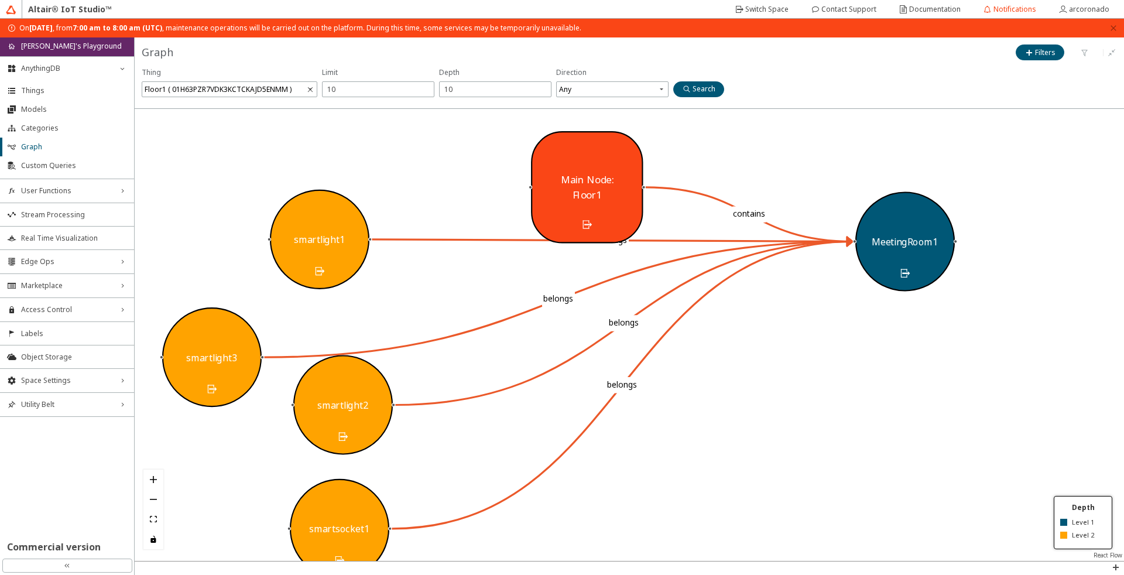
drag, startPoint x: 338, startPoint y: 467, endPoint x: 331, endPoint y: 505, distance: 38.7
click at [331, 505] on div "smartsocket1" at bounding box center [339, 528] width 99 height 99
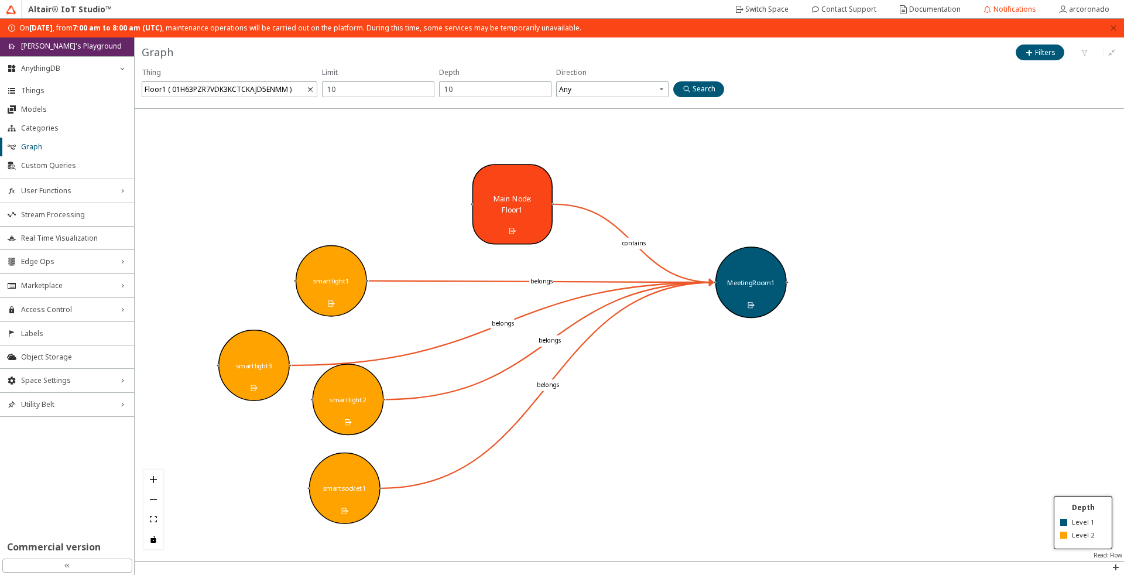
drag, startPoint x: 507, startPoint y: 246, endPoint x: 495, endPoint y: 198, distance: 50.0
click at [495, 198] on div "Main Node: Floor1" at bounding box center [512, 204] width 60 height 22
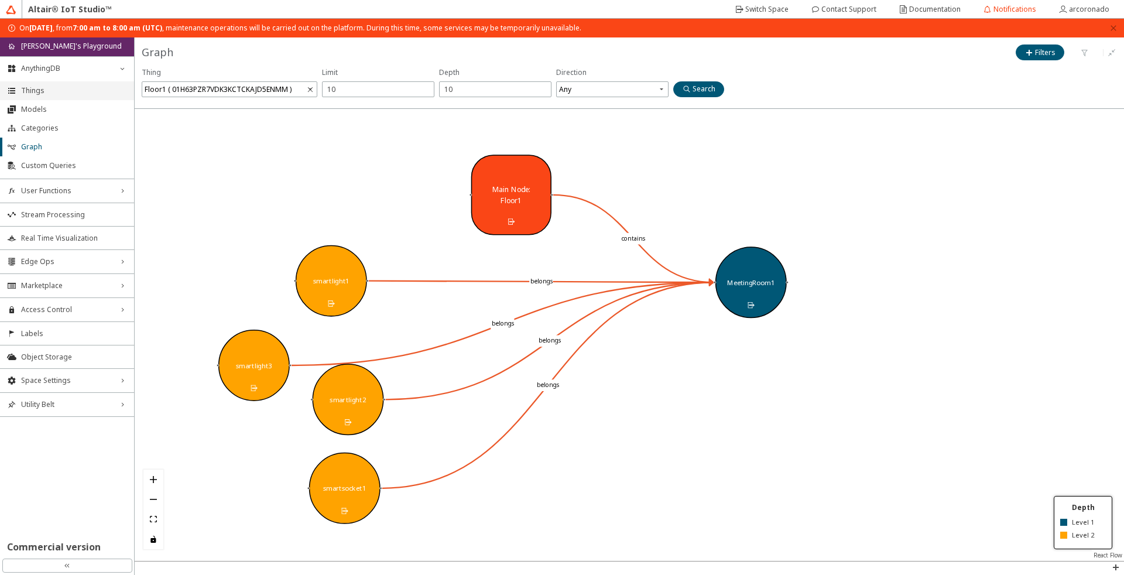
click at [49, 88] on span "Things" at bounding box center [74, 90] width 106 height 9
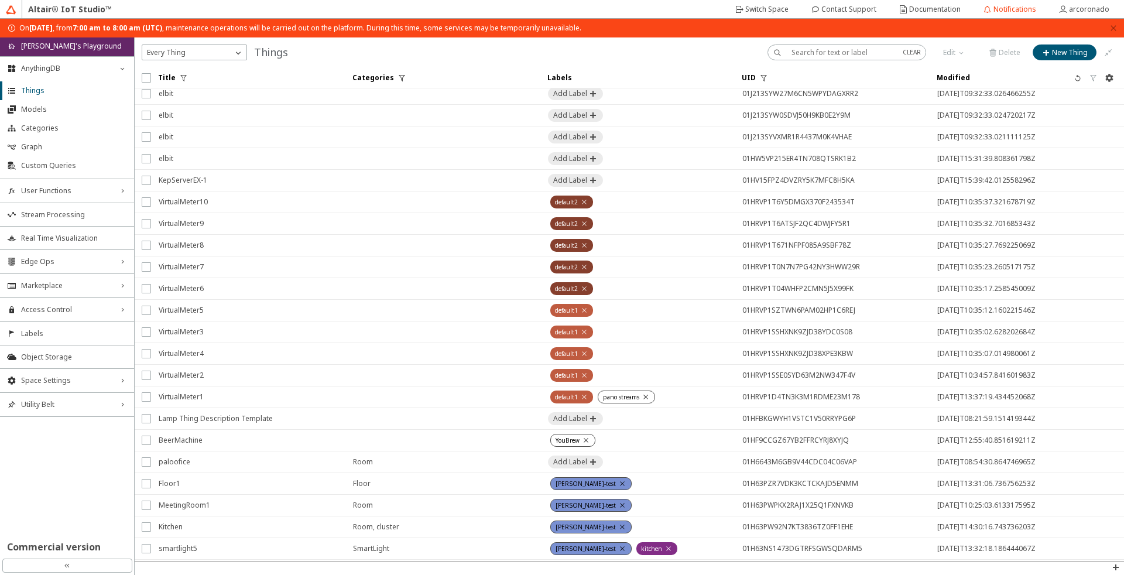
scroll to position [281, 0]
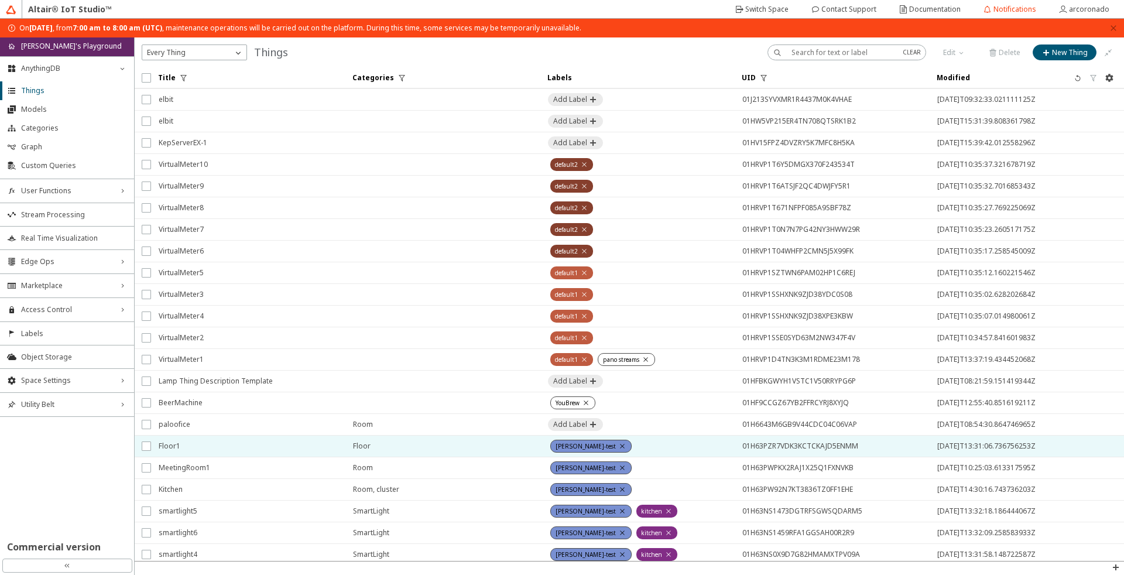
click at [232, 440] on span "Floor1" at bounding box center [248, 445] width 179 height 21
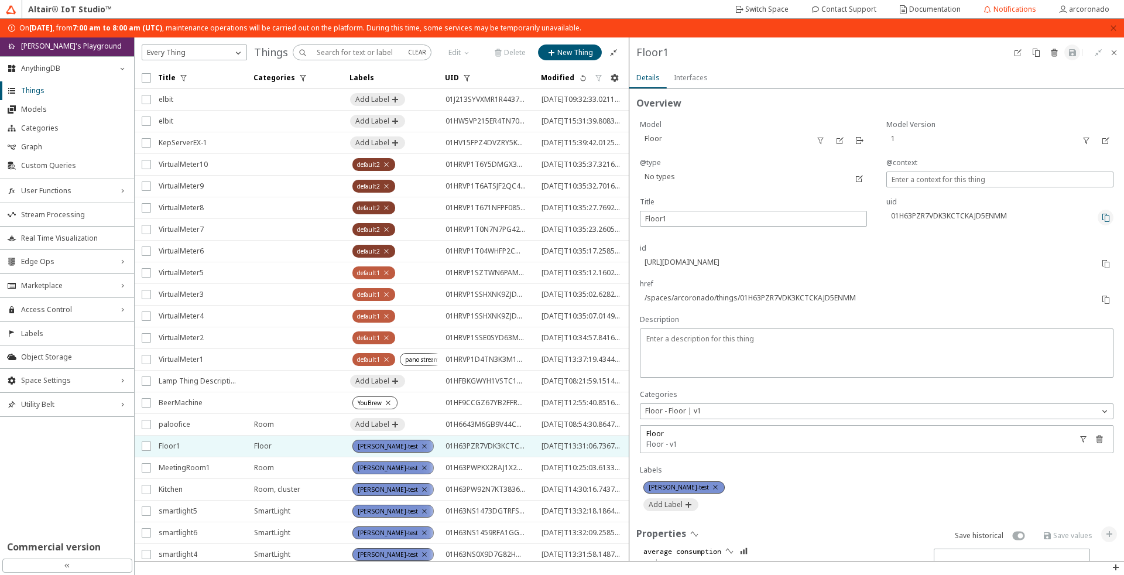
click at [1101, 214] on iron-icon at bounding box center [1105, 217] width 9 height 9
click at [1101, 218] on iron-icon at bounding box center [1105, 217] width 9 height 9
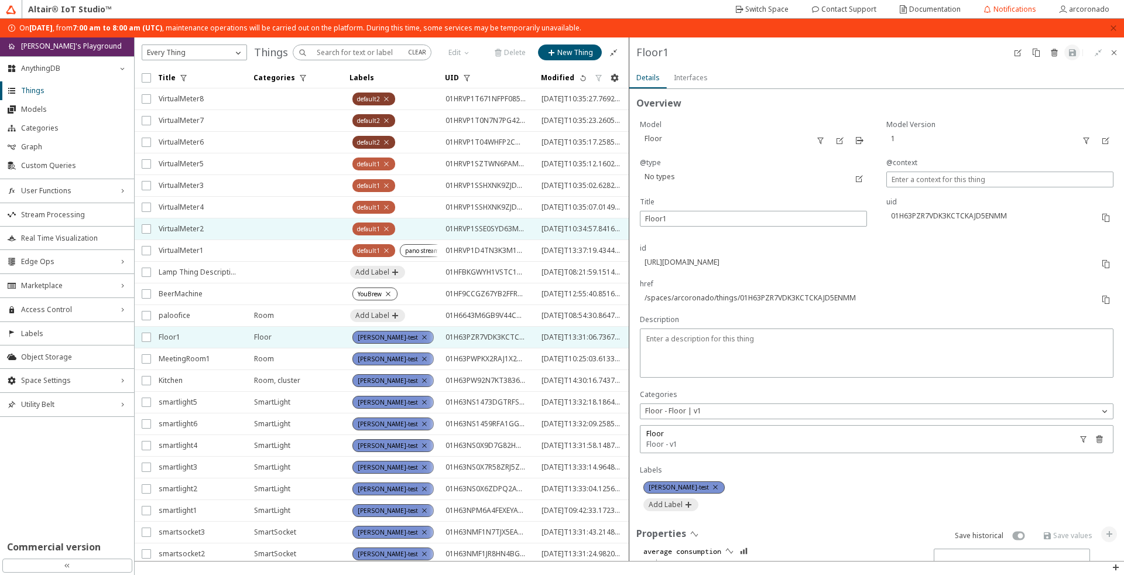
scroll to position [421, 0]
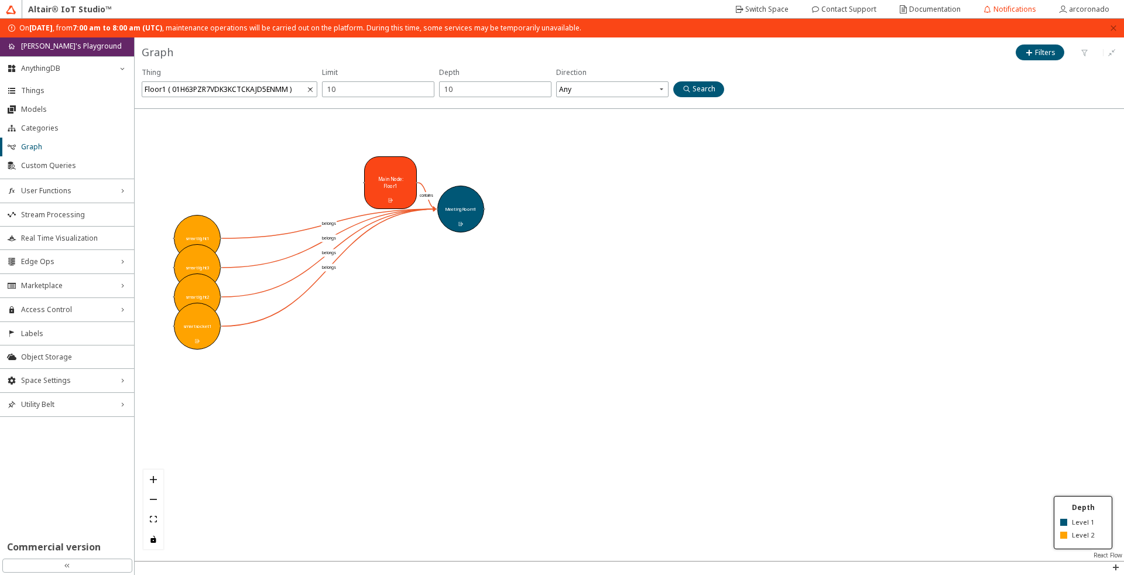
drag, startPoint x: 283, startPoint y: 403, endPoint x: 428, endPoint y: 404, distance: 145.7
click at [428, 404] on div at bounding box center [629, 335] width 989 height 452
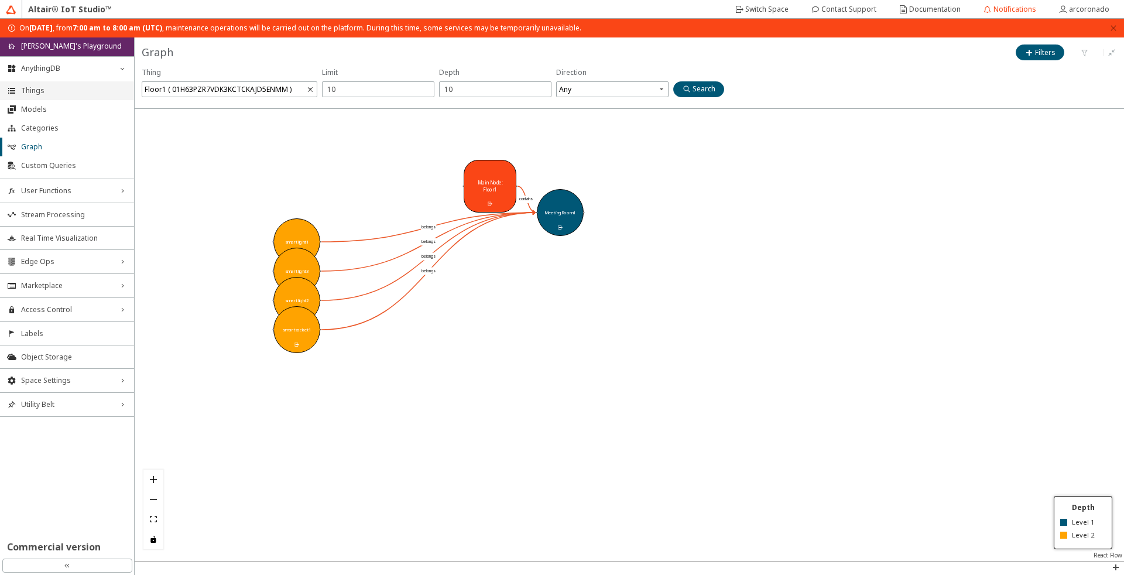
click at [57, 91] on span "Things" at bounding box center [74, 90] width 106 height 9
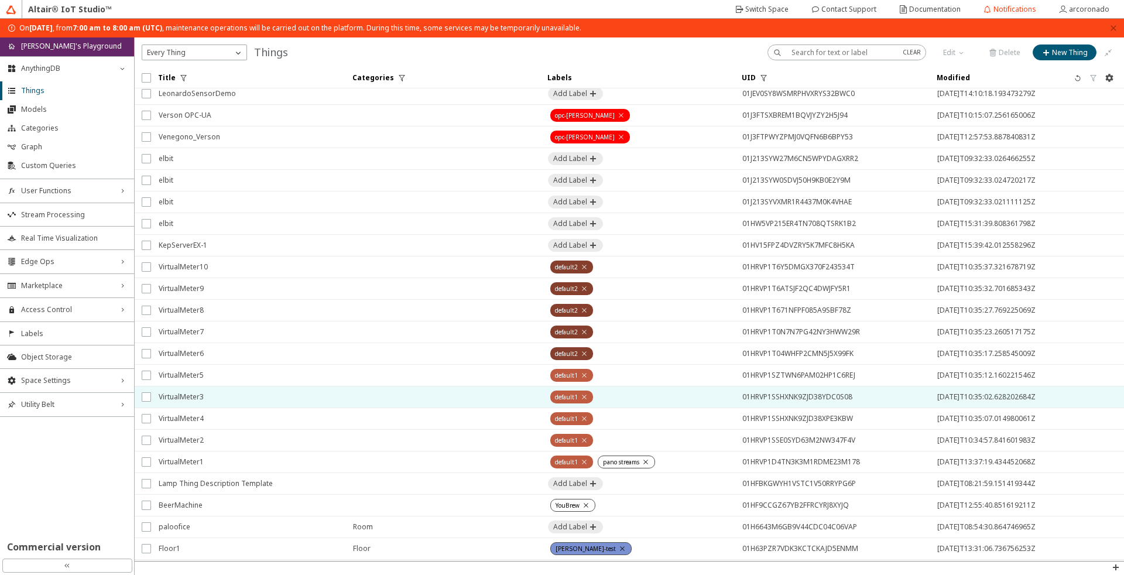
scroll to position [211, 0]
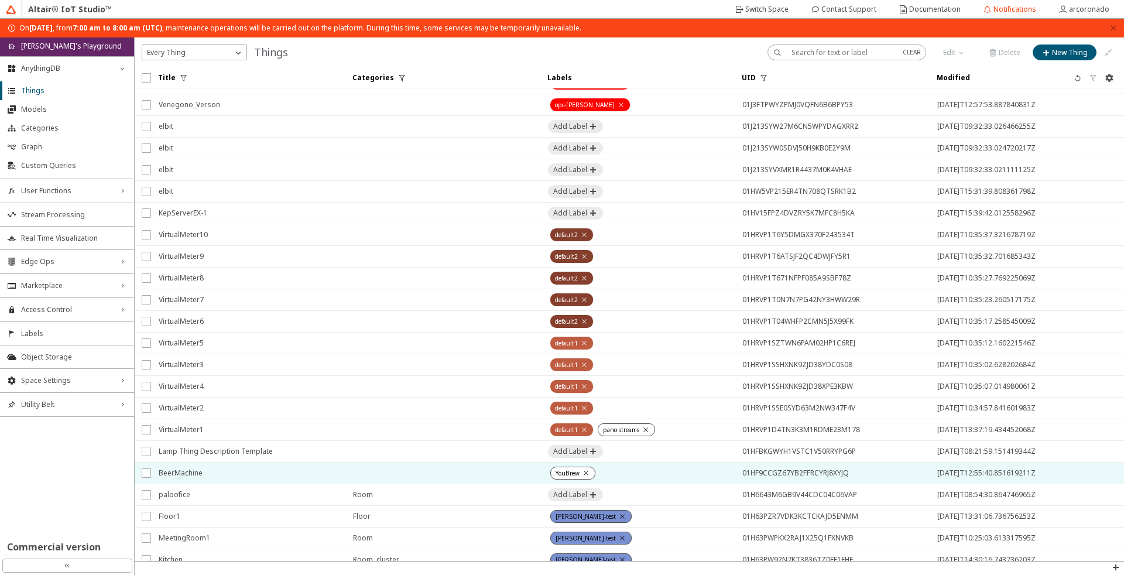
click at [208, 472] on span "BeerMachine" at bounding box center [248, 472] width 179 height 21
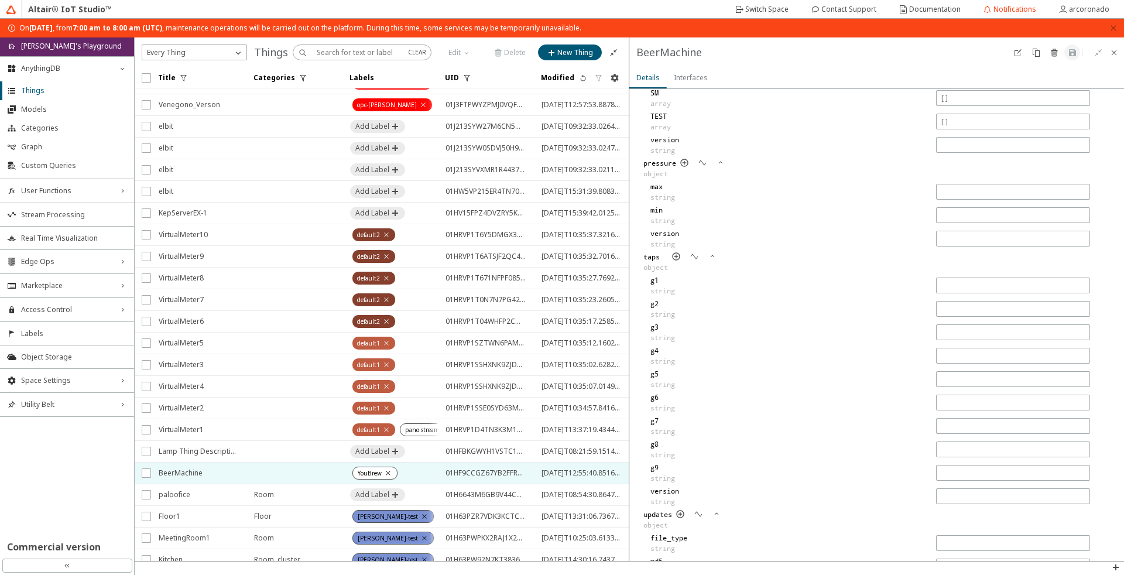
scroll to position [2565, 0]
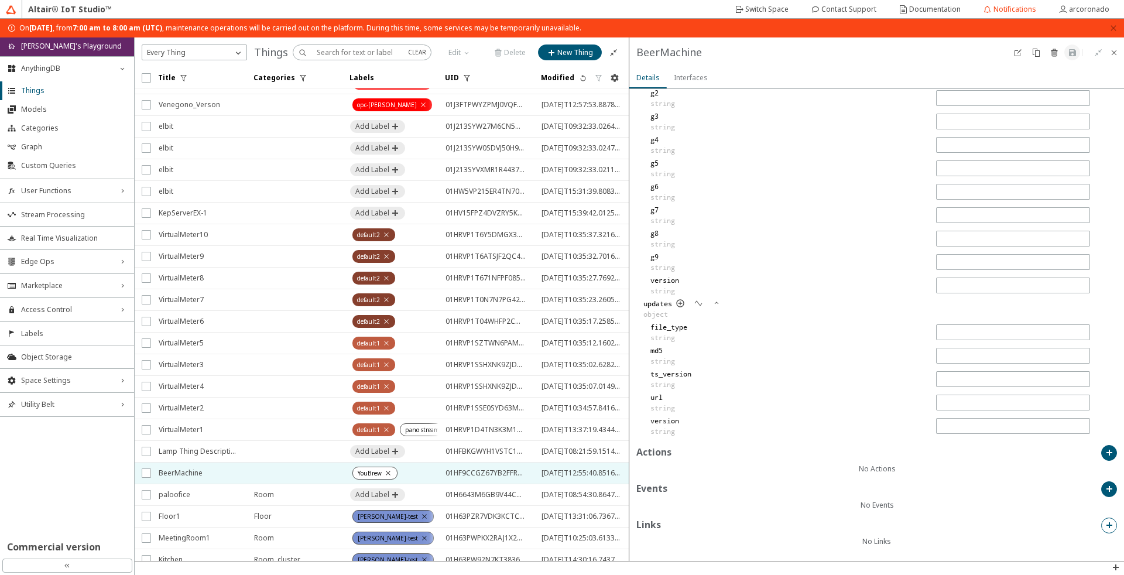
click at [1102, 531] on paper-button at bounding box center [1109, 525] width 16 height 16
click at [808, 266] on div "Relation (required)" at bounding box center [876, 277] width 211 height 42
click at [816, 276] on input "text" at bounding box center [877, 278] width 200 height 10
type input "i"
type input "placed"
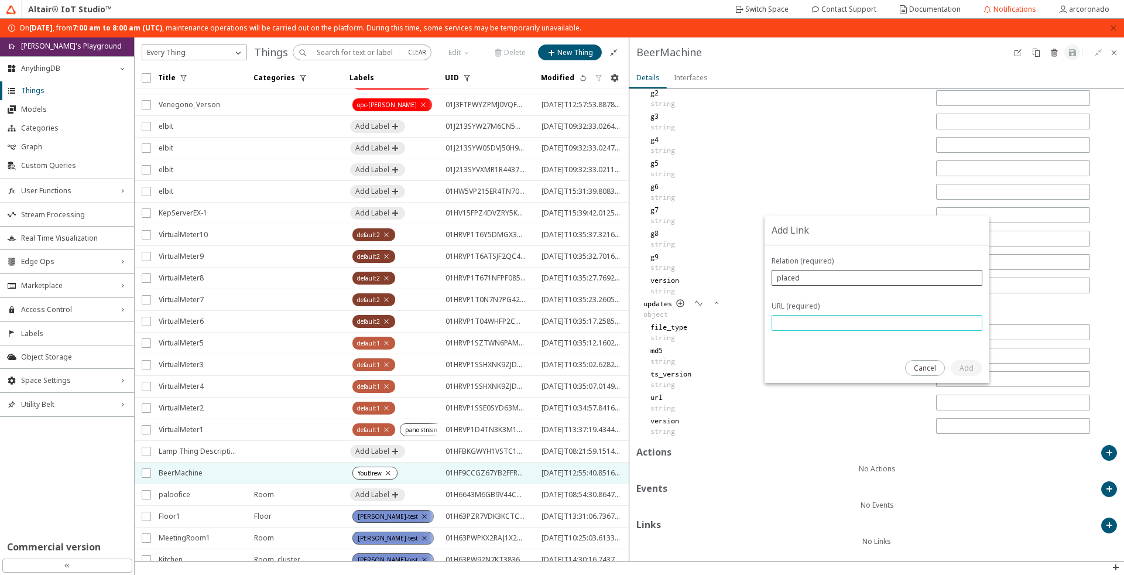
paste input "01H63PZR7VDK3KCTCKAJD5ENMM"
type input "01H63PZR7VDK3KCTCKAJD5ENMM"
click at [957, 370] on paper-button "Add" at bounding box center [966, 368] width 32 height 16
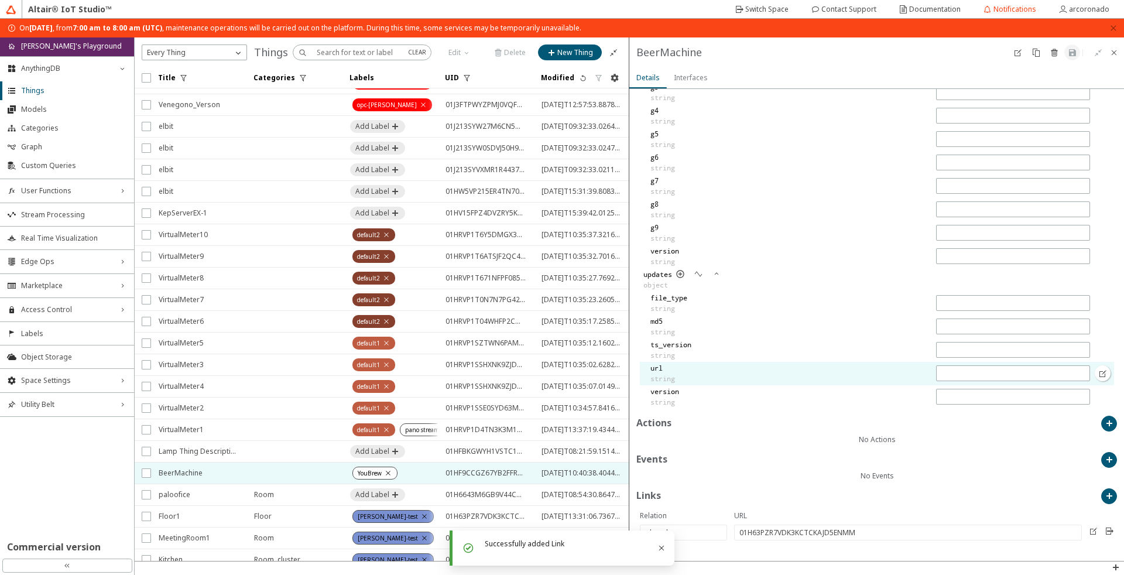
scroll to position [2603, 0]
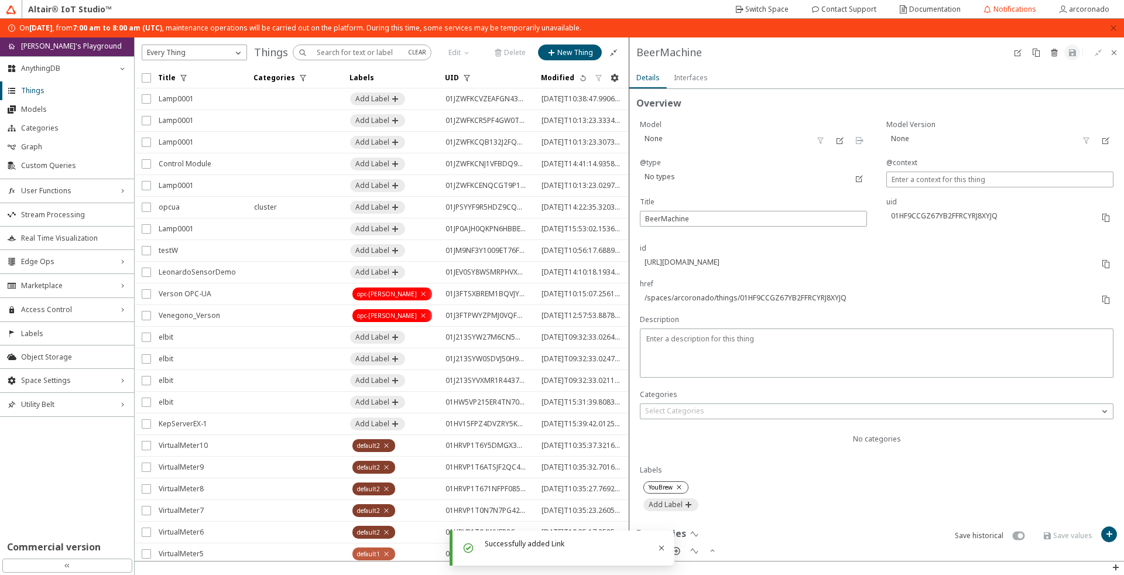
scroll to position [211, 0]
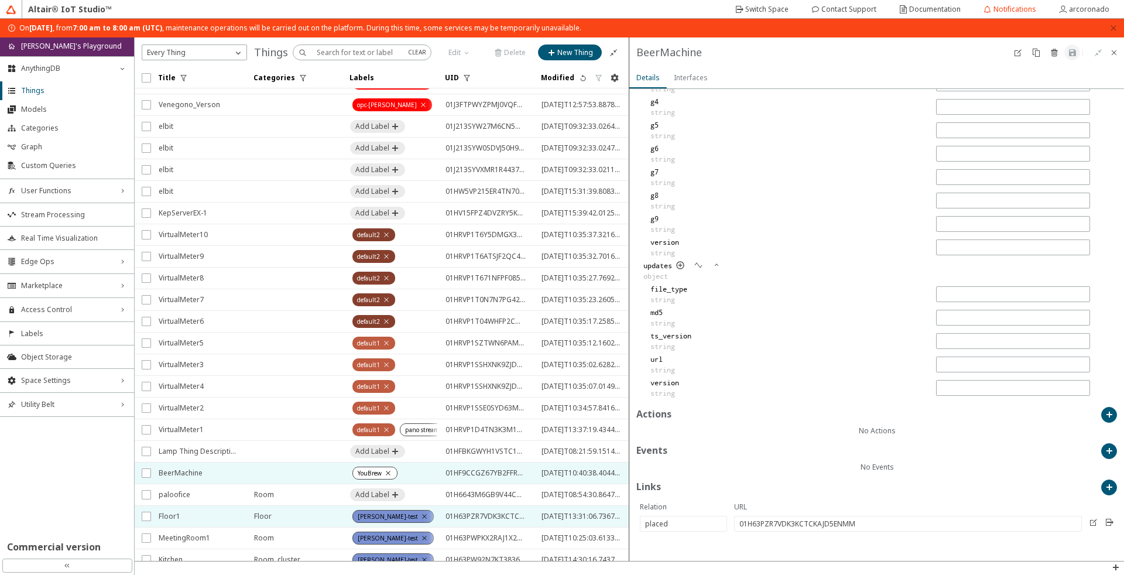
click at [180, 523] on span "Floor1" at bounding box center [199, 516] width 80 height 21
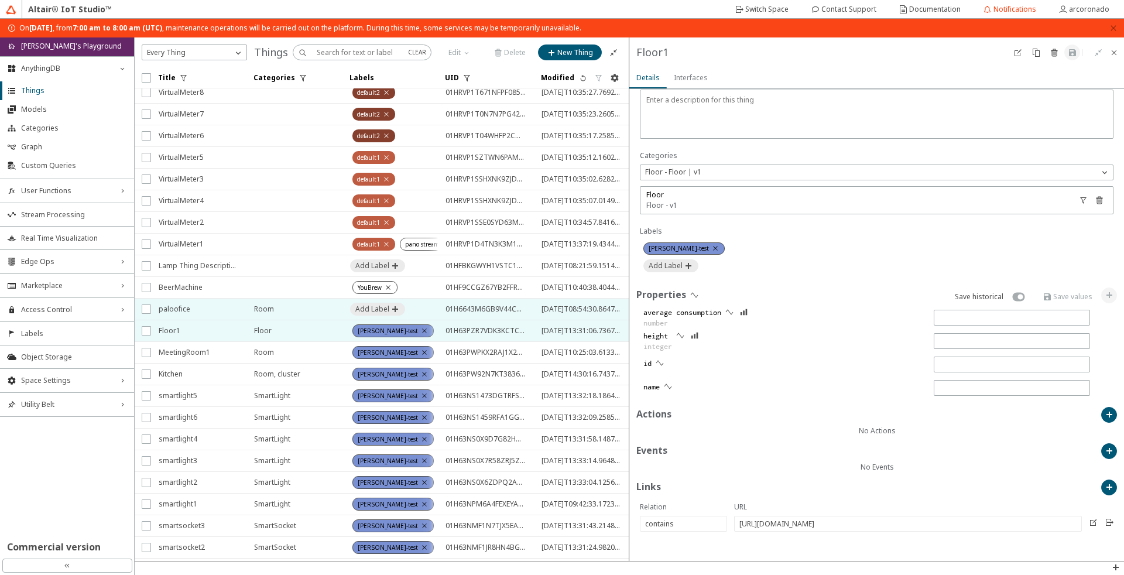
scroll to position [421, 0]
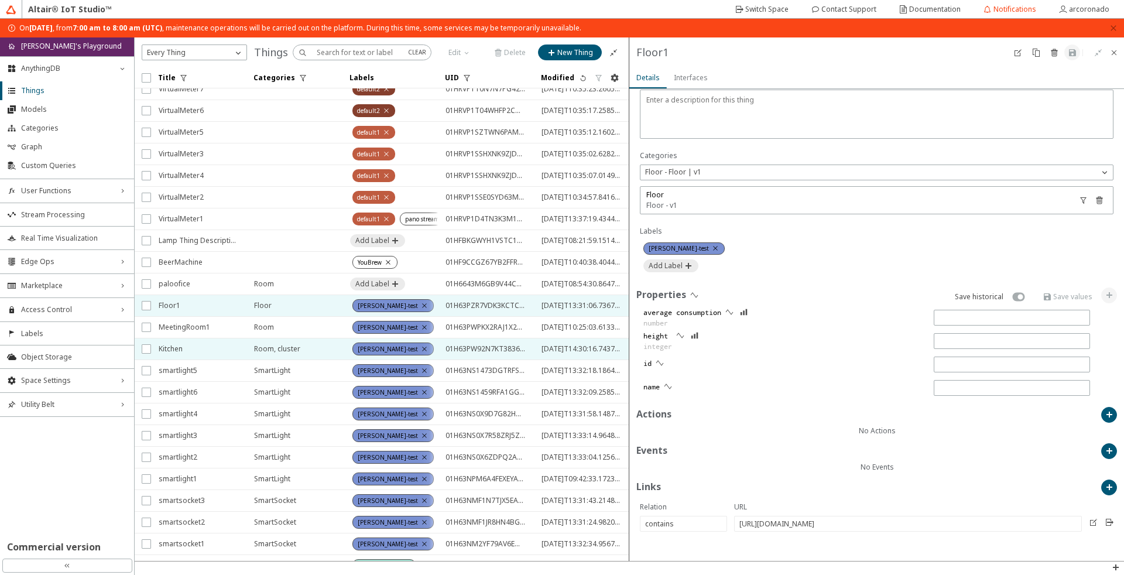
click at [219, 349] on span "Kitchen" at bounding box center [199, 348] width 80 height 21
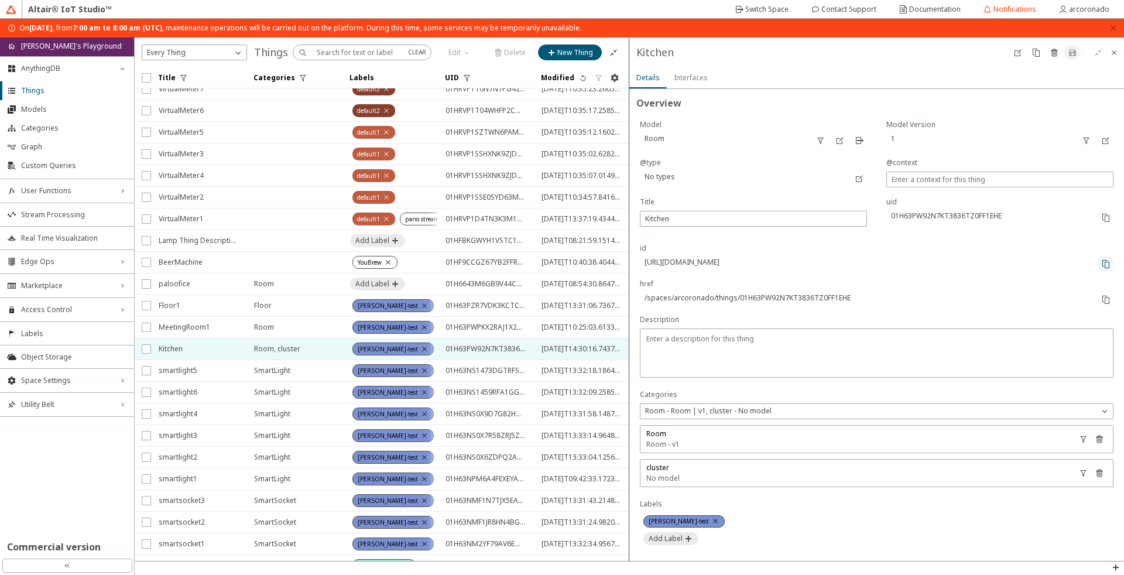
click at [1101, 266] on iron-icon at bounding box center [1105, 263] width 9 height 9
click at [1101, 264] on iron-icon at bounding box center [1105, 263] width 9 height 9
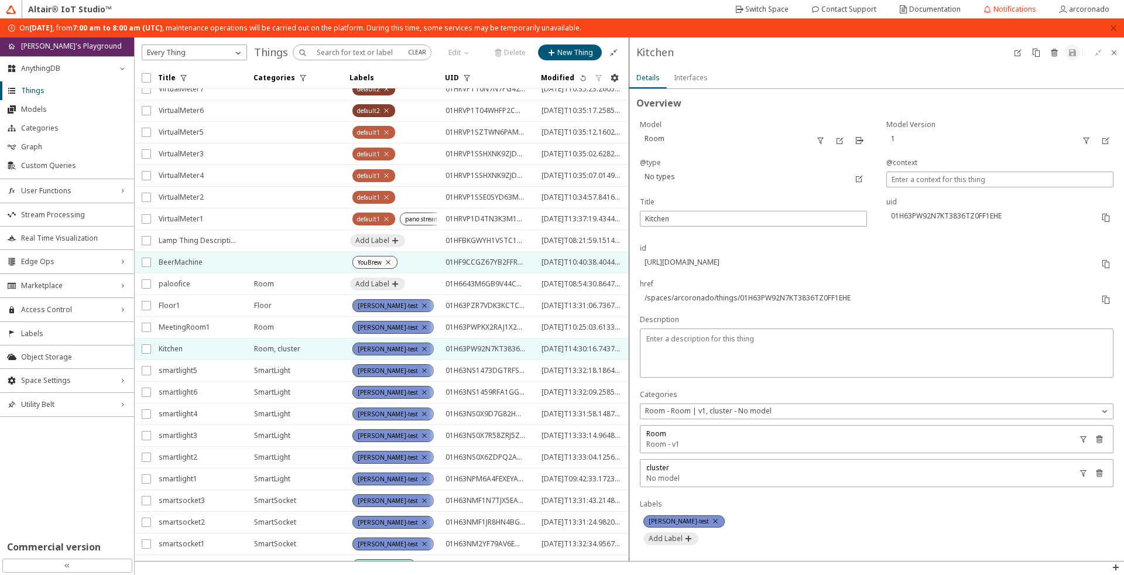
click at [196, 266] on span "BeerMachine" at bounding box center [199, 262] width 80 height 21
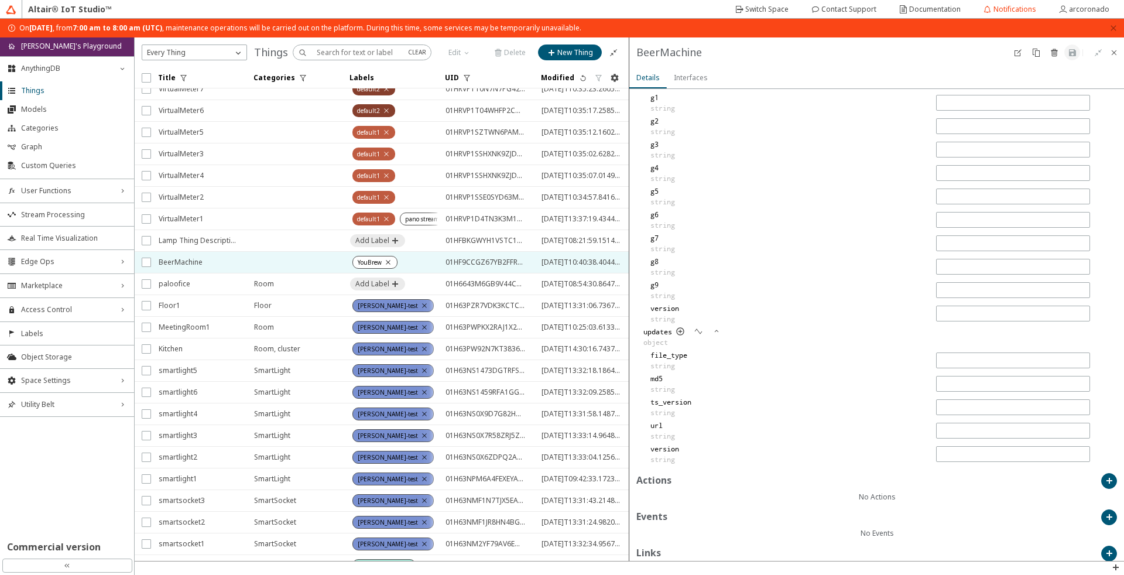
scroll to position [2603, 0]
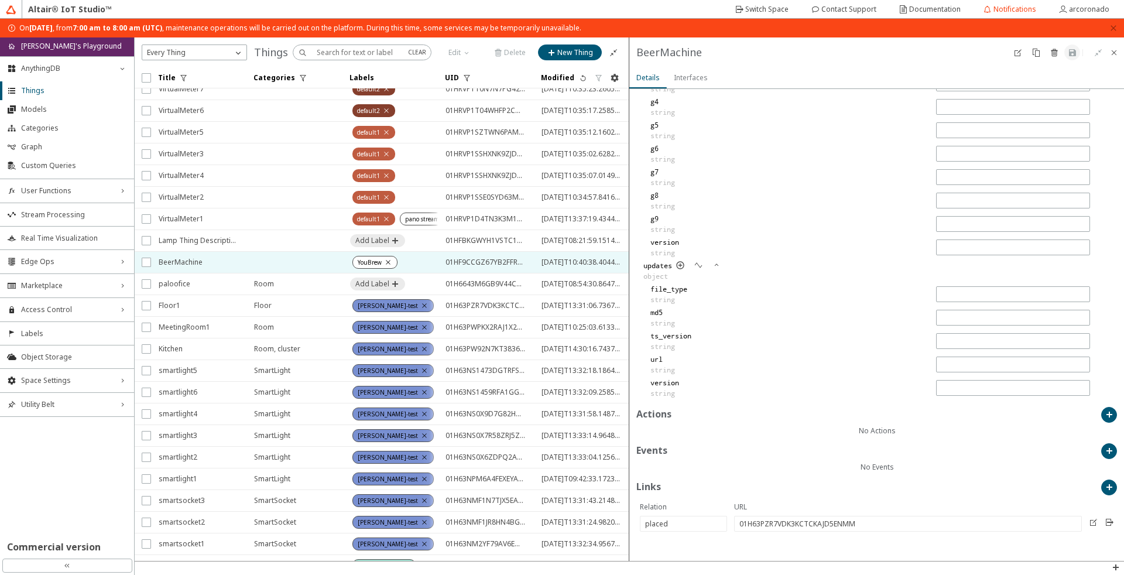
click at [879, 531] on div "01H63PZR7VDK3KCTCKAJD5ENMM" at bounding box center [908, 524] width 348 height 16
click at [1088, 524] on iron-icon at bounding box center [1092, 521] width 9 height 9
type input "placed"
drag, startPoint x: 932, startPoint y: 328, endPoint x: 824, endPoint y: 312, distance: 108.7
click at [824, 312] on div "URL (required) 01H63PZR7VDK3KCTCKAJD5ENMM" at bounding box center [876, 322] width 211 height 42
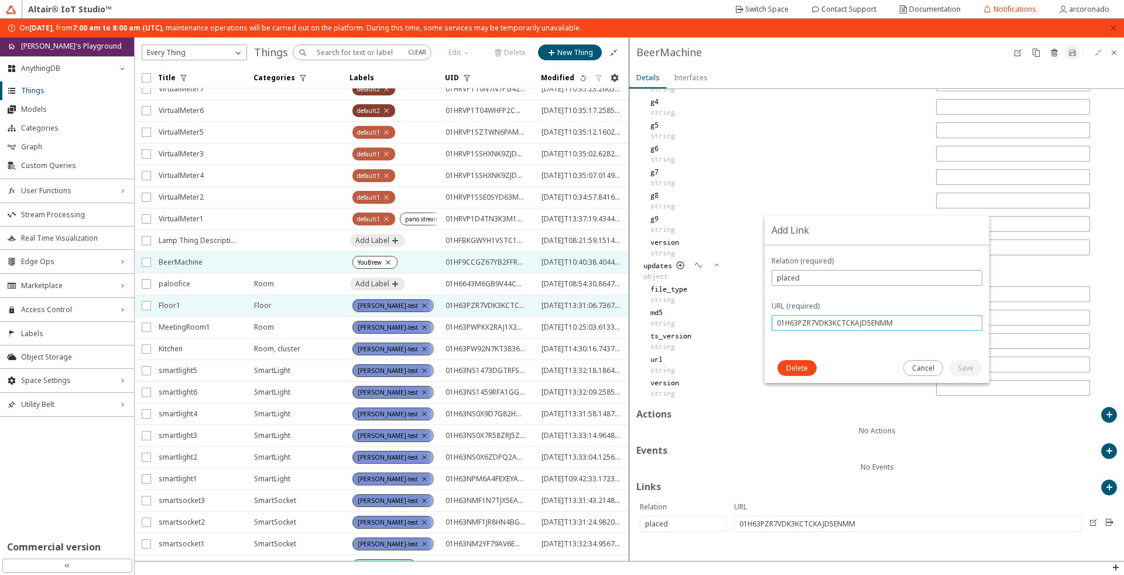
drag, startPoint x: 902, startPoint y: 321, endPoint x: 614, endPoint y: 296, distance: 289.6
click at [614, 296] on div "Pin List Overview No categories Labels Properties Save historical app object ap…" at bounding box center [629, 298] width 989 height 523
paste input "[URL][DOMAIN_NAME]"
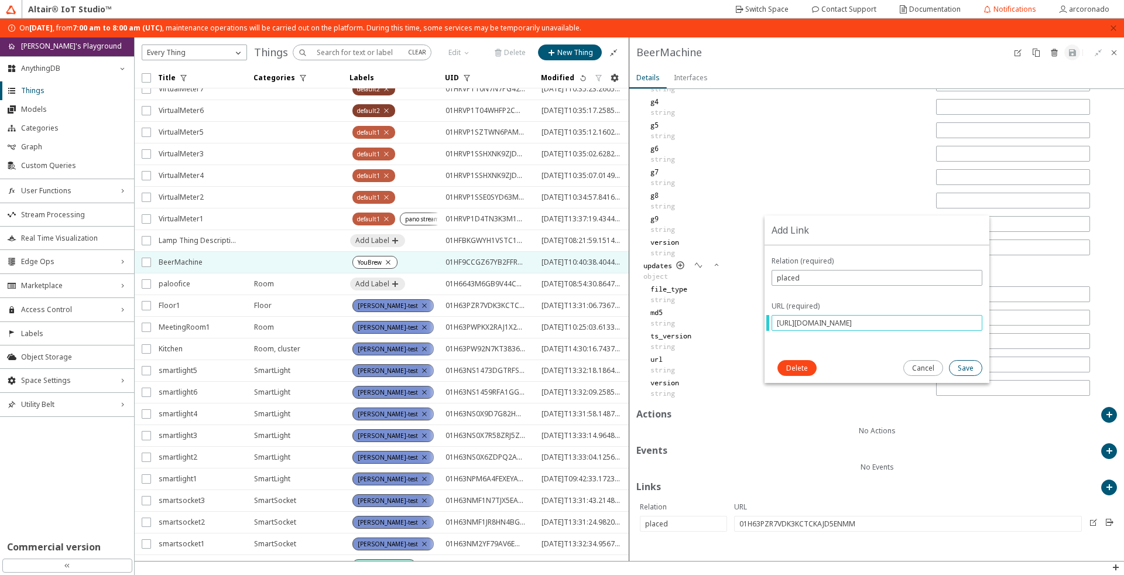
type input "[URL][DOMAIN_NAME]"
click at [0, 0] on slot "Save" at bounding box center [0, 0] width 0 height 0
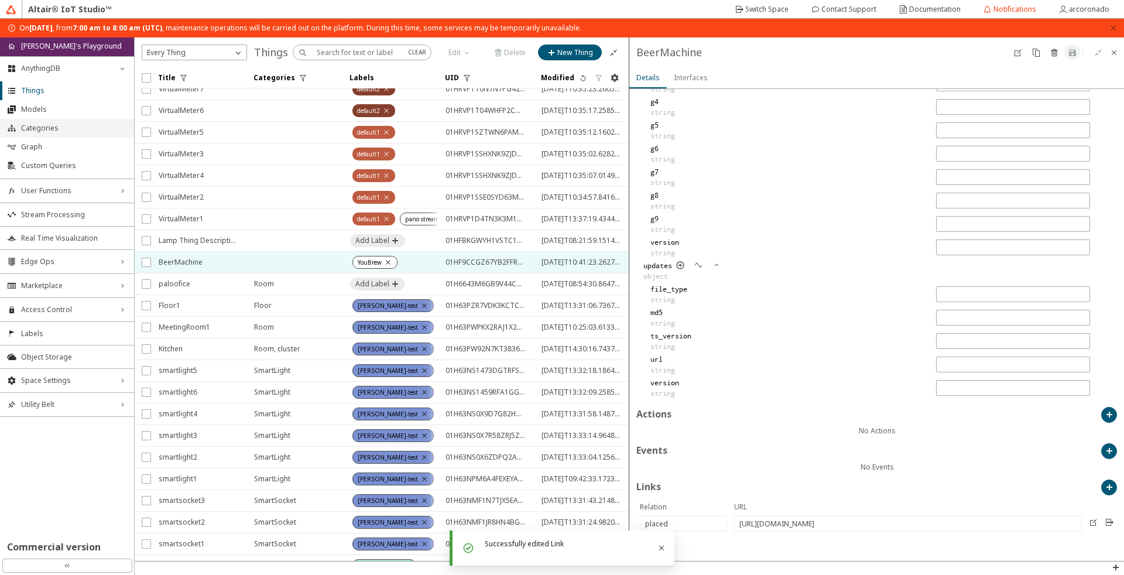
click at [57, 132] on span "Categories" at bounding box center [74, 127] width 106 height 9
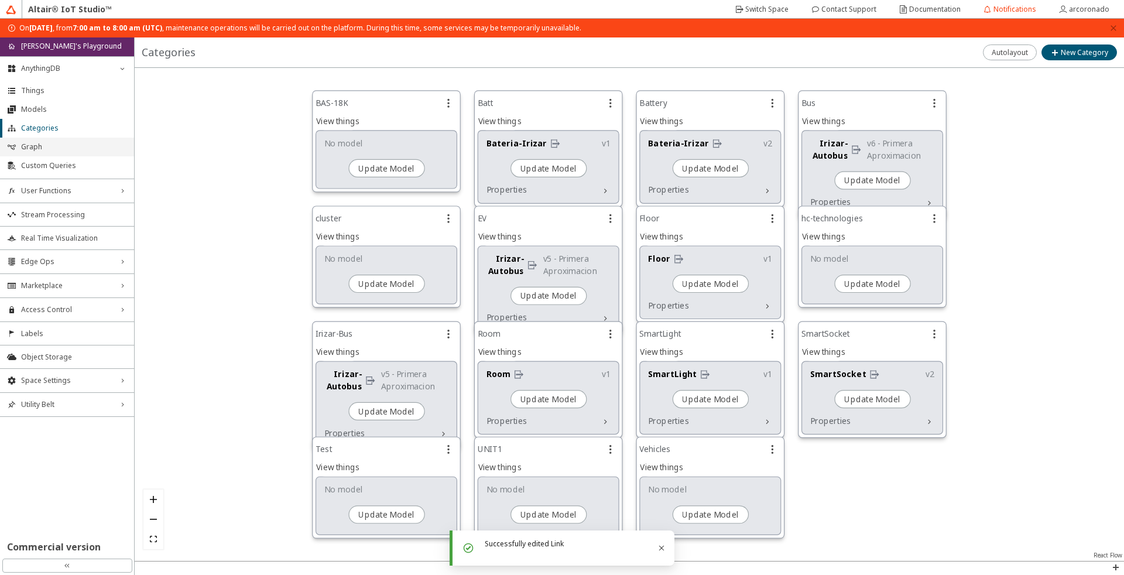
click at [64, 149] on span "Graph" at bounding box center [74, 146] width 106 height 9
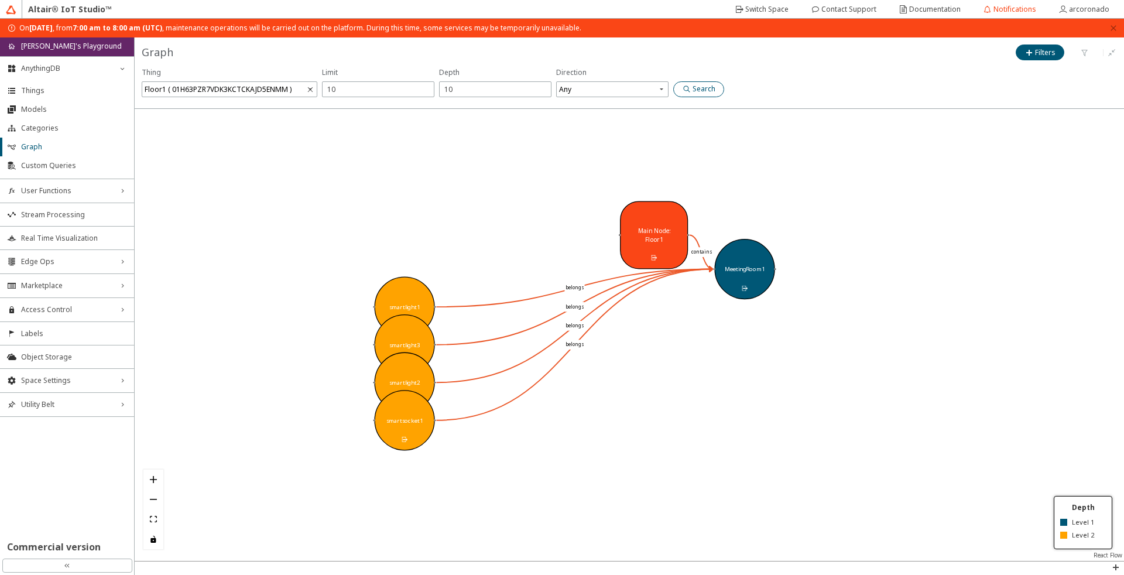
click at [722, 85] on paper-button "Search" at bounding box center [698, 89] width 51 height 16
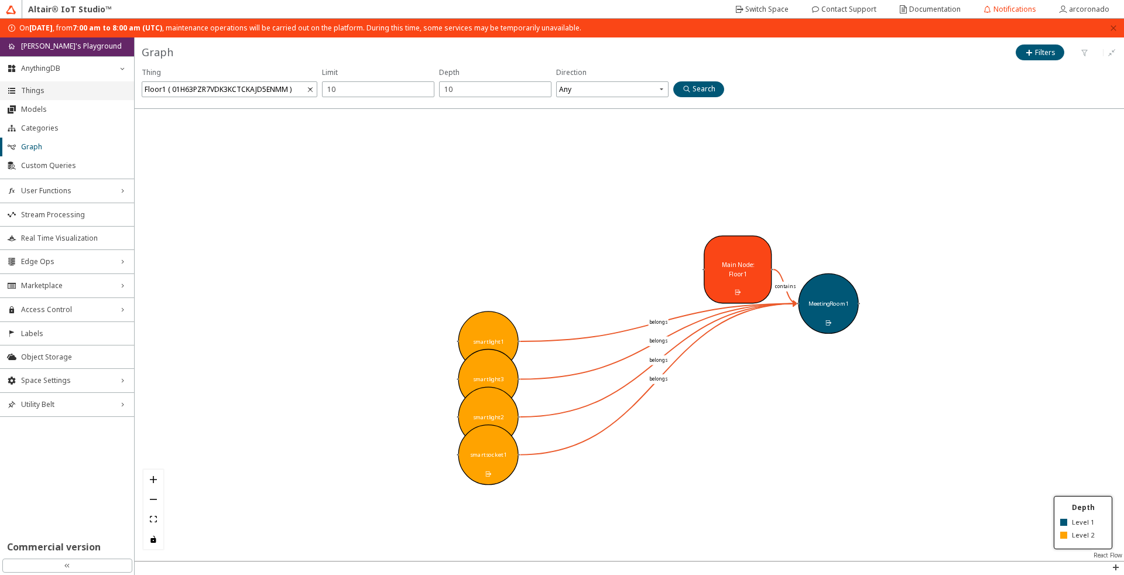
click at [30, 92] on span "Things" at bounding box center [74, 90] width 106 height 9
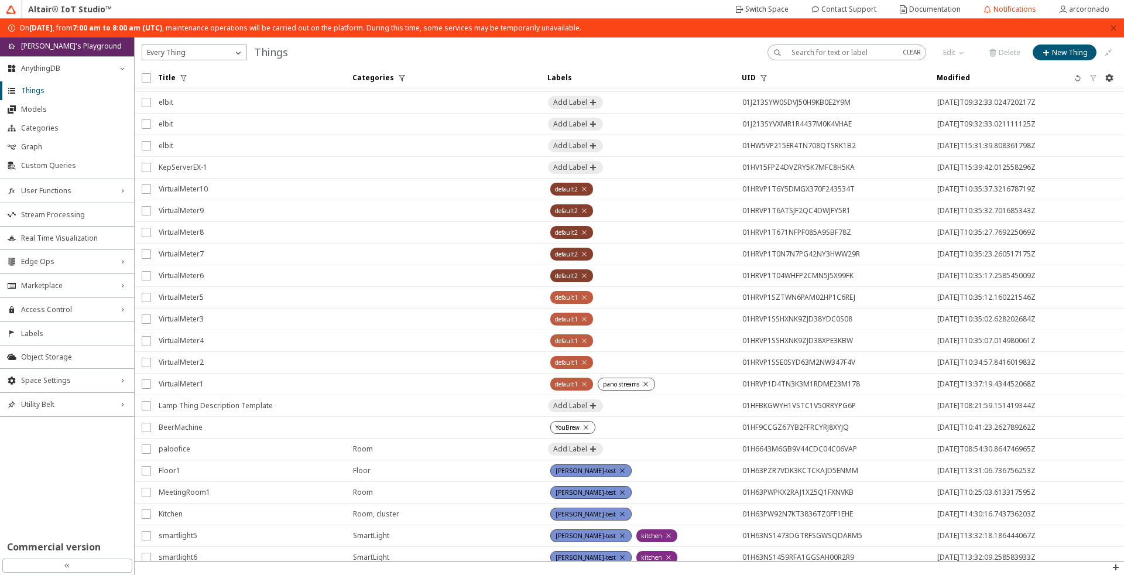
scroll to position [281, 0]
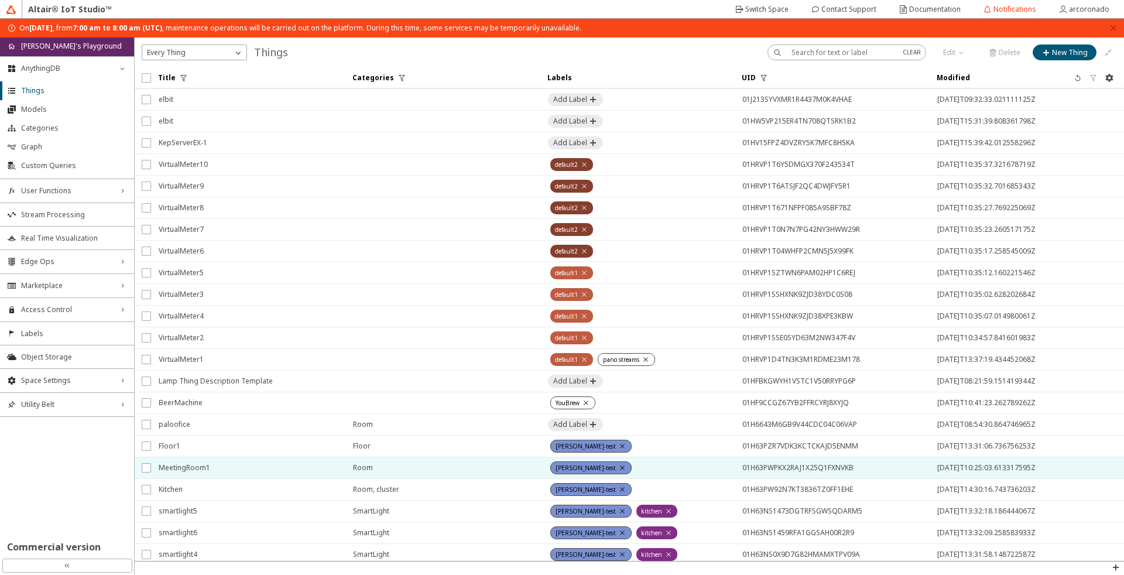
click at [217, 457] on span "MeetingRoom1" at bounding box center [248, 467] width 179 height 21
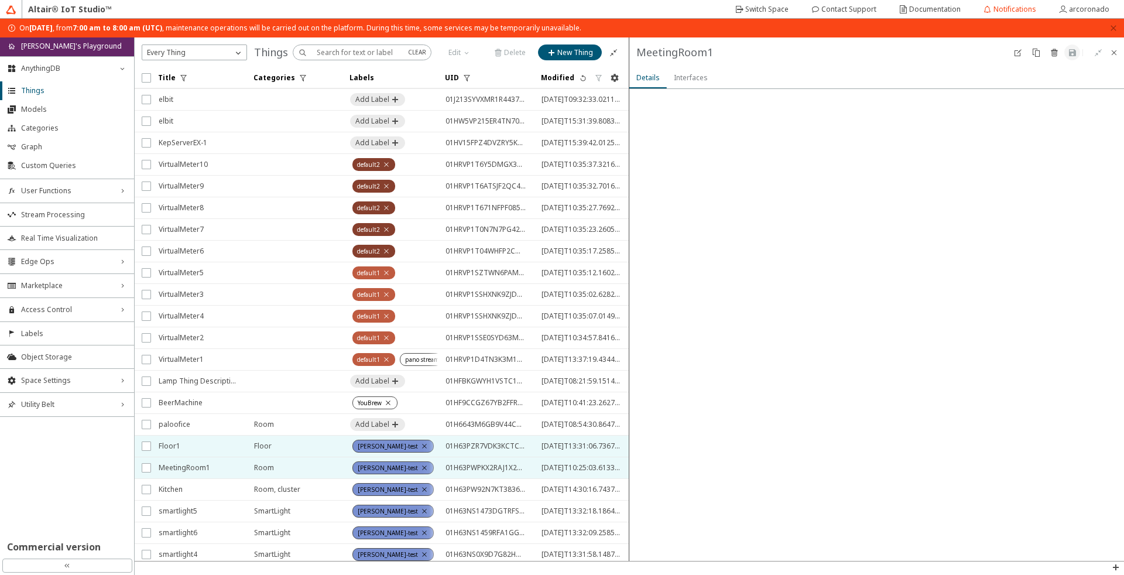
click at [219, 452] on span "Floor1" at bounding box center [199, 445] width 80 height 21
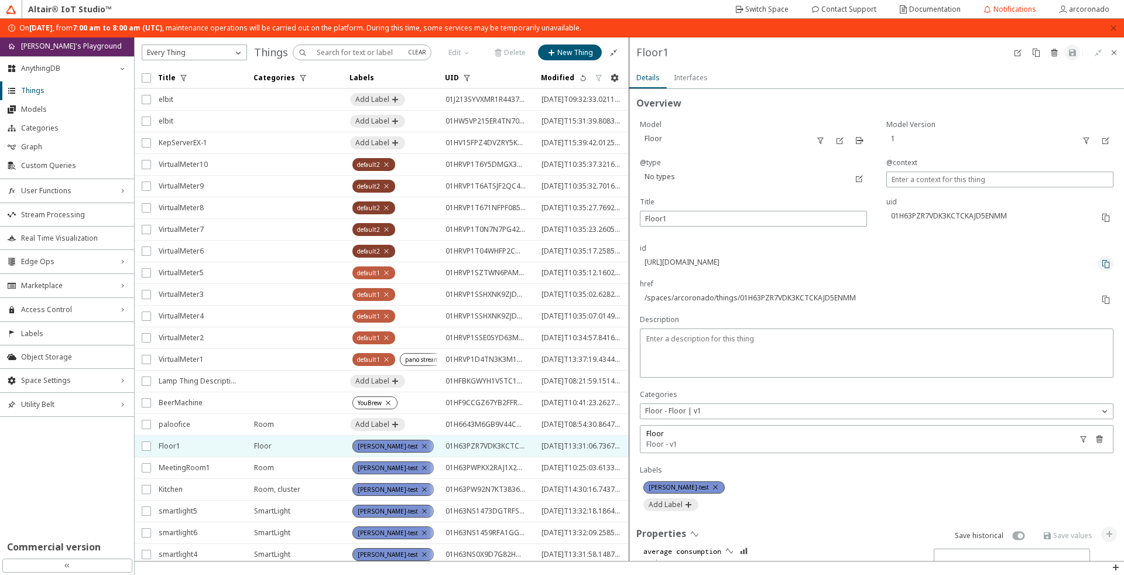
click at [1099, 258] on paper-button at bounding box center [1105, 264] width 16 height 16
click at [1101, 263] on iron-icon at bounding box center [1105, 263] width 9 height 9
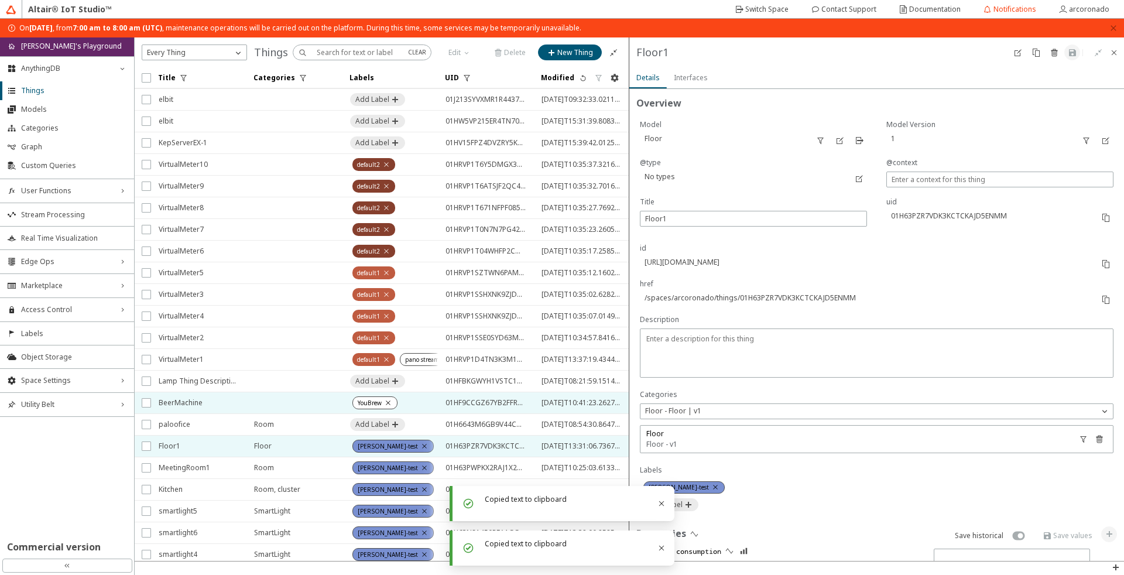
click at [221, 408] on span "BeerMachine" at bounding box center [199, 402] width 80 height 21
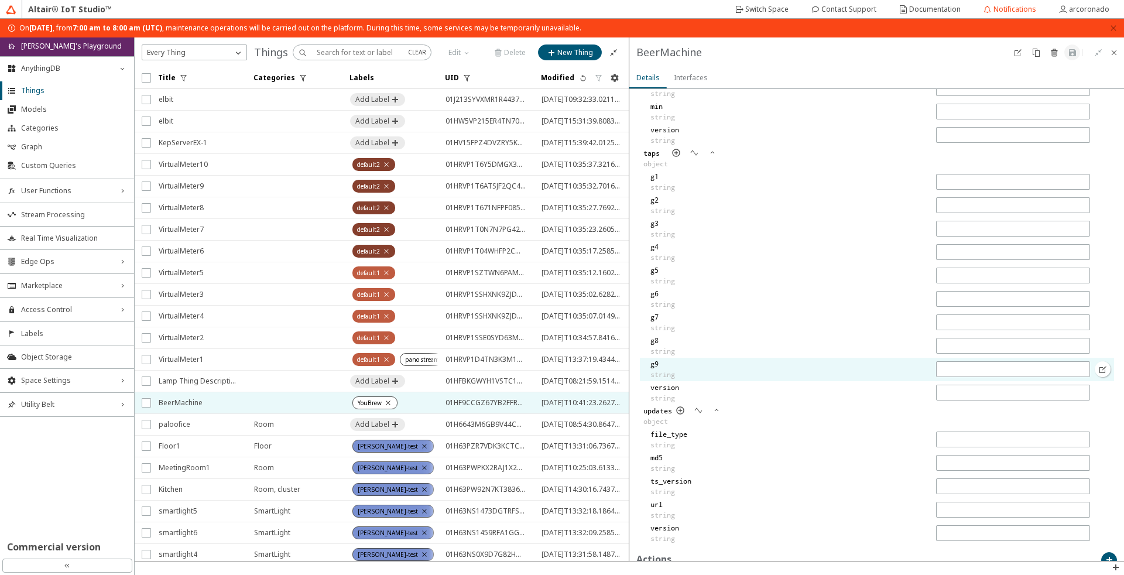
scroll to position [2603, 0]
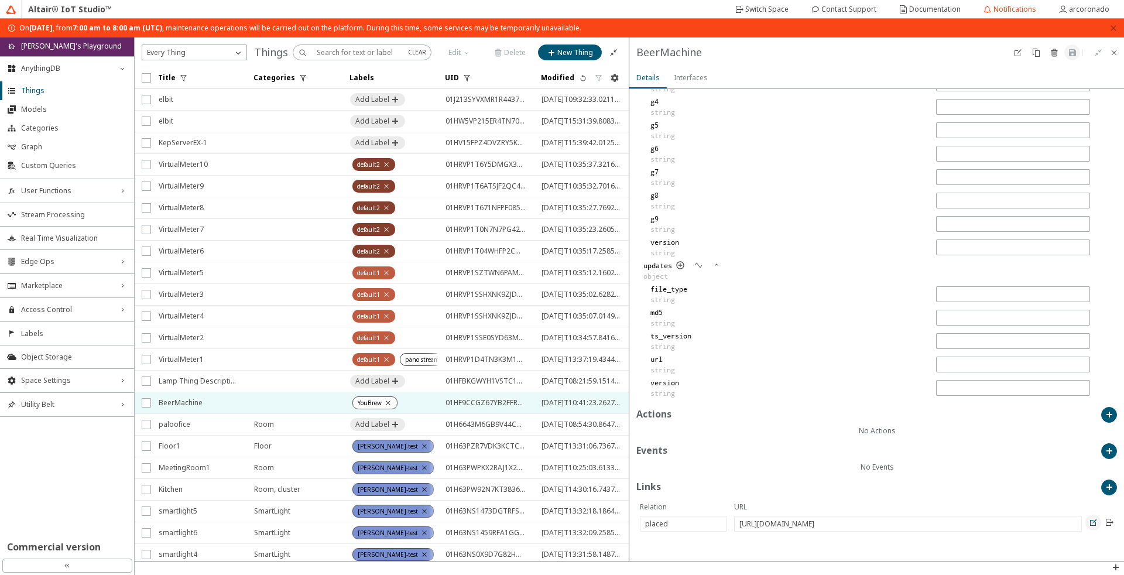
click at [1088, 523] on iron-icon at bounding box center [1092, 521] width 9 height 9
type input "placed"
click at [885, 313] on div "URL (required) https://api.swx.altairone.com/spaces/arcoronado/things/01H63PW92…" at bounding box center [876, 322] width 211 height 42
click at [890, 322] on input "[URL][DOMAIN_NAME]" at bounding box center [877, 323] width 200 height 10
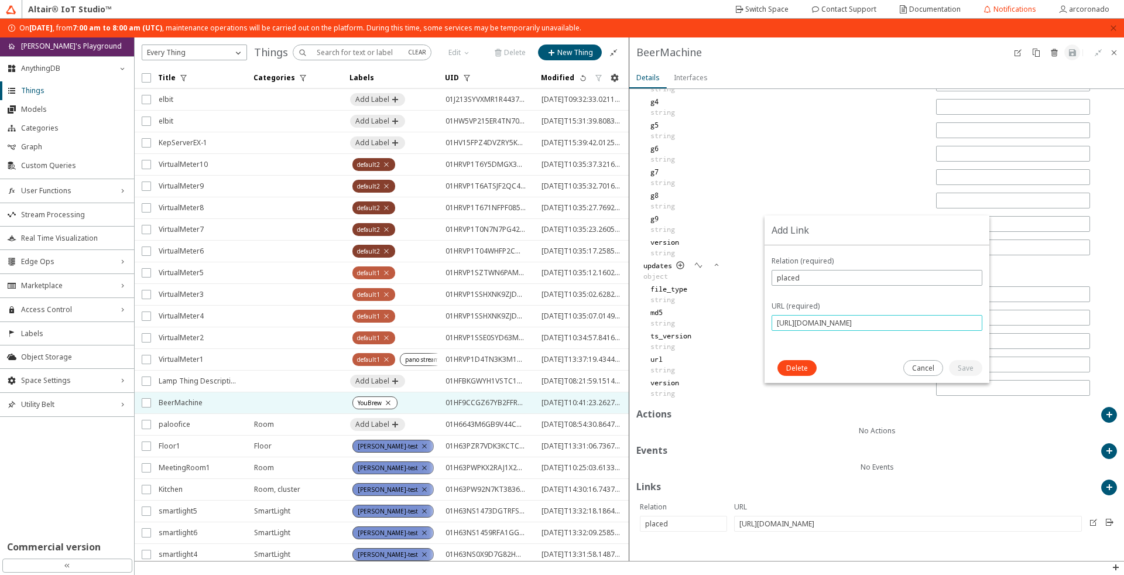
click at [890, 322] on input "[URL][DOMAIN_NAME]" at bounding box center [877, 323] width 200 height 10
paste input "ZR7VDK3KCTCKAJD5ENMM"
type input "[URL][DOMAIN_NAME]"
click at [0, 0] on slot "Save" at bounding box center [0, 0] width 0 height 0
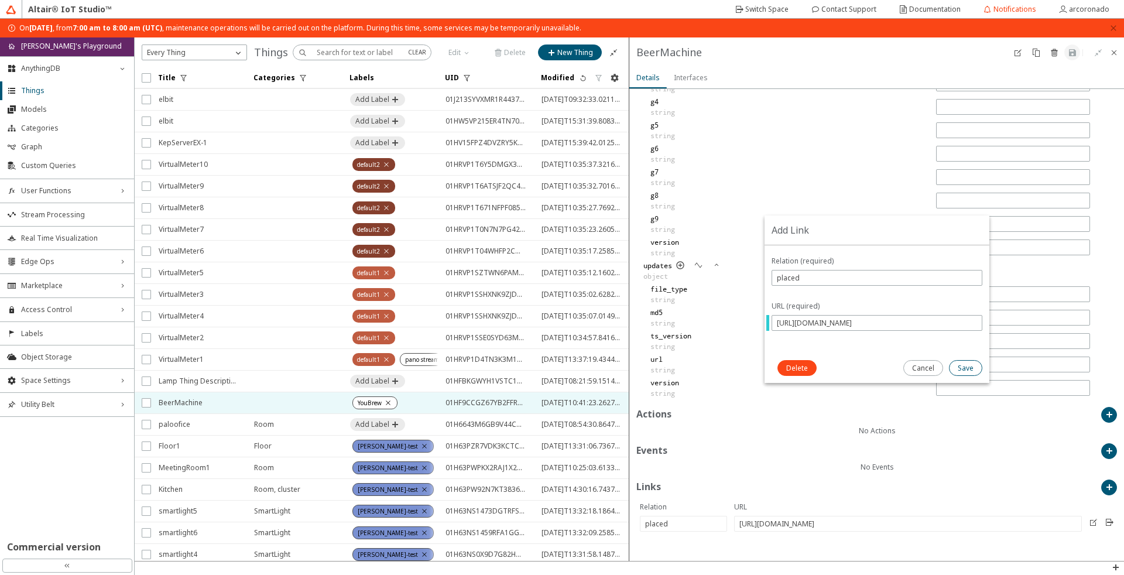
scroll to position [0, 0]
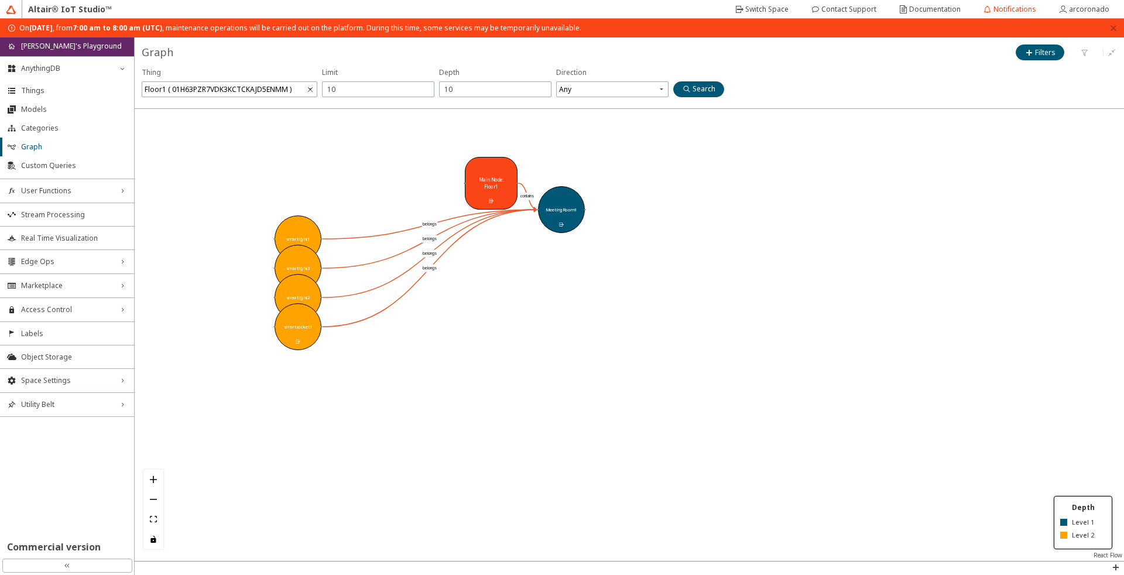
drag, startPoint x: 305, startPoint y: 403, endPoint x: 468, endPoint y: 401, distance: 162.1
click at [468, 402] on div at bounding box center [629, 335] width 989 height 452
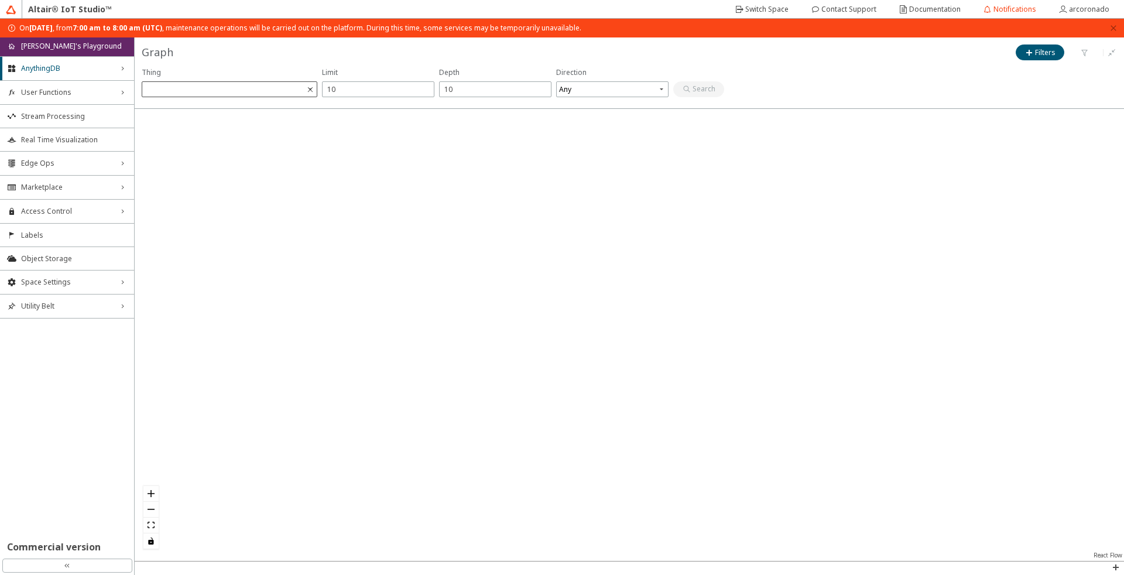
click at [296, 85] on span at bounding box center [231, 89] width 172 height 16
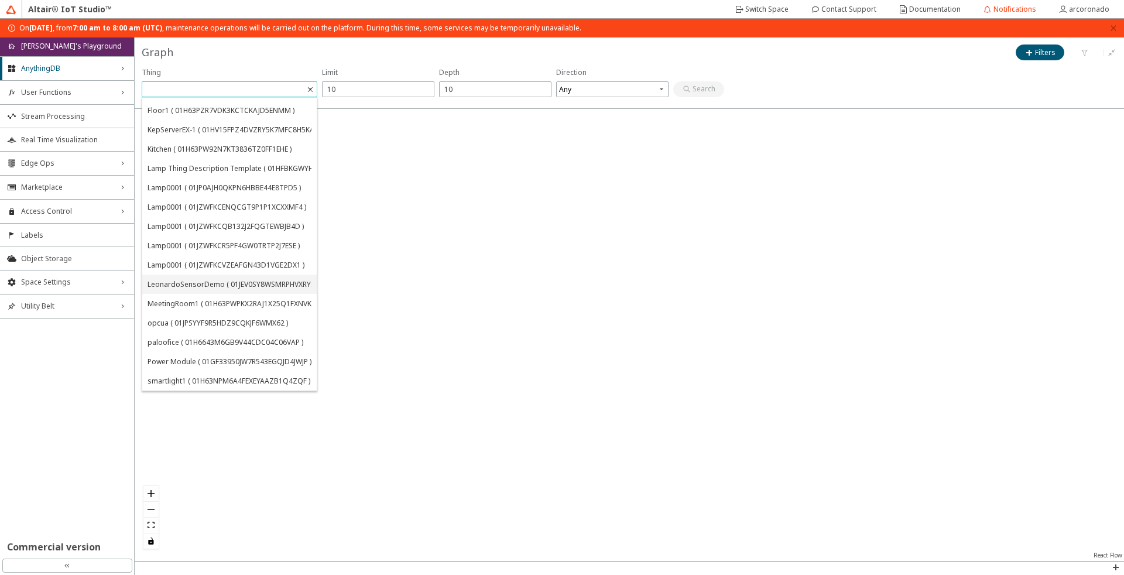
scroll to position [211, 0]
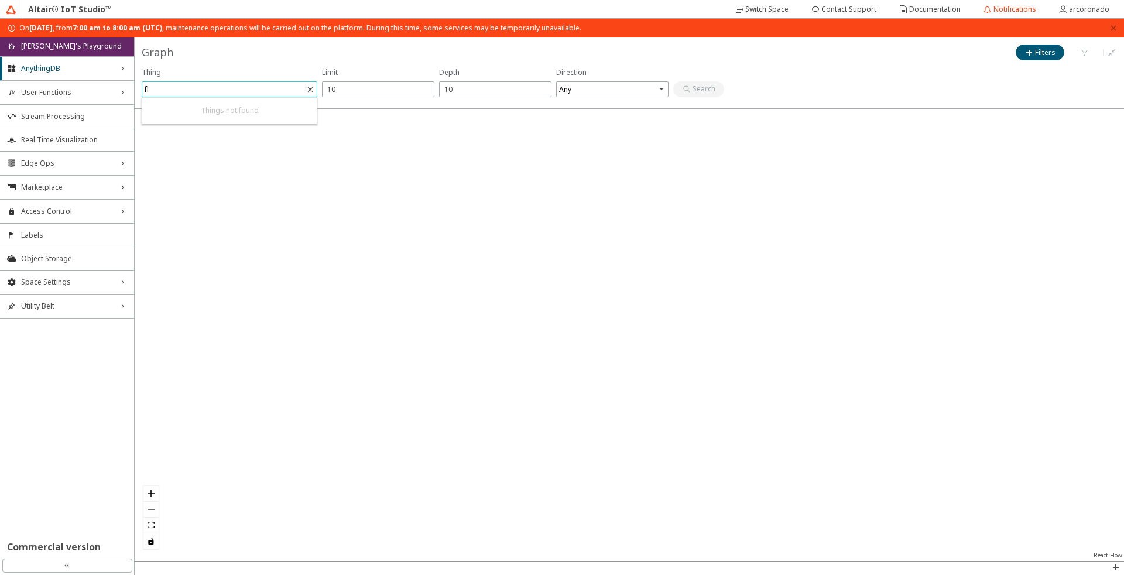
type input "f"
type input "F"
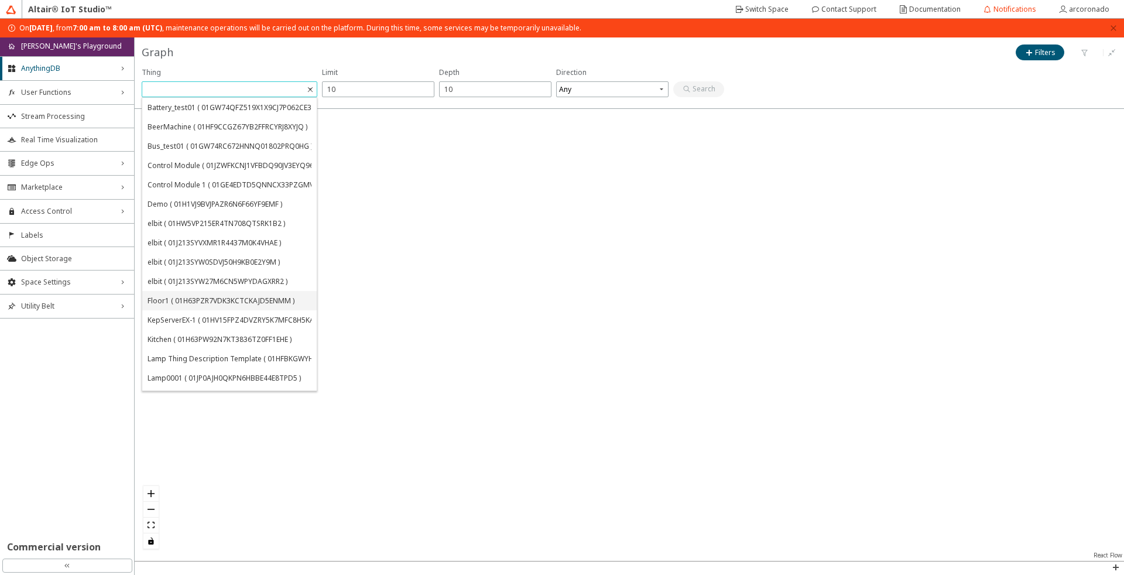
click at [170, 301] on div "Floor1 ( 01H63PZR7VDK3KCTCKAJD5ENMM )" at bounding box center [220, 301] width 147 height 10
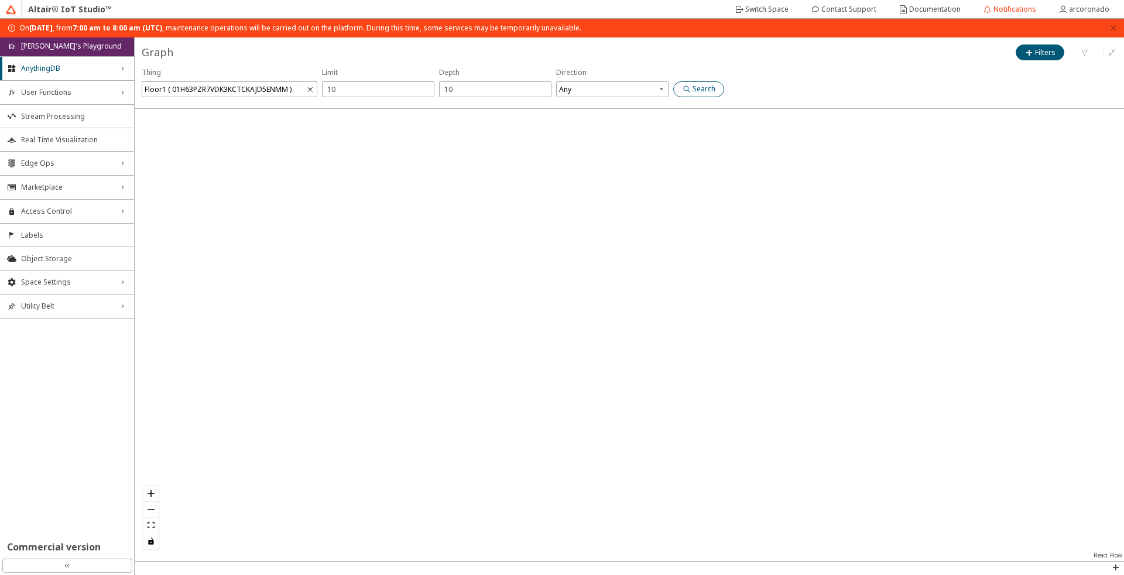
click at [690, 91] on iron-icon at bounding box center [687, 88] width 11 height 9
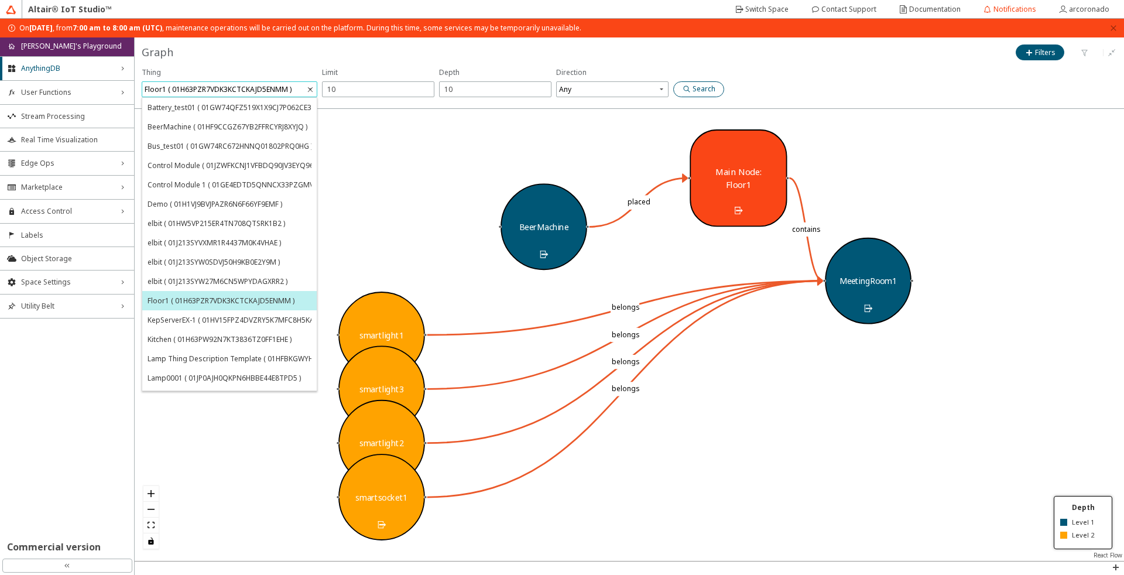
click at [300, 87] on span "Floor1 ( 01H63PZR7VDK3KCTCKAJD5ENMM )" at bounding box center [231, 89] width 172 height 16
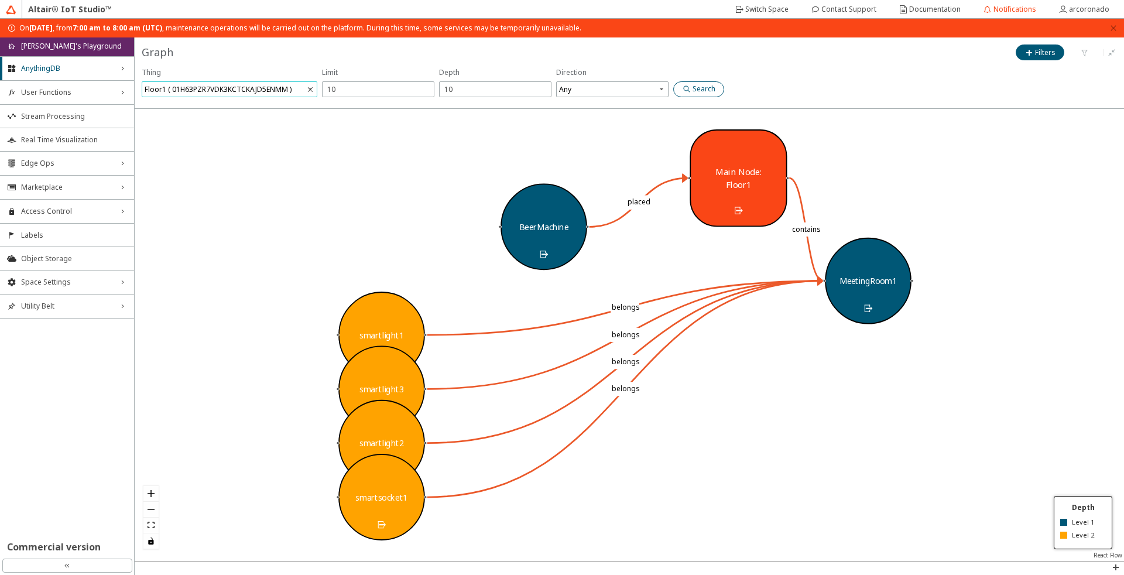
click at [300, 87] on span "Floor1 ( 01H63PZR7VDK3KCTCKAJD5ENMM )" at bounding box center [231, 89] width 172 height 16
click at [312, 92] on icon at bounding box center [309, 89] width 9 height 9
type input "F"
click at [312, 92] on icon at bounding box center [309, 89] width 9 height 9
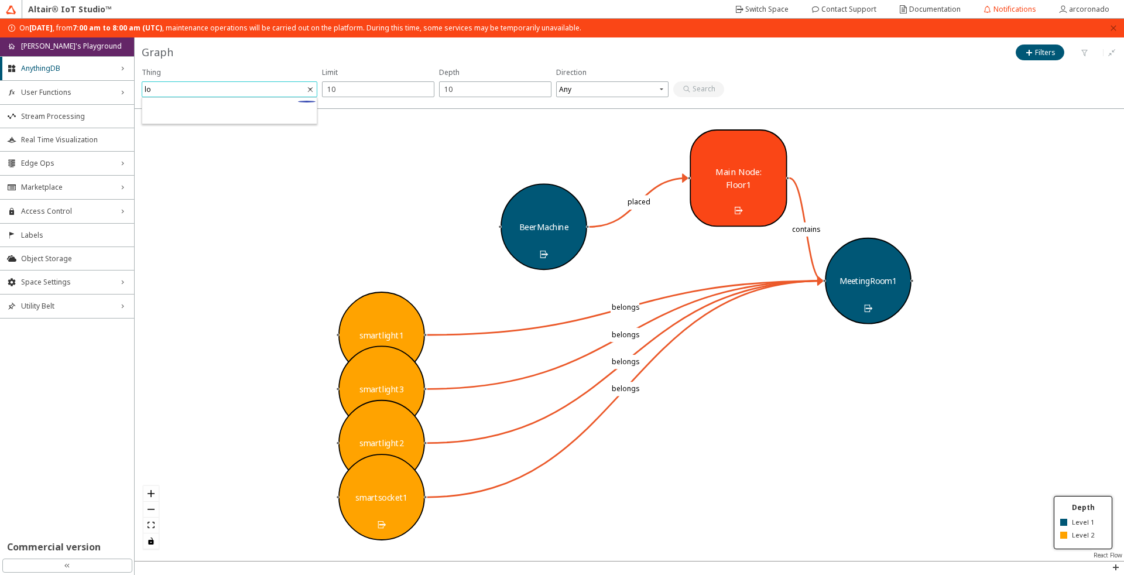
type input "l"
type input "F"
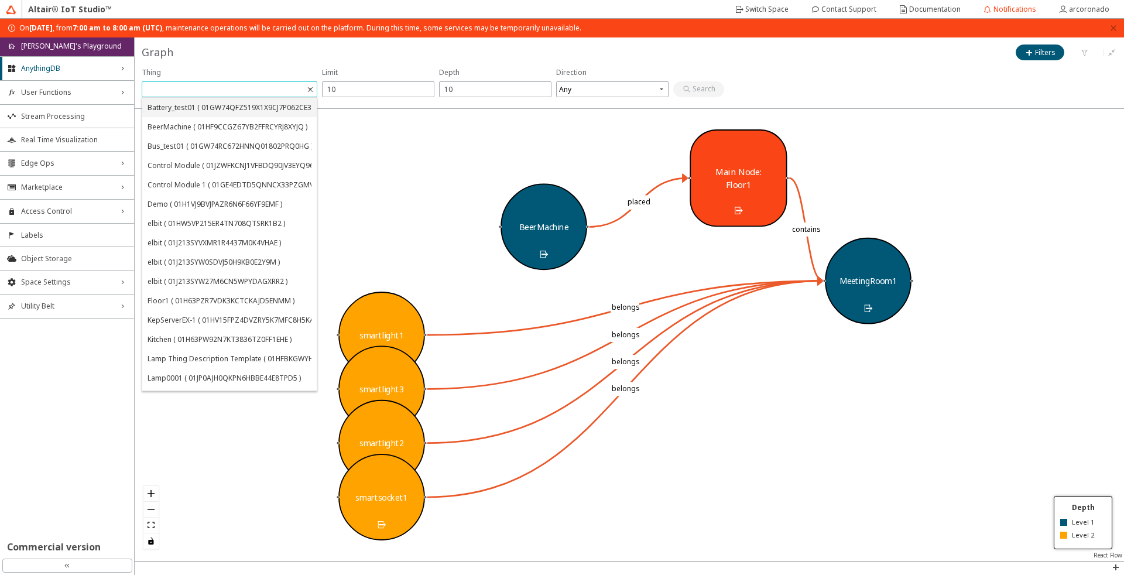
click at [774, 476] on div at bounding box center [629, 335] width 989 height 452
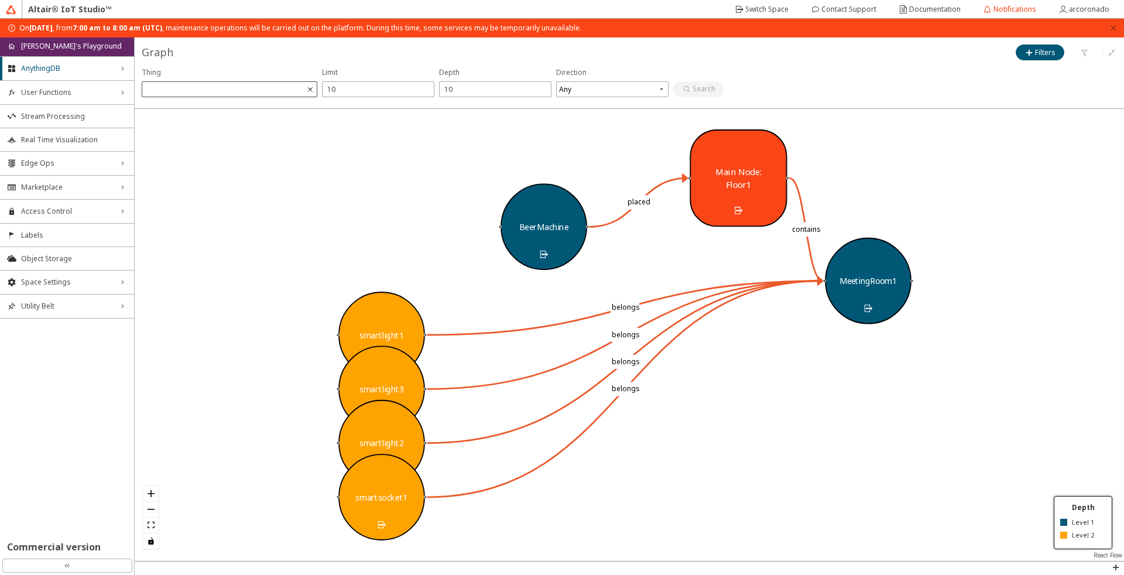
click at [298, 94] on span at bounding box center [231, 89] width 172 height 16
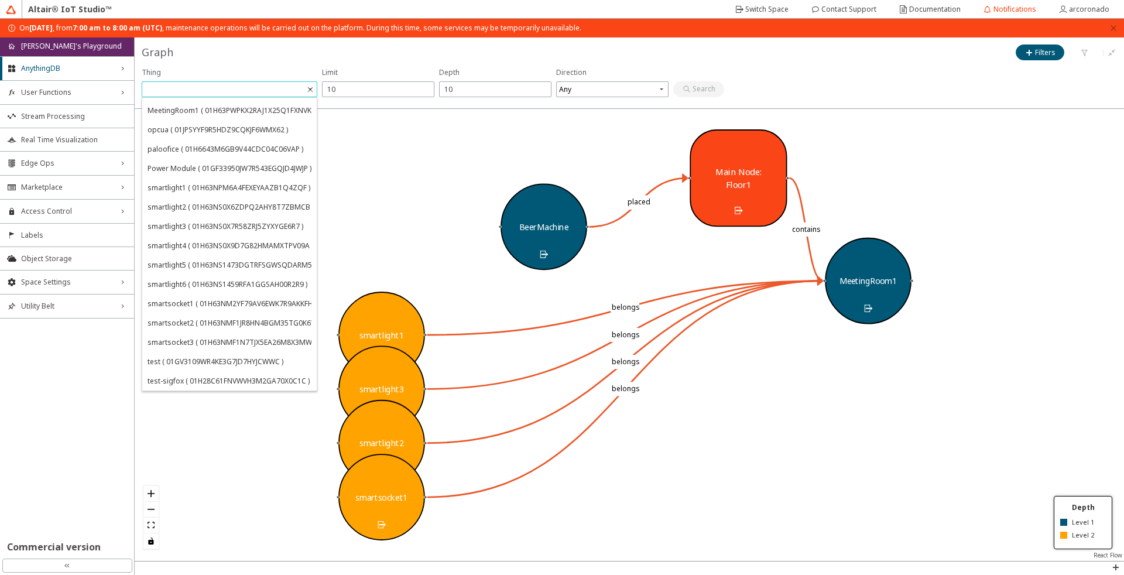
scroll to position [421, 0]
click at [204, 319] on div "test ( 01GV3109WR4KE3G7JD7HYJCWWC )" at bounding box center [215, 323] width 136 height 10
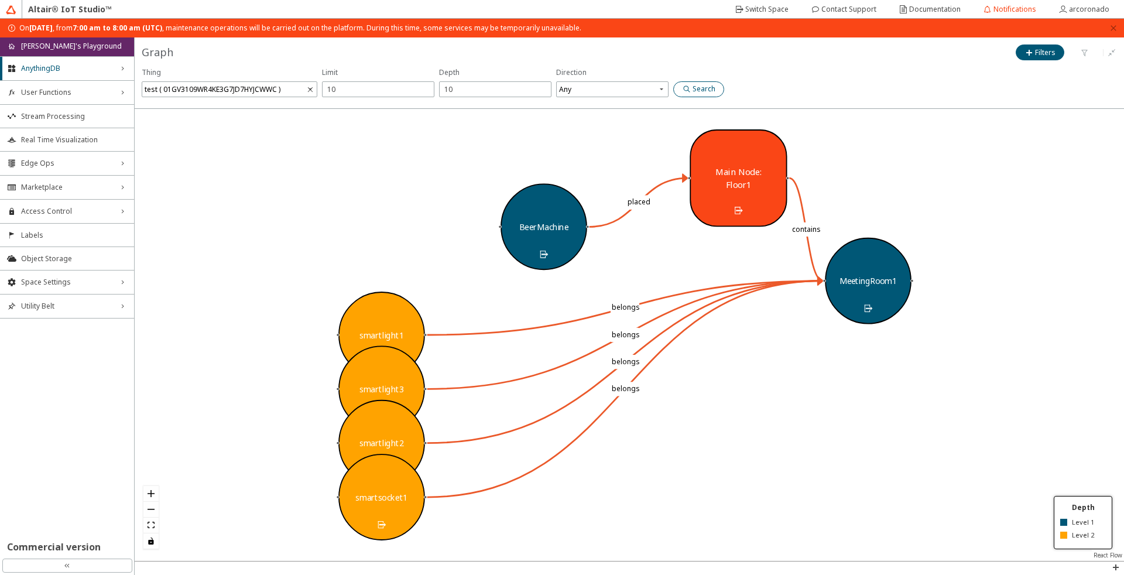
click at [0, 0] on slot "Search" at bounding box center [0, 0] width 0 height 0
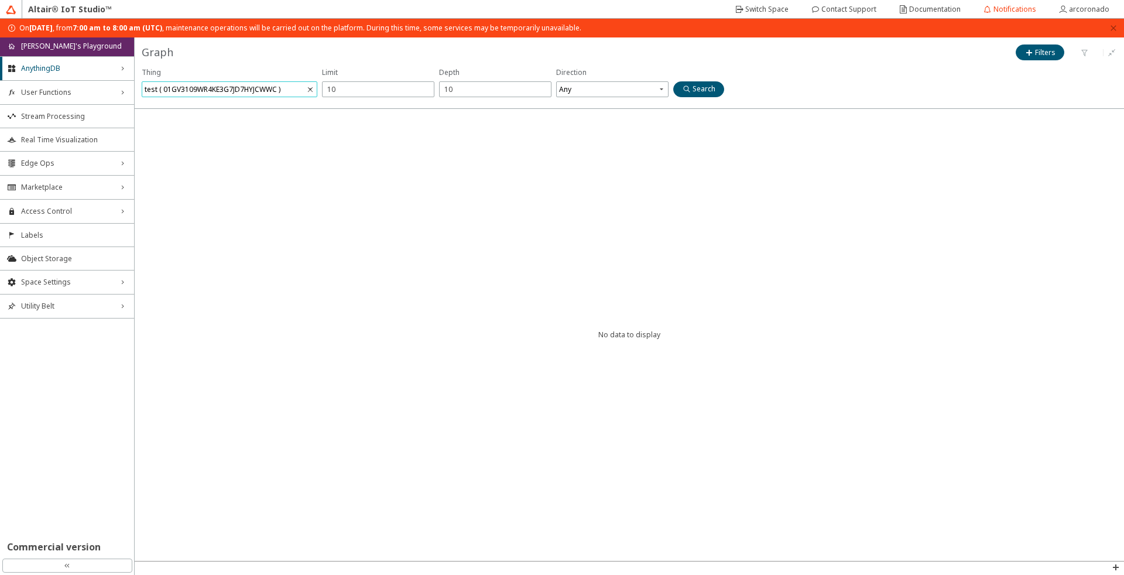
click at [289, 91] on span "test ( 01GV3109WR4KE3G7JD7HYJCWWC )" at bounding box center [231, 89] width 172 height 16
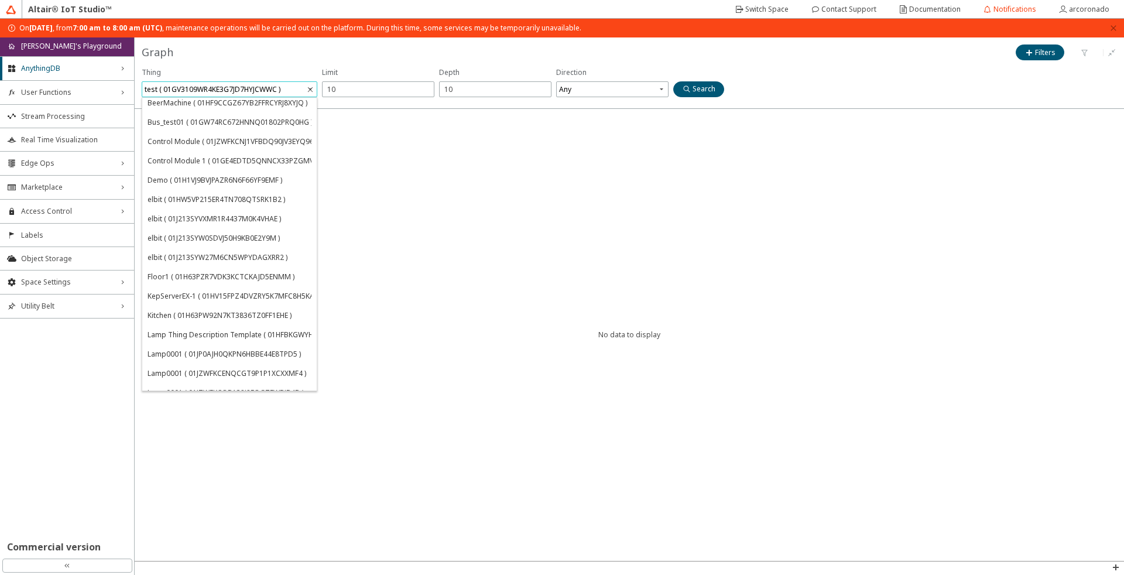
scroll to position [0, 0]
click at [190, 162] on div "Control Module ( 01JZWFKCNJ1VFBDQ90JV3EYQ96 )" at bounding box center [232, 165] width 170 height 10
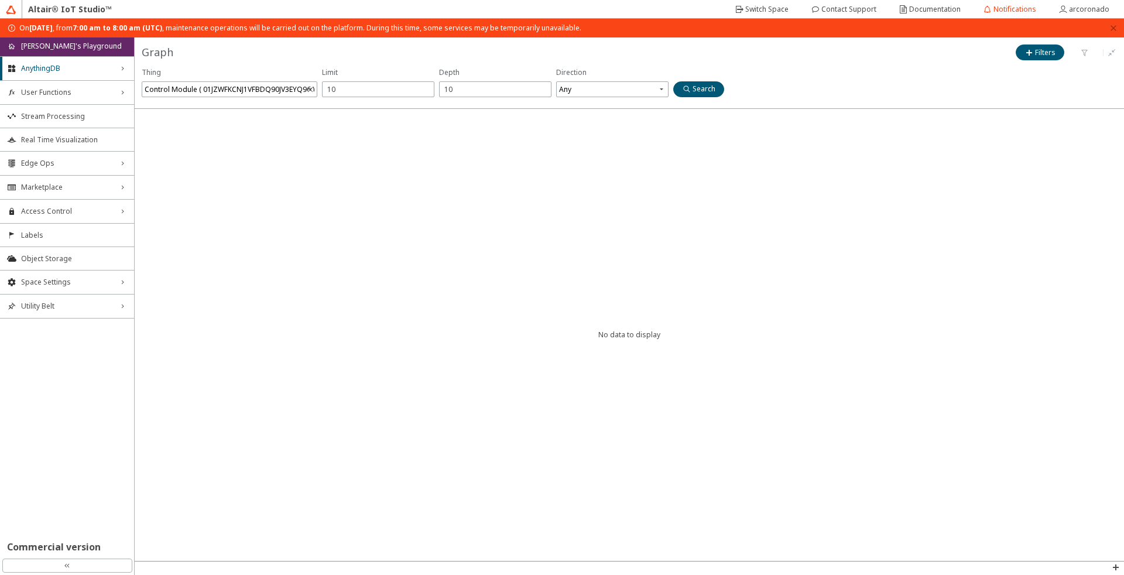
click at [709, 97] on div "Thing Control Module ( 01JZWFKCNJ1VFBDQ90JV3EYQ96 ) Direction Any" at bounding box center [433, 83] width 582 height 33
click at [703, 95] on paper-button "Search" at bounding box center [698, 89] width 51 height 16
click at [259, 87] on div "Control Module ( 01JZWFKCNJ1VFBDQ90JV3EYQ96 )" at bounding box center [230, 89] width 170 height 16
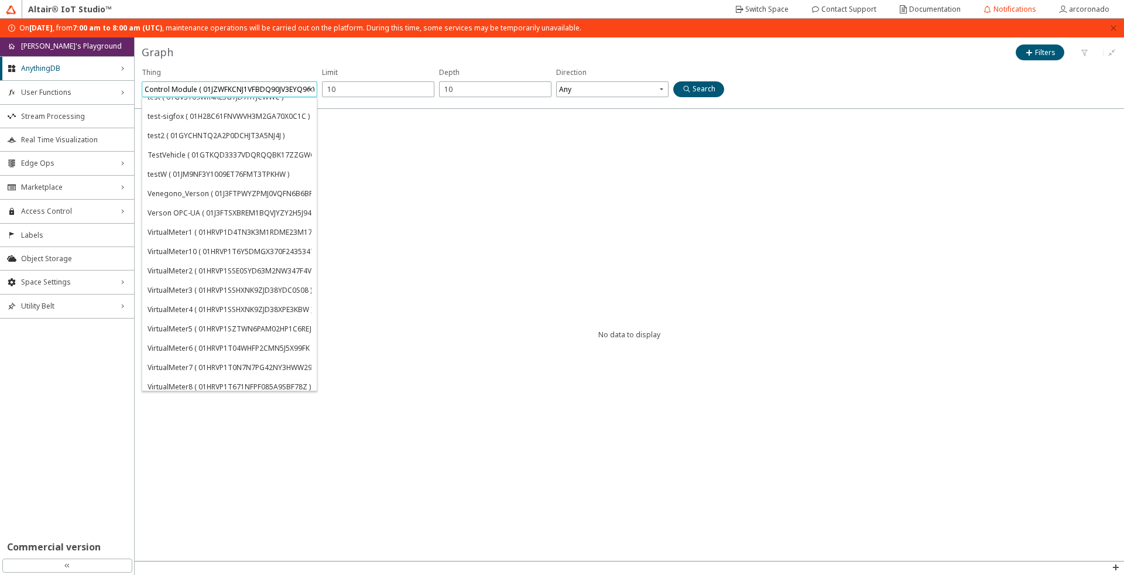
scroll to position [673, 0]
click at [202, 313] on div "VirtualMeter6 ( 01HRVP1T04WHFP2CMN5J5X99FK )" at bounding box center [229, 322] width 174 height 19
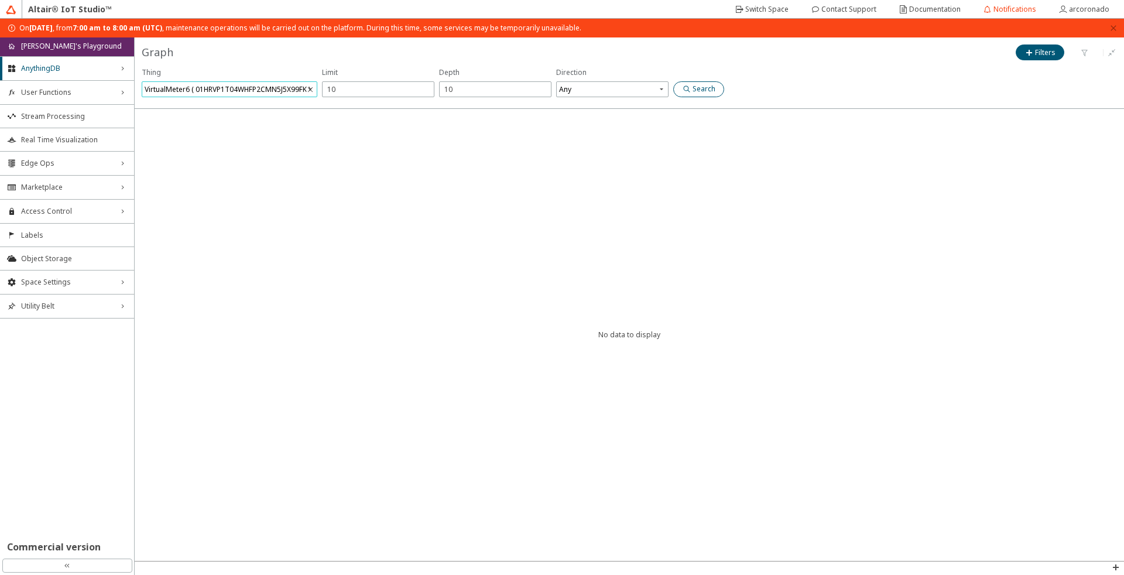
click at [718, 95] on paper-button "Search" at bounding box center [698, 89] width 51 height 16
click at [1117, 29] on div "On Monday, September 8th, 2025 , from 7:00 am to 8:00 am (UTC) , maintenance op…" at bounding box center [562, 28] width 1124 height 19
click at [1116, 29] on icon "close" at bounding box center [1112, 28] width 7 height 7
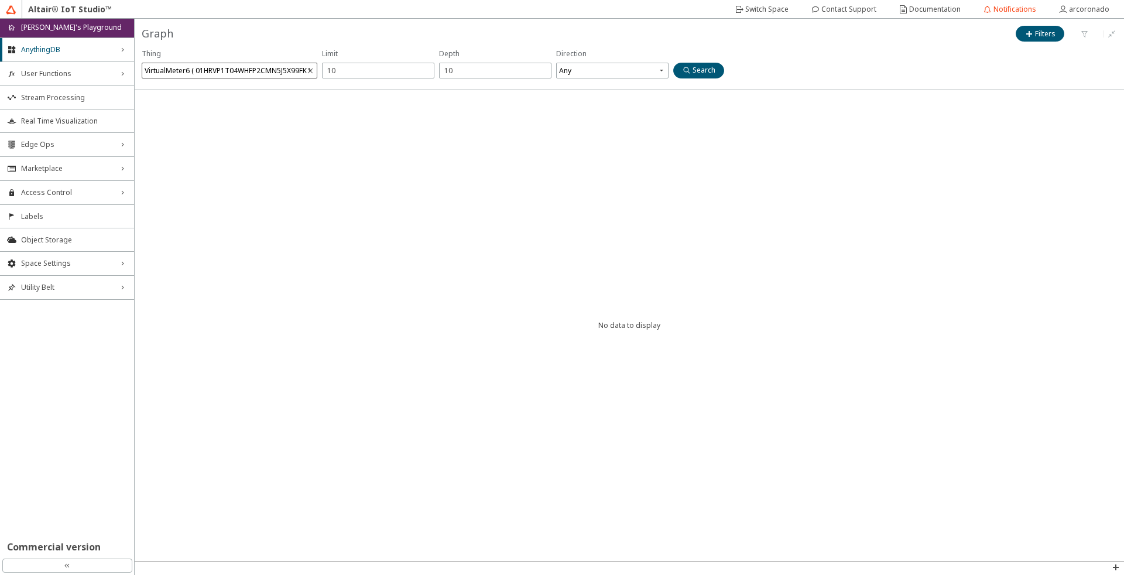
click at [243, 71] on div "VirtualMeter6 ( 01HRVP1T04WHFP2CMN5J5X99FK )" at bounding box center [228, 71] width 166 height 16
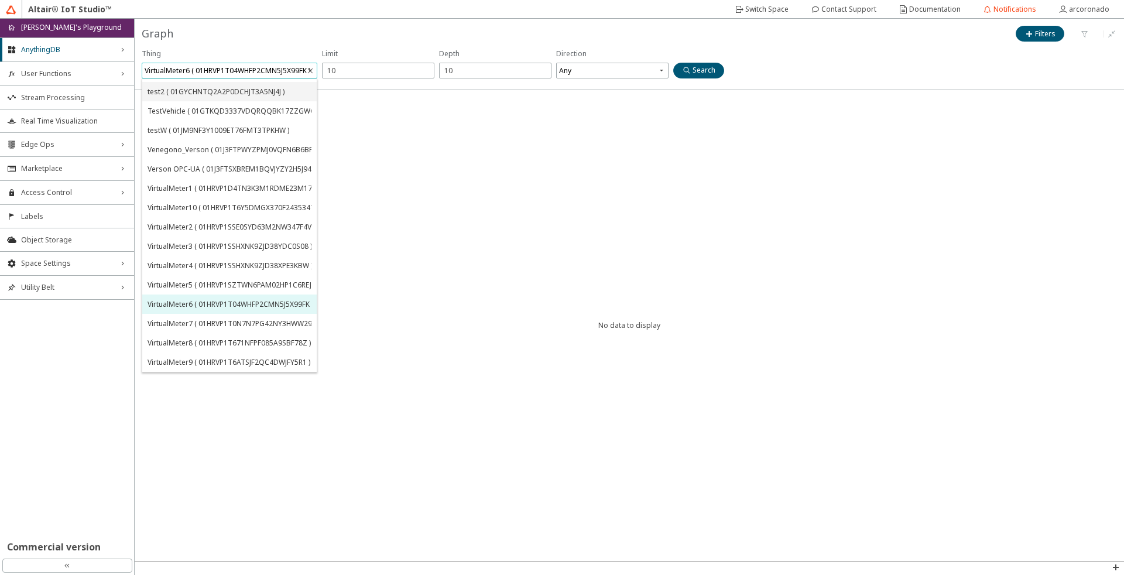
click at [242, 94] on div "test2 ( 01GYCHNTQ2A2P0DCHJT3A5NJ4J )" at bounding box center [215, 92] width 137 height 10
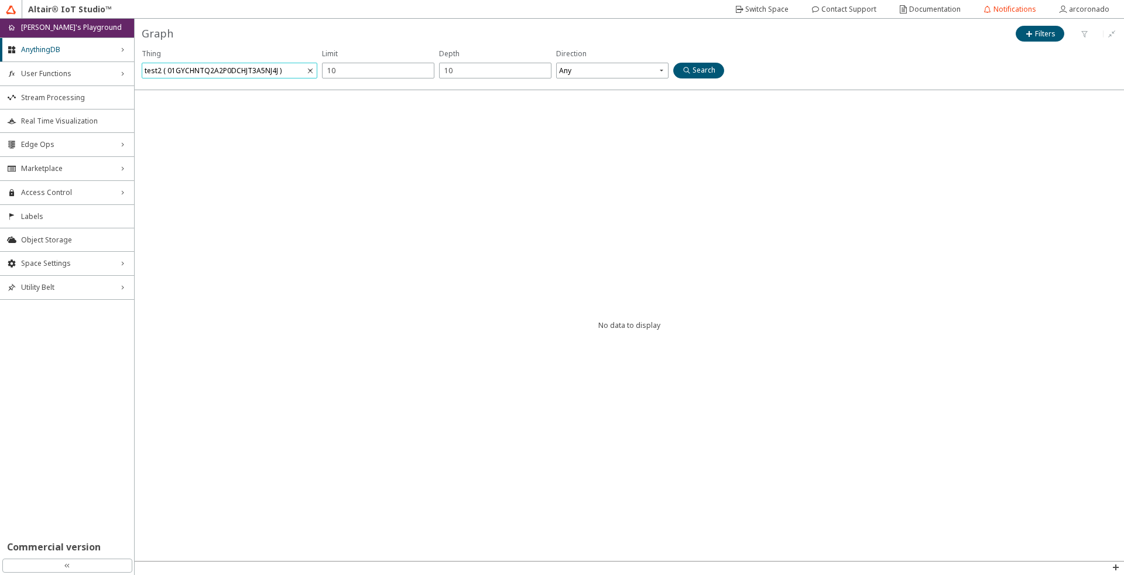
click at [688, 81] on div "Thing 01GYCHNTQ2A2P0DCHJT3A5NJ4J test2 ( 01GYCHNTQ2A2P0DCHJT3A5NJ4J ) Direction…" at bounding box center [433, 65] width 582 height 33
click at [688, 80] on div "Thing test2 ( 01GYCHNTQ2A2P0DCHJT3A5NJ4J ) Direction Any" at bounding box center [433, 65] width 582 height 33
click at [689, 78] on div "Thing test2 ( 01GYCHNTQ2A2P0DCHJT3A5NJ4J ) Direction Any" at bounding box center [433, 65] width 582 height 33
click at [691, 75] on paper-button "Search" at bounding box center [698, 71] width 51 height 16
click at [44, 55] on div "AnythingDB right_chevron" at bounding box center [67, 49] width 134 height 23
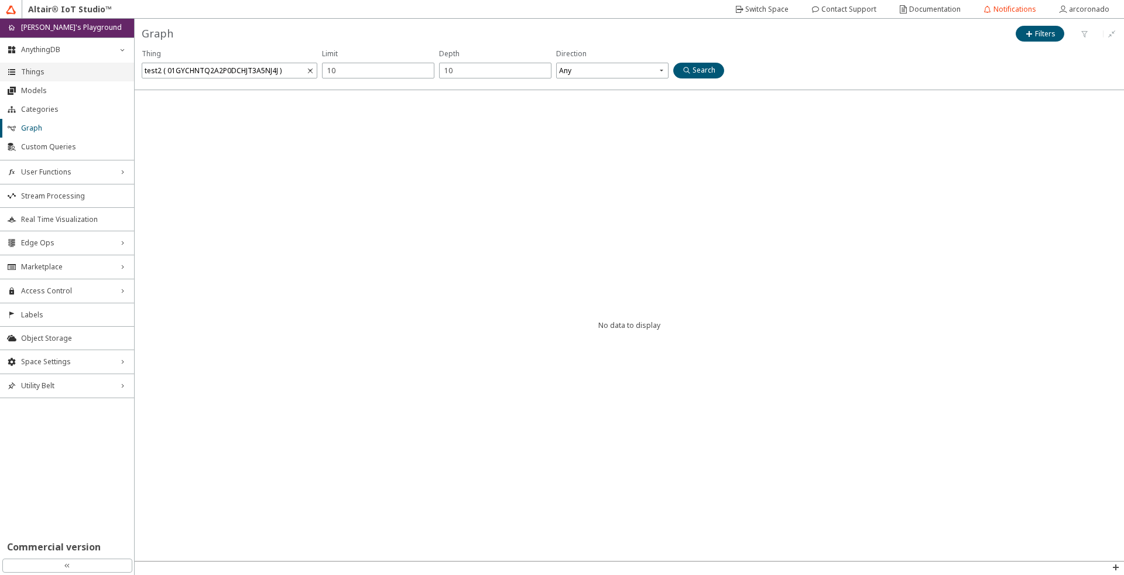
click at [45, 78] on li "Things" at bounding box center [67, 72] width 134 height 19
